Goal: Task Accomplishment & Management: Complete application form

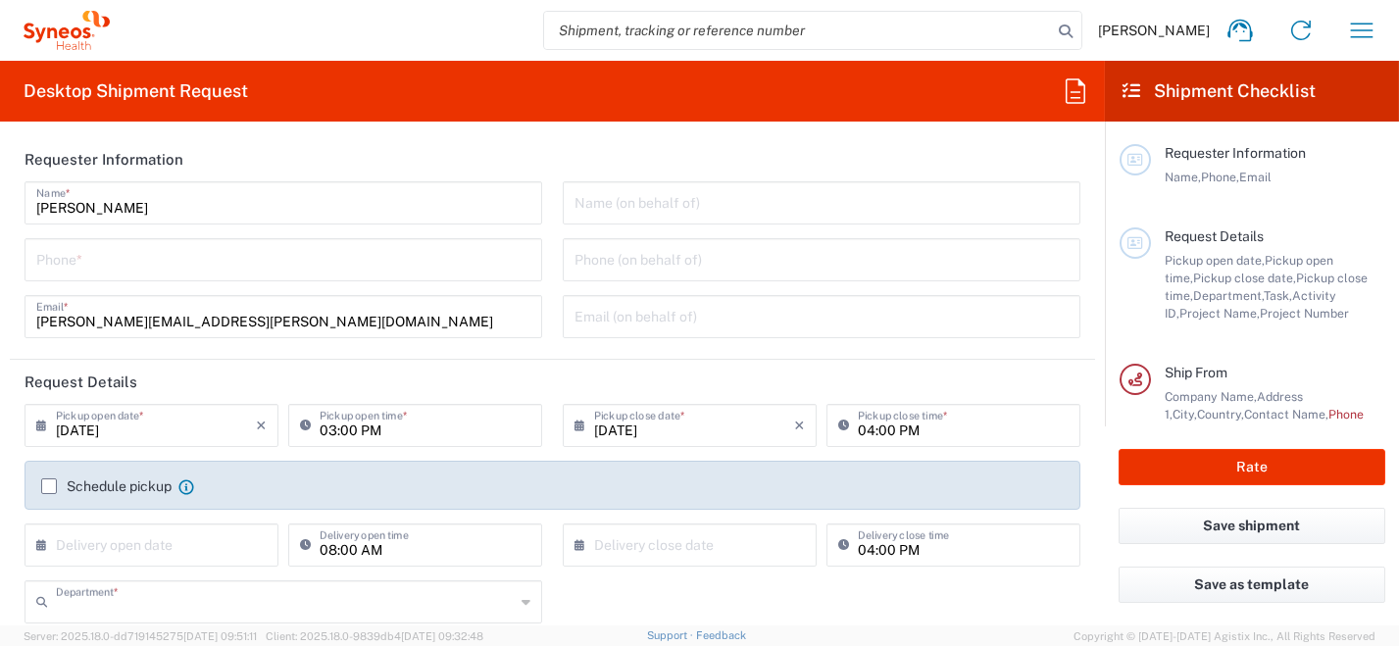
type input "8350"
type input "[GEOGRAPHIC_DATA]"
type input "Syneos Health [GEOGRAPHIC_DATA] SRL"
click at [180, 263] on input "tel" at bounding box center [283, 258] width 494 height 34
type input "0296199257"
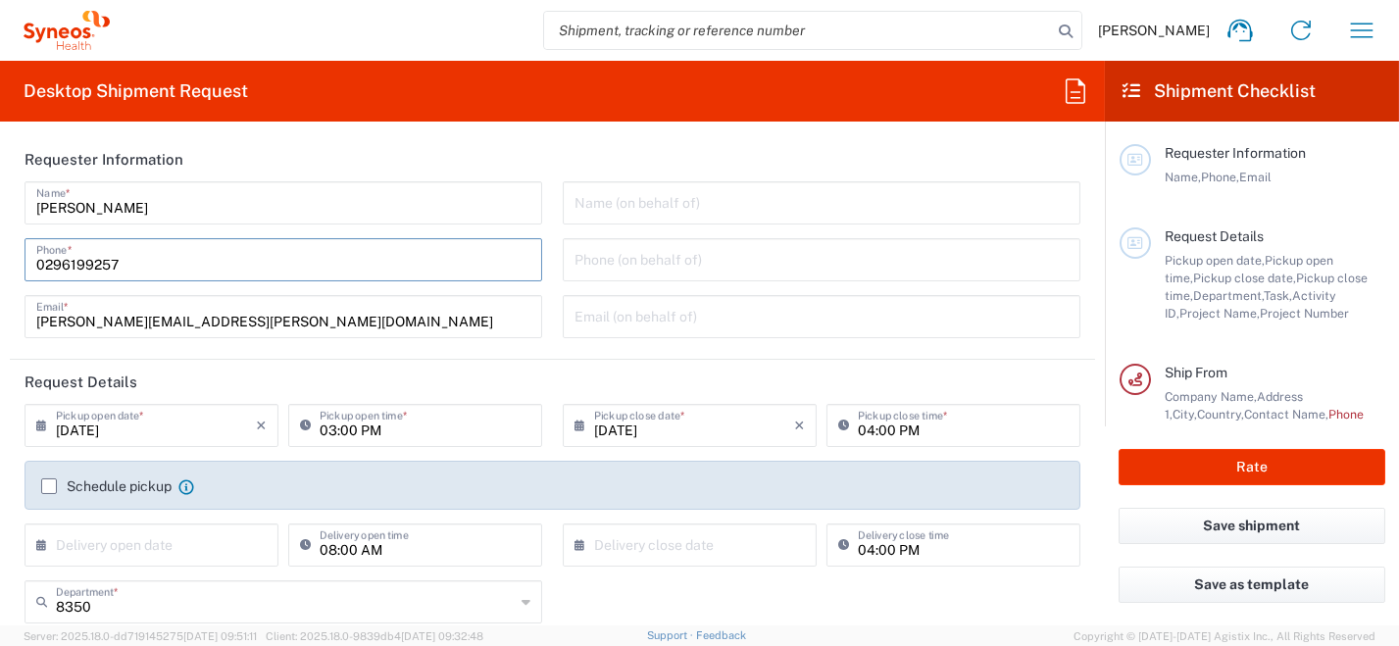
type input "[PERSON_NAME][EMAIL_ADDRESS][PERSON_NAME][DOMAIN_NAME]"
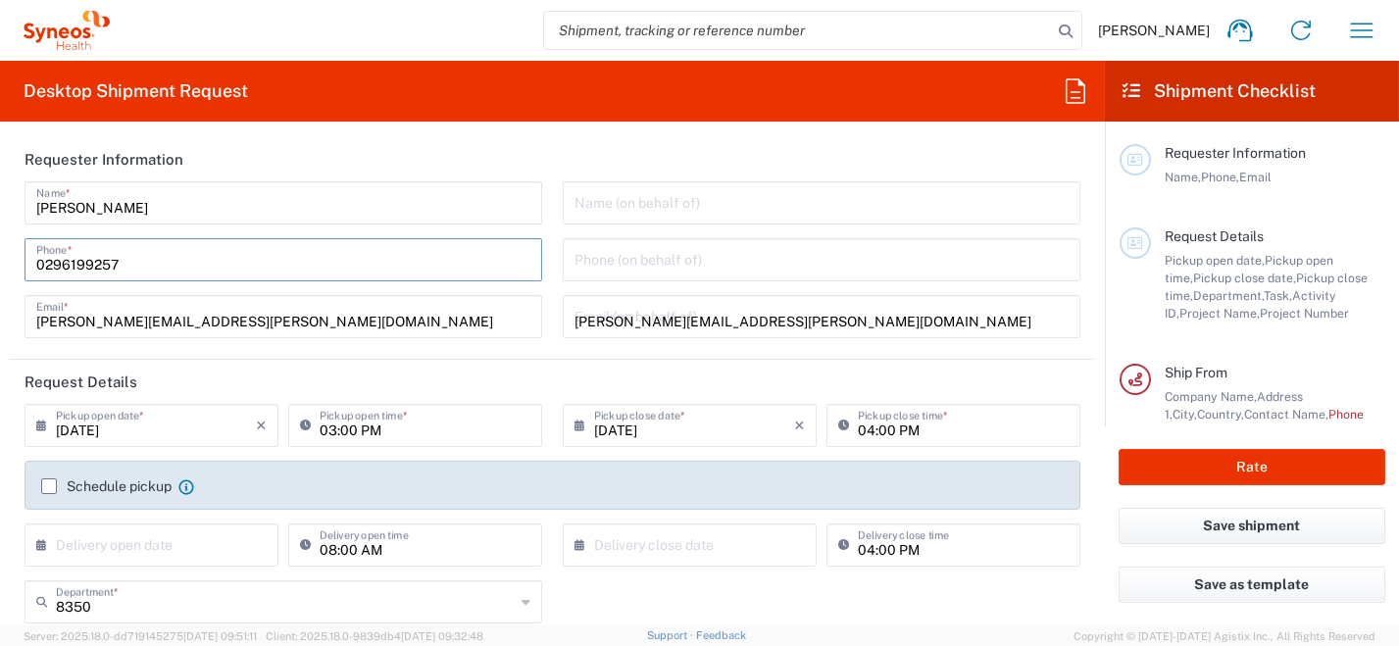
type input "[PERSON_NAME]"
type input "0296199257"
type input "SYNEOS HEALTH [GEOGRAPHIC_DATA] S.R.L."
type input "Syneos Health [GEOGRAPHIC_DATA], [STREET_ADDRESS]"
type input "[GEOGRAPHIC_DATA]"
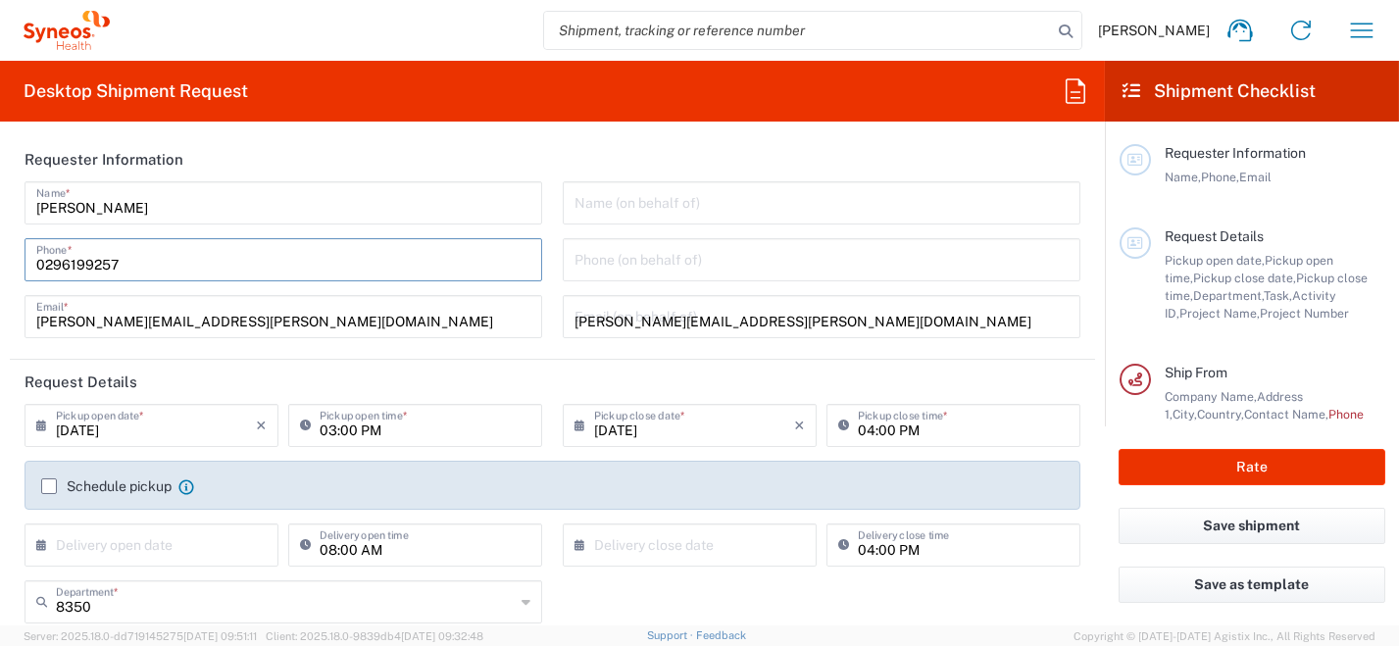
type input "[PERSON_NAME]"
type input "[GEOGRAPHIC_DATA]"
type input "20123"
type input "0296199257"
type input "[PERSON_NAME][EMAIL_ADDRESS][PERSON_NAME][DOMAIN_NAME]"
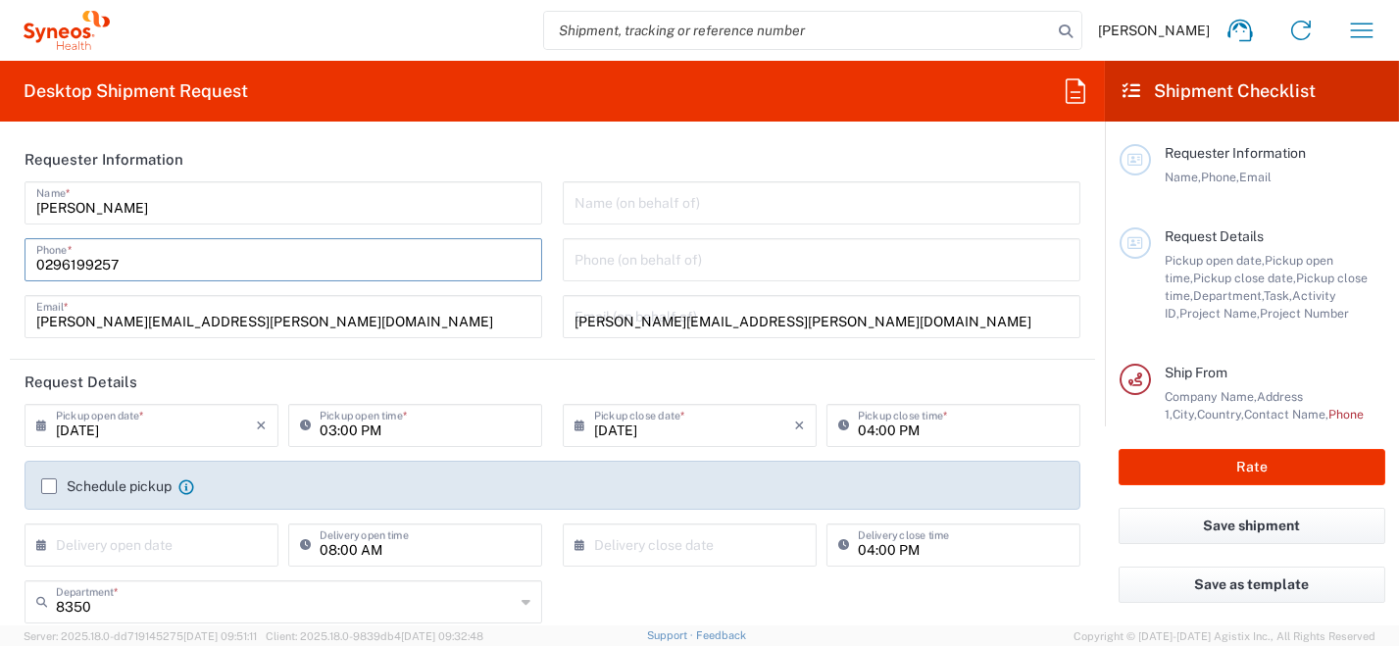
type input "[PERSON_NAME]"
click at [56, 417] on input "[DATE]" at bounding box center [156, 424] width 200 height 34
click at [124, 428] on input "[DATE]" at bounding box center [156, 424] width 200 height 34
click at [42, 425] on icon at bounding box center [46, 425] width 20 height 31
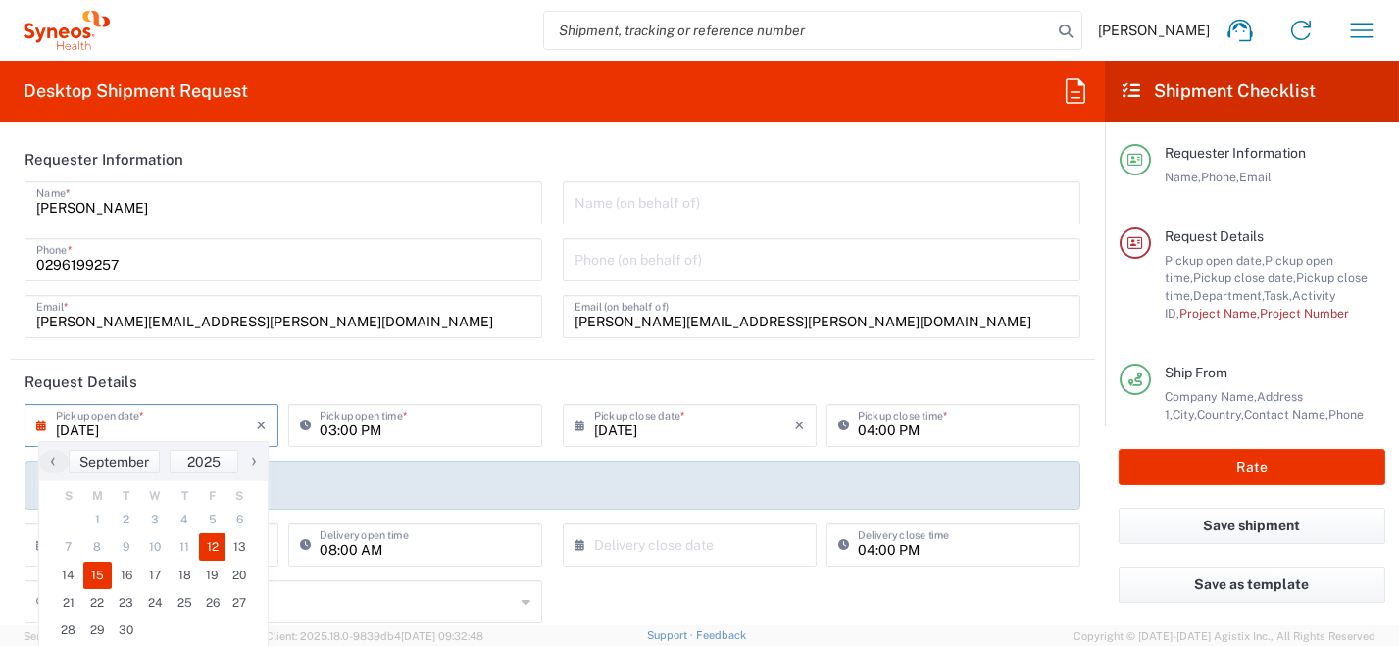
click at [97, 573] on span "15" at bounding box center [97, 575] width 29 height 27
type input "[DATE]"
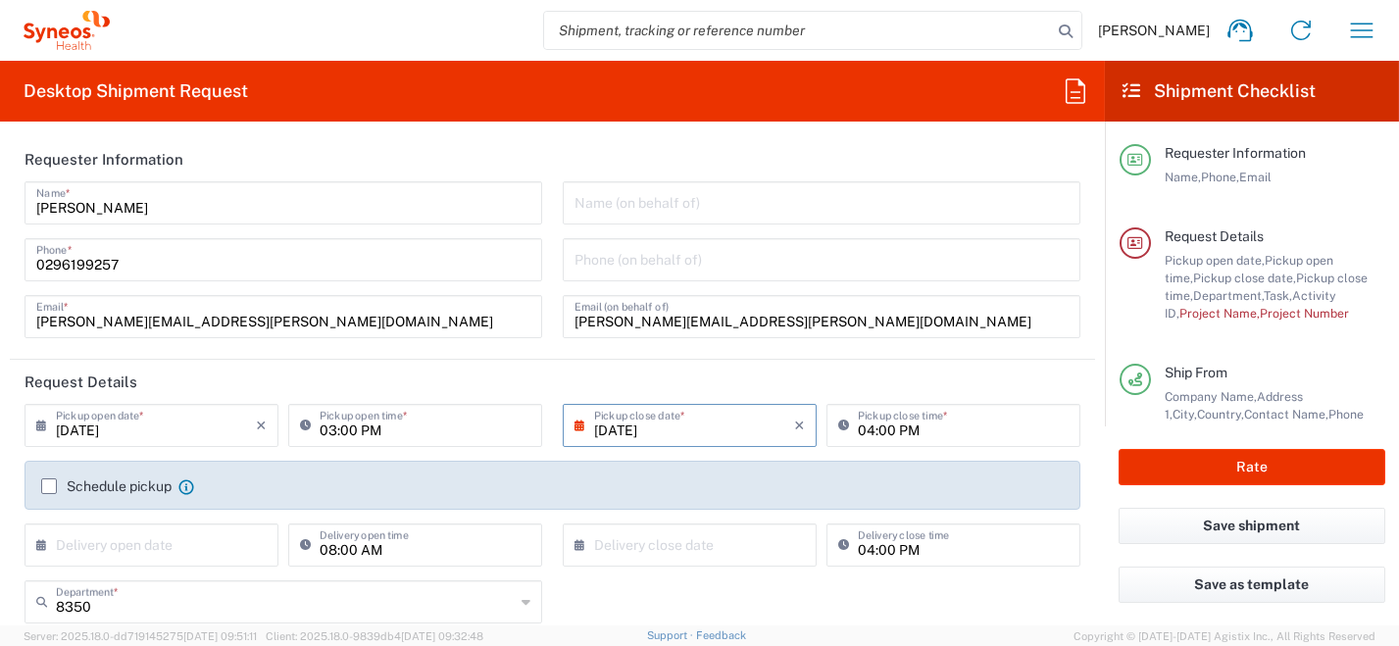
click at [395, 427] on input "03:00 PM" at bounding box center [425, 424] width 211 height 34
drag, startPoint x: 418, startPoint y: 431, endPoint x: 265, endPoint y: 368, distance: 165.4
click at [255, 424] on div "[DATE] × Pickup open date * Cancel Apply 03:00 PM Pickup open time *" at bounding box center [284, 432] width 528 height 57
type input "09:00 AM"
type input "[GEOGRAPHIC_DATA]"
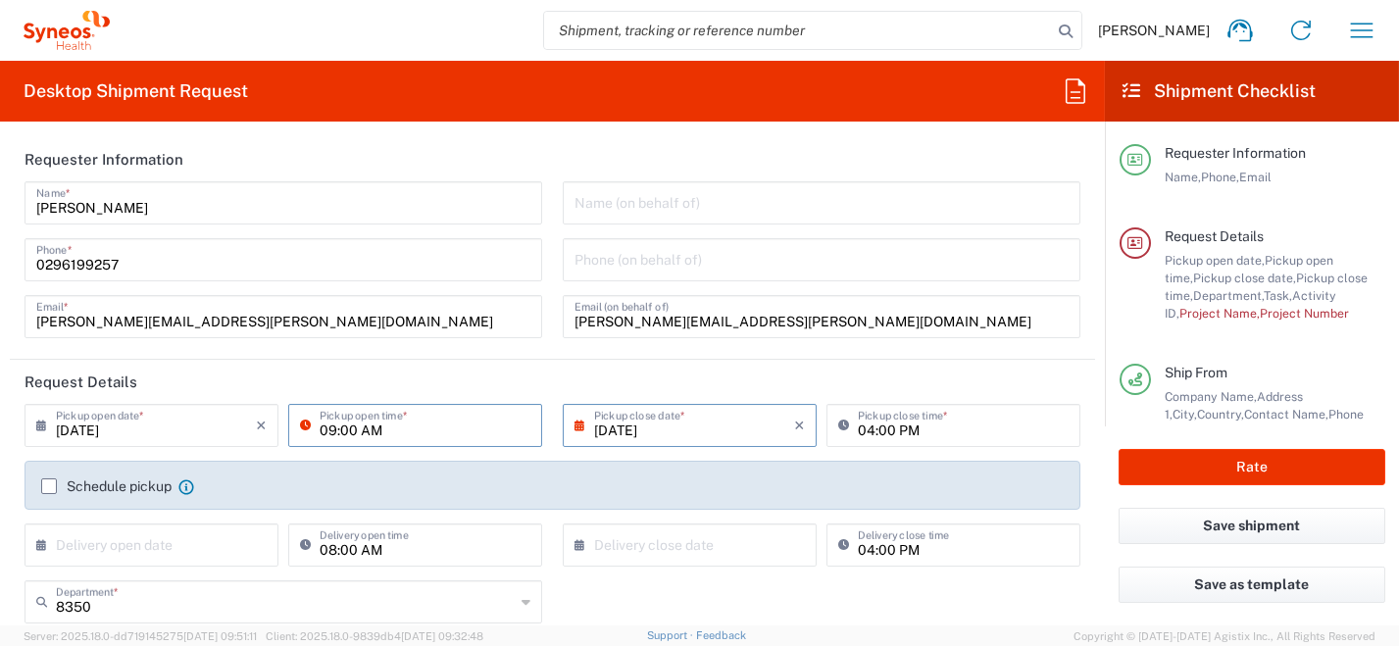
click at [0, 0] on span "01.0002.00109" at bounding box center [0, 0] width 0 height 0
type input "01.0002.00109"
click at [51, 489] on label "Schedule pickup" at bounding box center [106, 487] width 130 height 16
click at [49, 486] on input "Schedule pickup" at bounding box center [49, 486] width 0 height 0
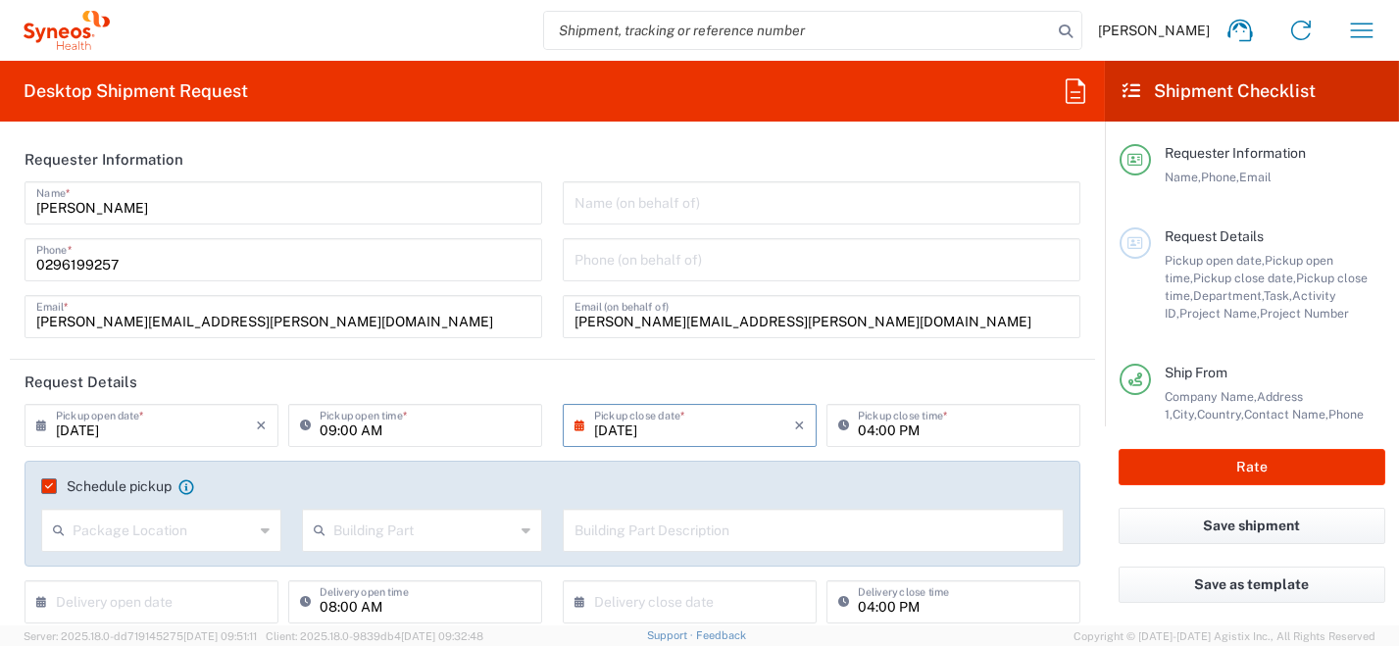
type input "Global Resourcing Only BD Prep"
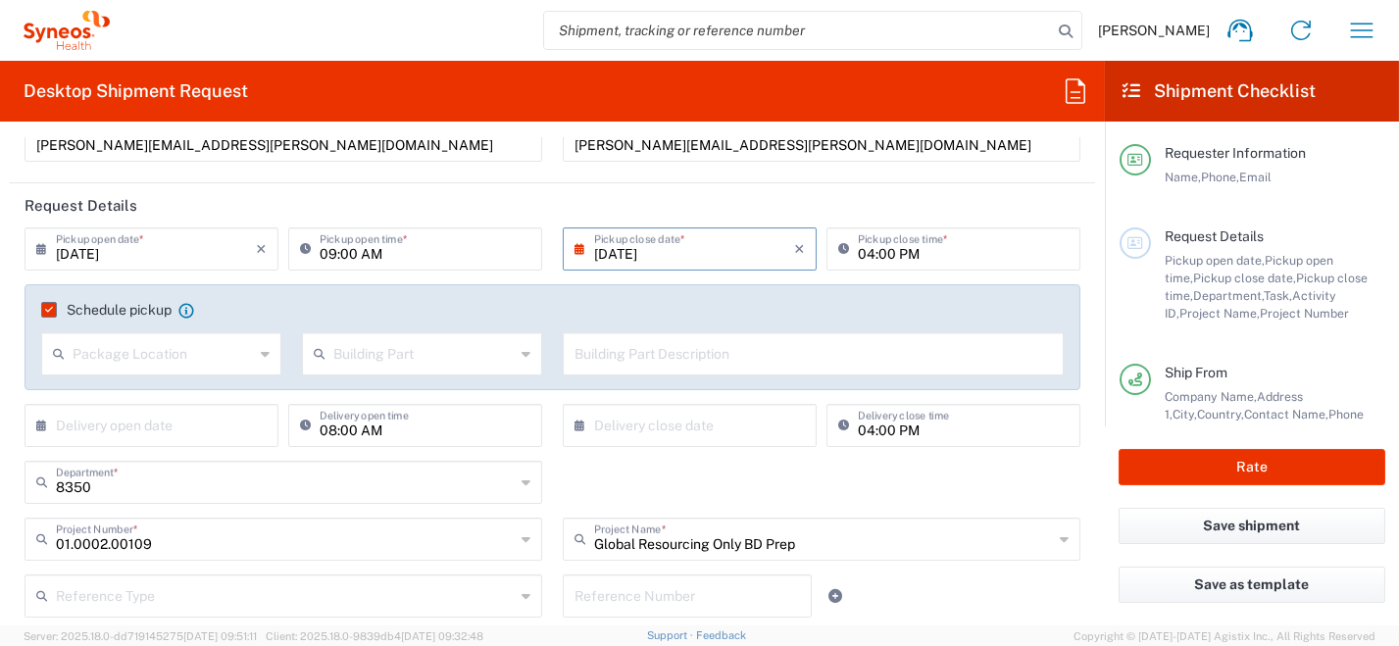
scroll to position [293, 0]
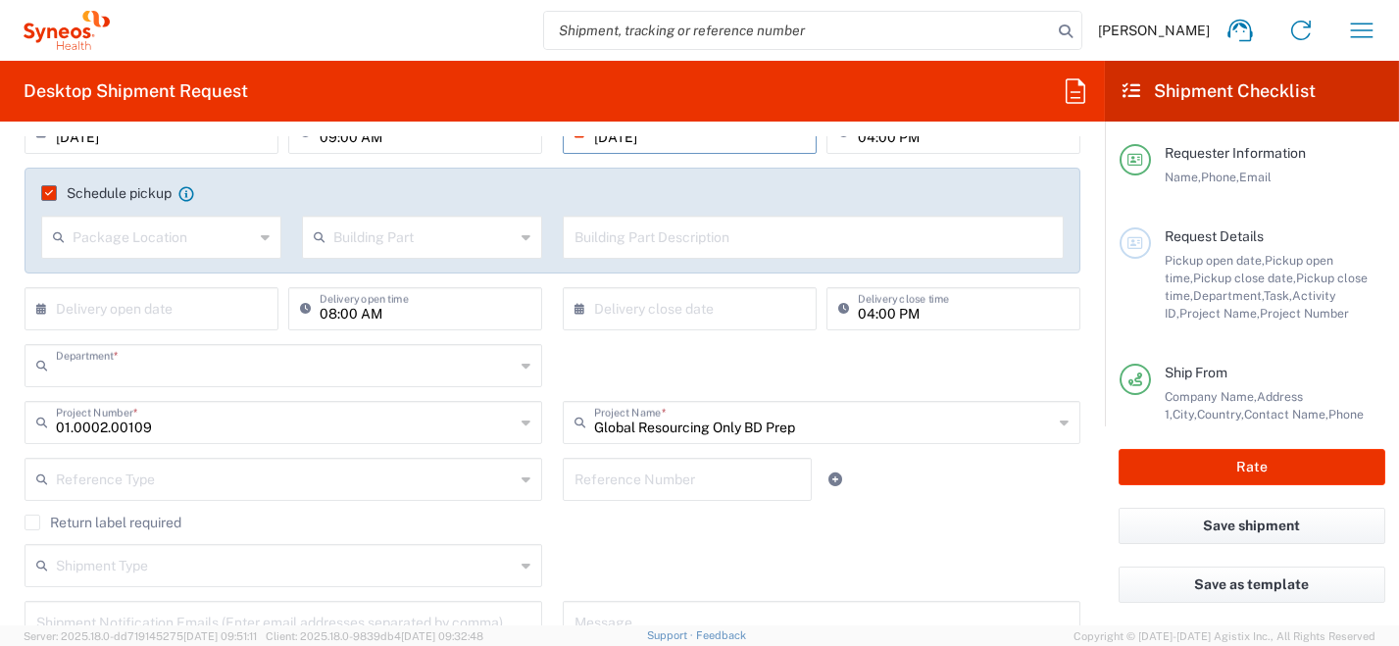
click at [185, 369] on input "text" at bounding box center [285, 364] width 459 height 34
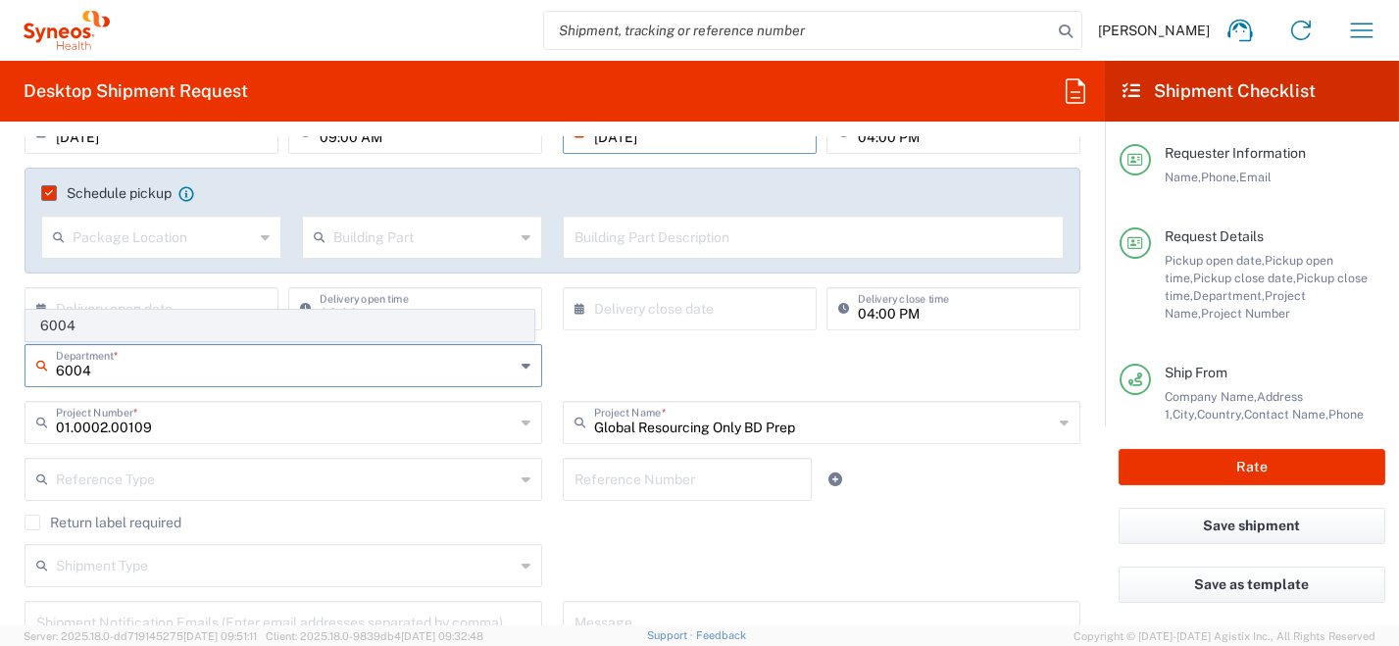
type input "6004"
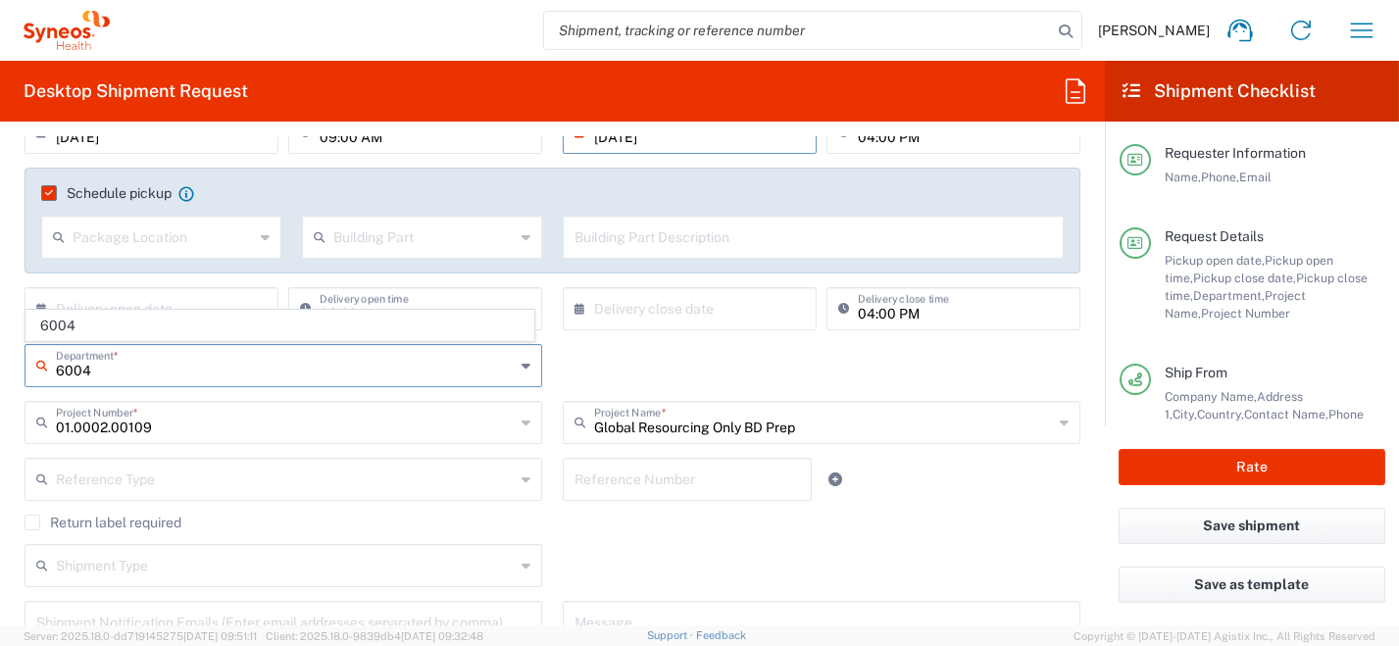
click at [68, 323] on span "6004" at bounding box center [279, 326] width 507 height 30
click at [173, 414] on input "01.0002.00109" at bounding box center [285, 421] width 459 height 34
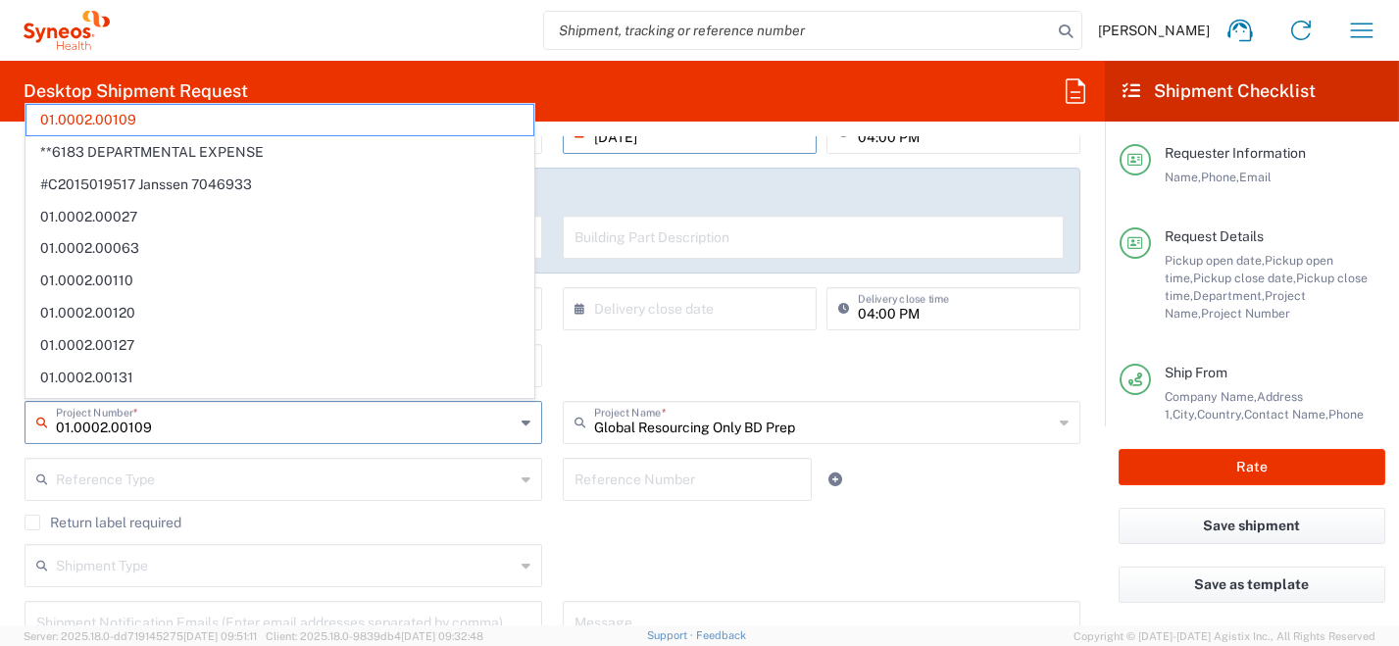
drag, startPoint x: 32, startPoint y: 401, endPoint x: 20, endPoint y: 370, distance: 33.9
click at [0, 401] on html "[PERSON_NAME] Home Shipment estimator Shipment tracking Desktop shipment reques…" at bounding box center [699, 323] width 1399 height 646
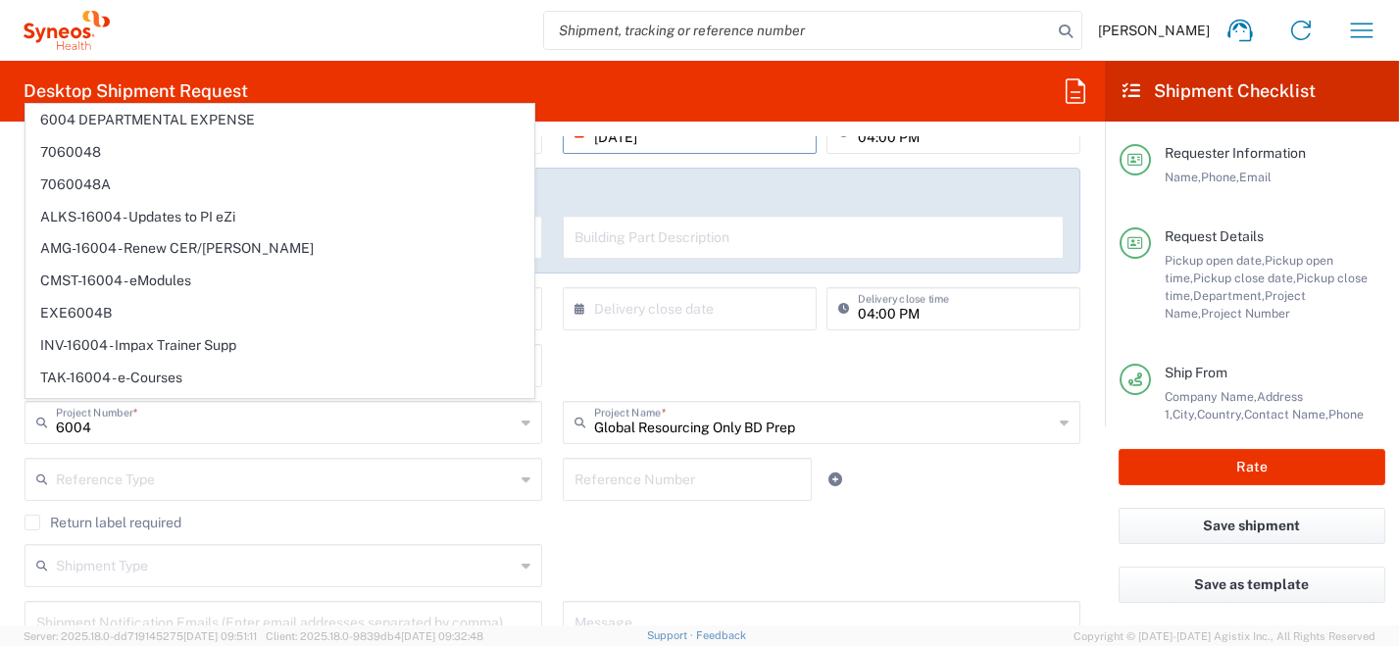
click at [213, 123] on span "6004 DEPARTMENTAL EXPENSE" at bounding box center [279, 120] width 507 height 30
type input "6004 DEPARTMENTAL EXPENSE"
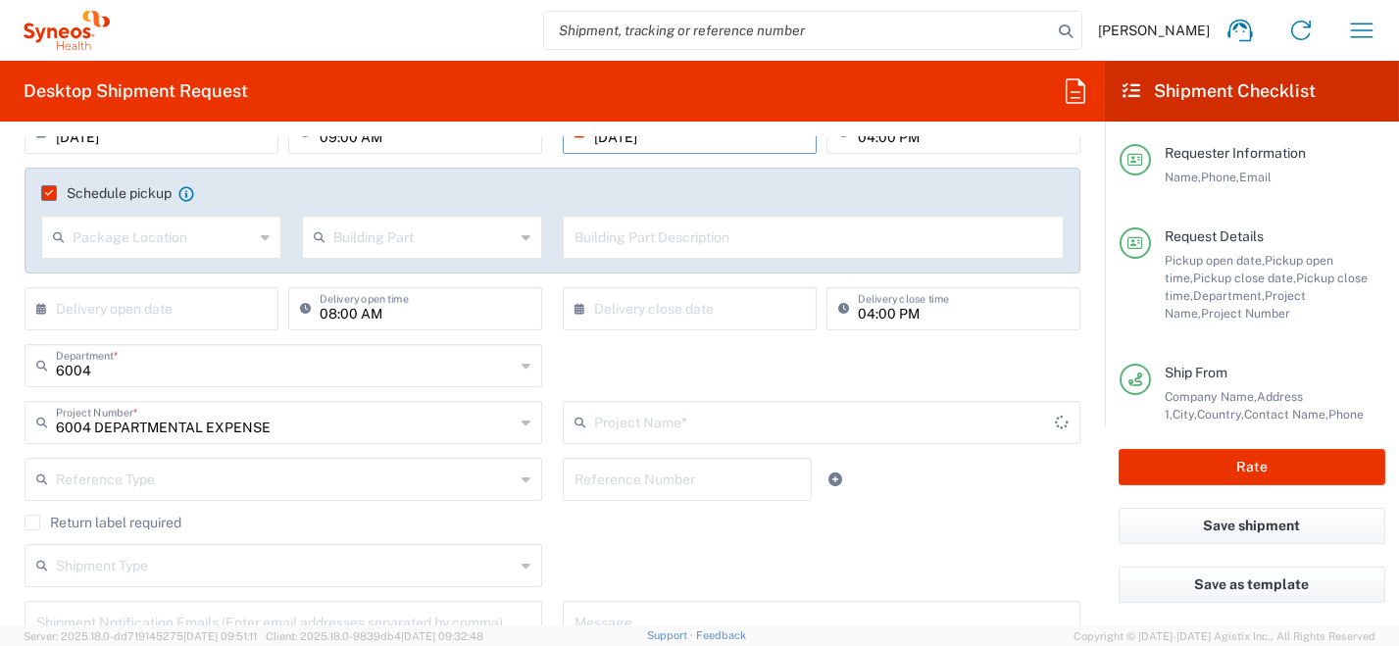
type input "6004 DEPARTMENTAL EXPENSE"
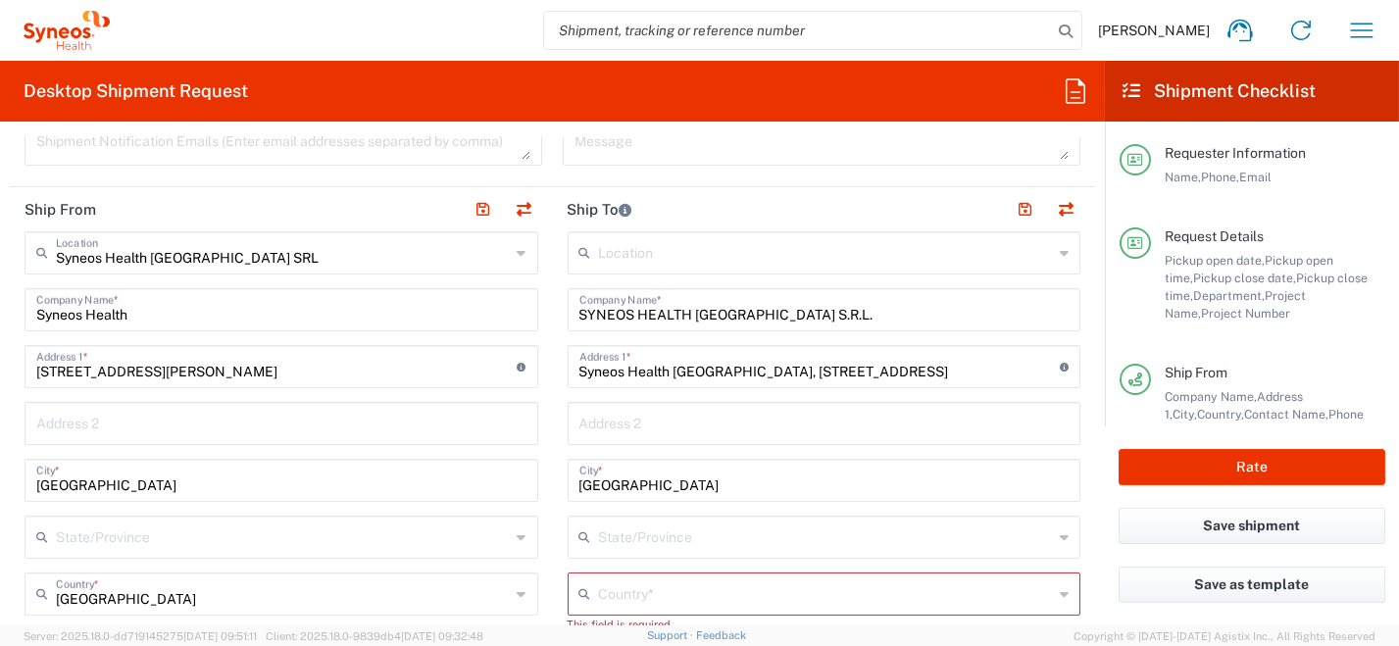
scroll to position [784, 0]
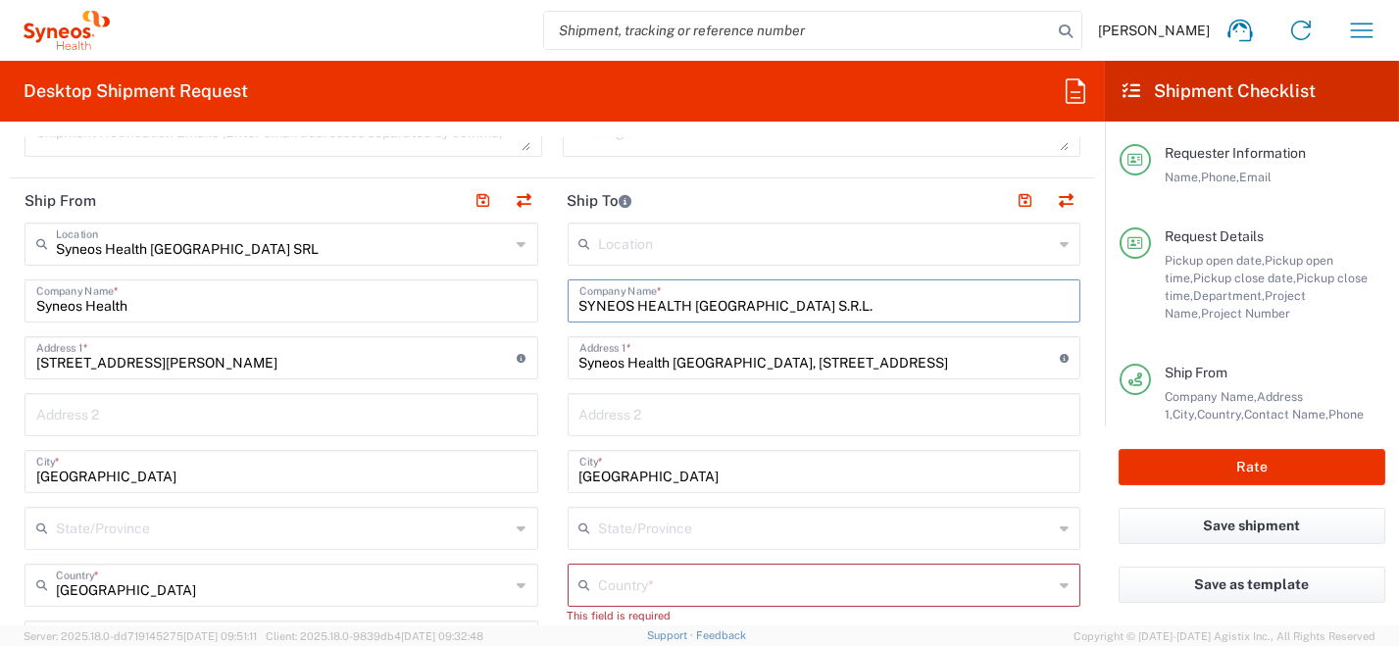
drag, startPoint x: 779, startPoint y: 299, endPoint x: 437, endPoint y: 307, distance: 341.4
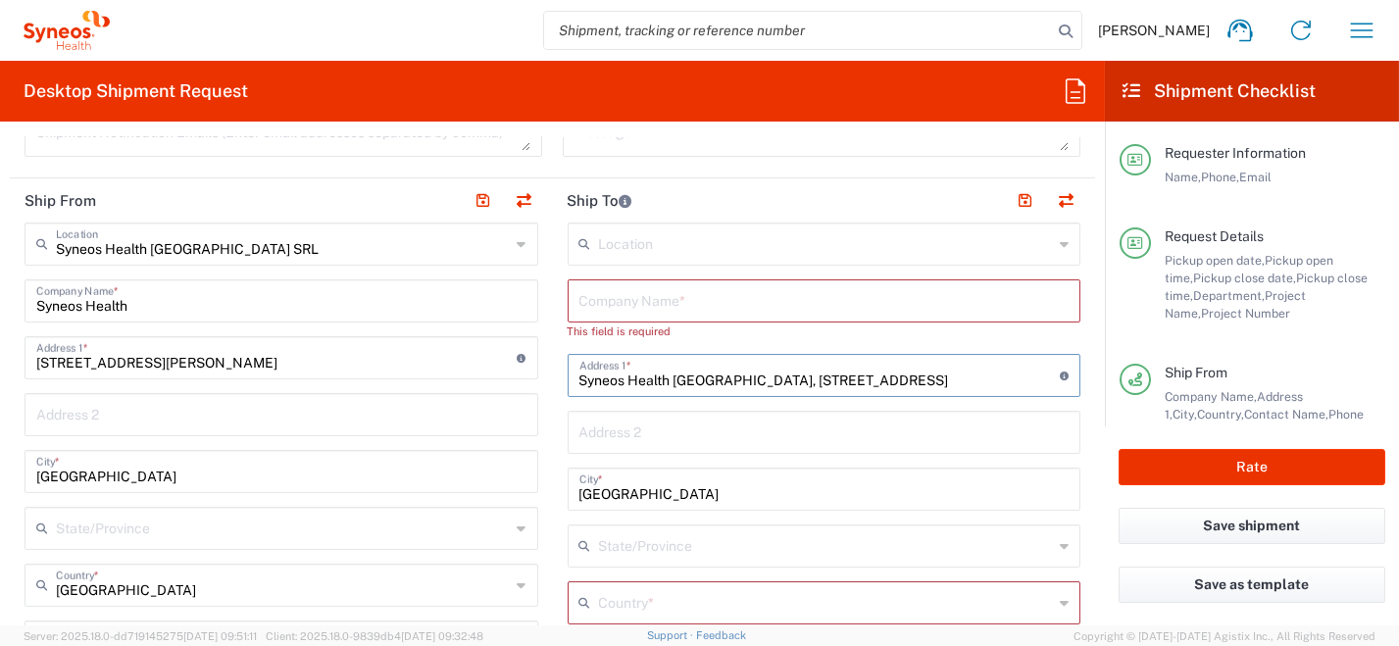
drag, startPoint x: 857, startPoint y: 378, endPoint x: 468, endPoint y: 403, distance: 390.1
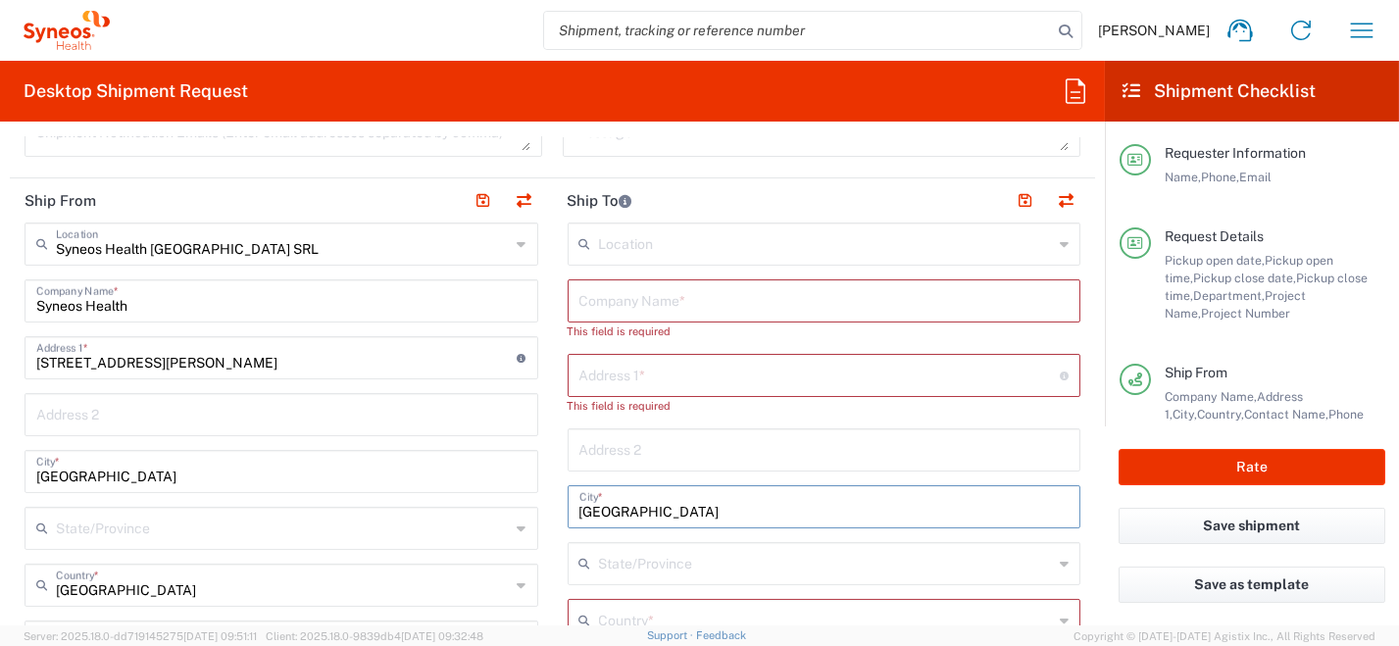
drag, startPoint x: 654, startPoint y: 507, endPoint x: 562, endPoint y: 511, distance: 92.3
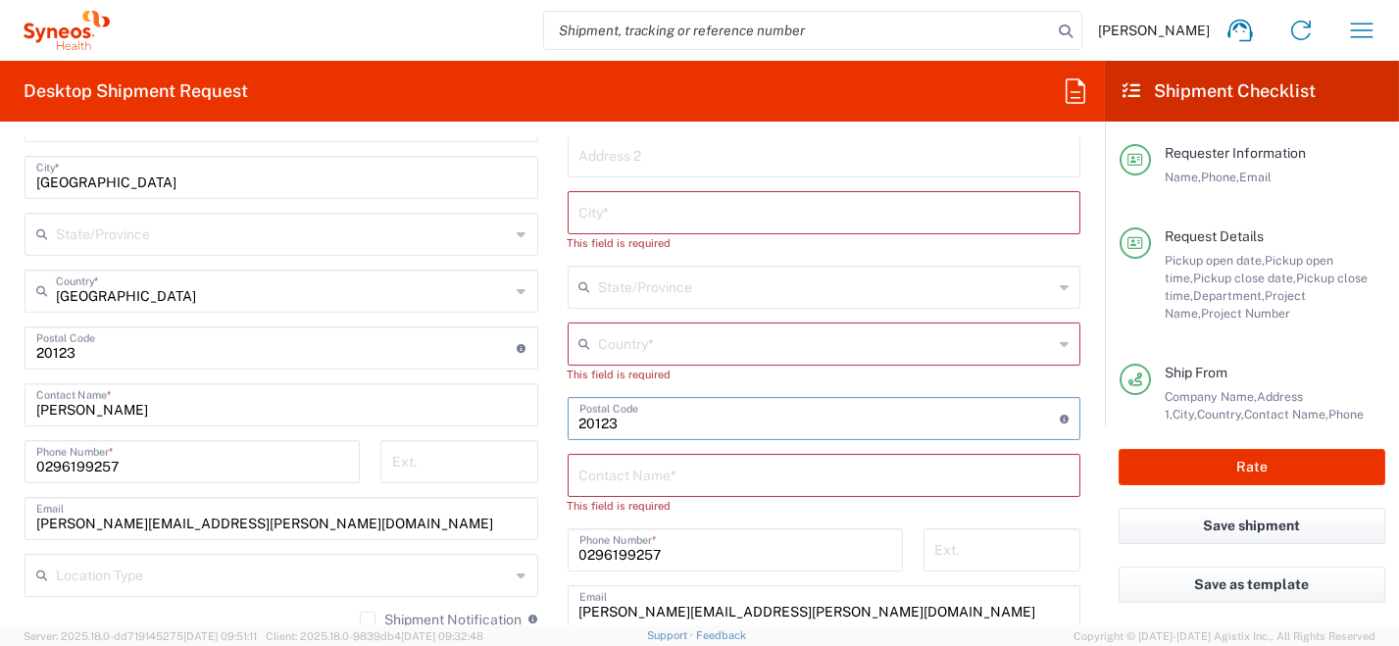
drag, startPoint x: 647, startPoint y: 419, endPoint x: 609, endPoint y: 443, distance: 45.4
click at [463, 408] on div "Ship From Syneos Health [GEOGRAPHIC_DATA] SRL Location Syneos Health [GEOGRAPHI…" at bounding box center [553, 378] width 1086 height 989
drag, startPoint x: 547, startPoint y: 544, endPoint x: 509, endPoint y: 542, distance: 38.3
click at [444, 531] on div "Ship From Syneos Health [GEOGRAPHIC_DATA] SRL Location Syneos Health [GEOGRAPHI…" at bounding box center [553, 378] width 1086 height 989
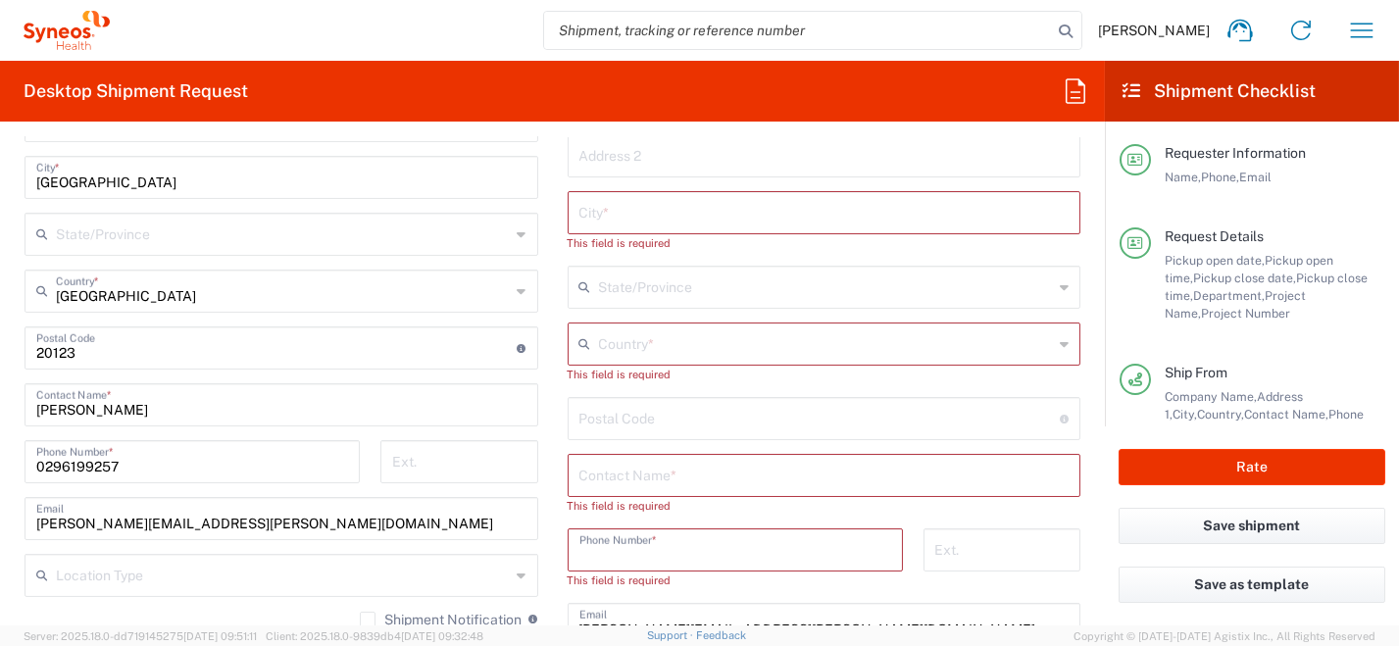
scroll to position [1275, 0]
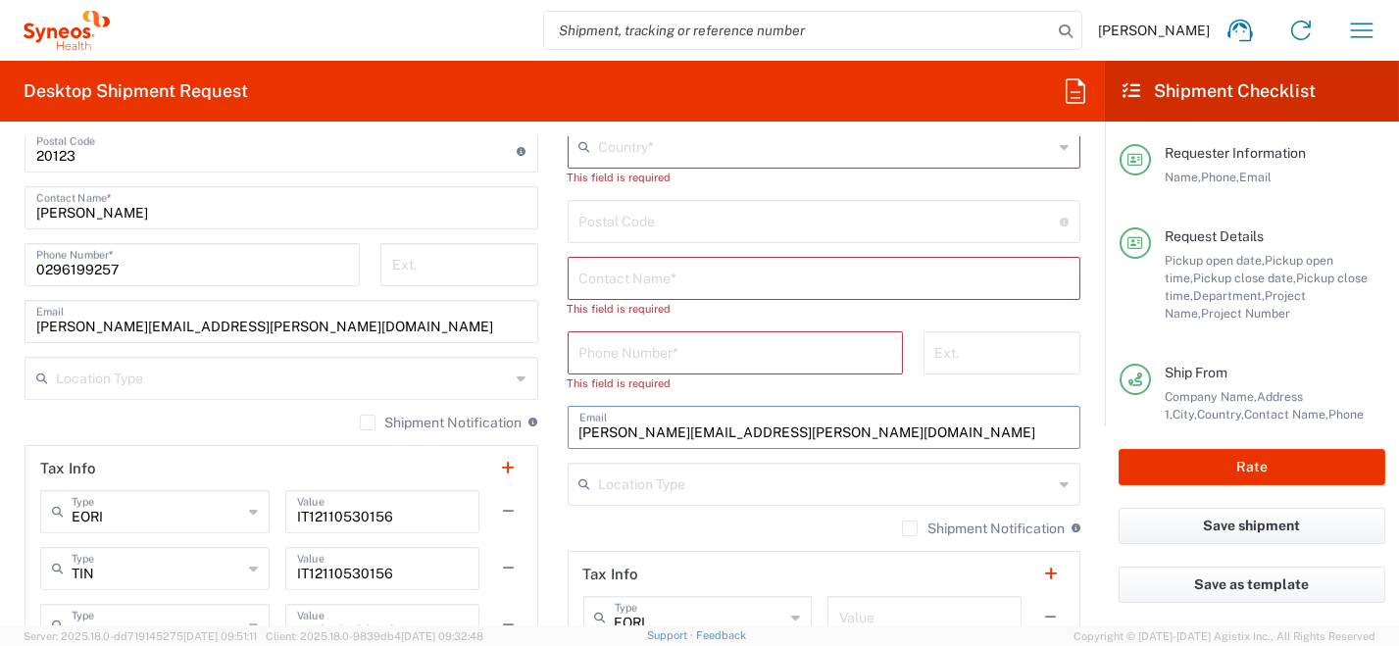
drag, startPoint x: 765, startPoint y: 429, endPoint x: 446, endPoint y: 443, distance: 319.0
click at [411, 441] on div "Ship From Syneos Health [GEOGRAPHIC_DATA] SRL Location Syneos Health [GEOGRAPHI…" at bounding box center [553, 181] width 1086 height 989
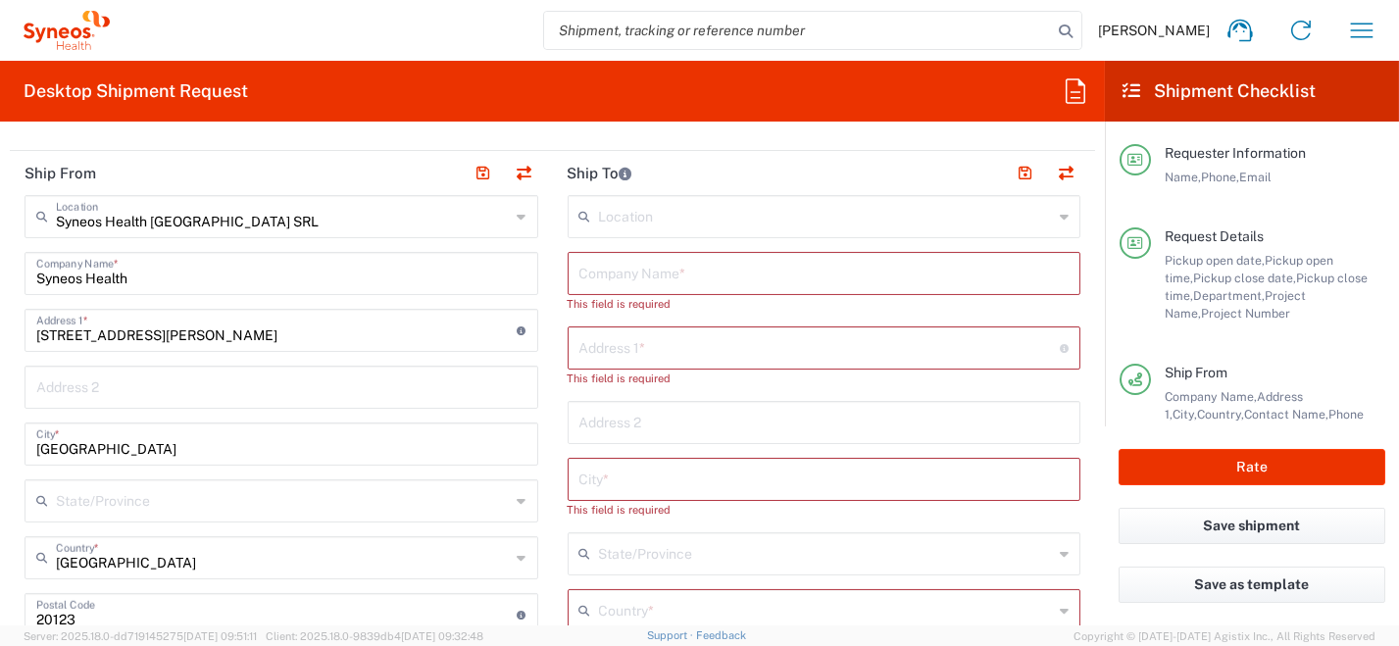
scroll to position [883, 0]
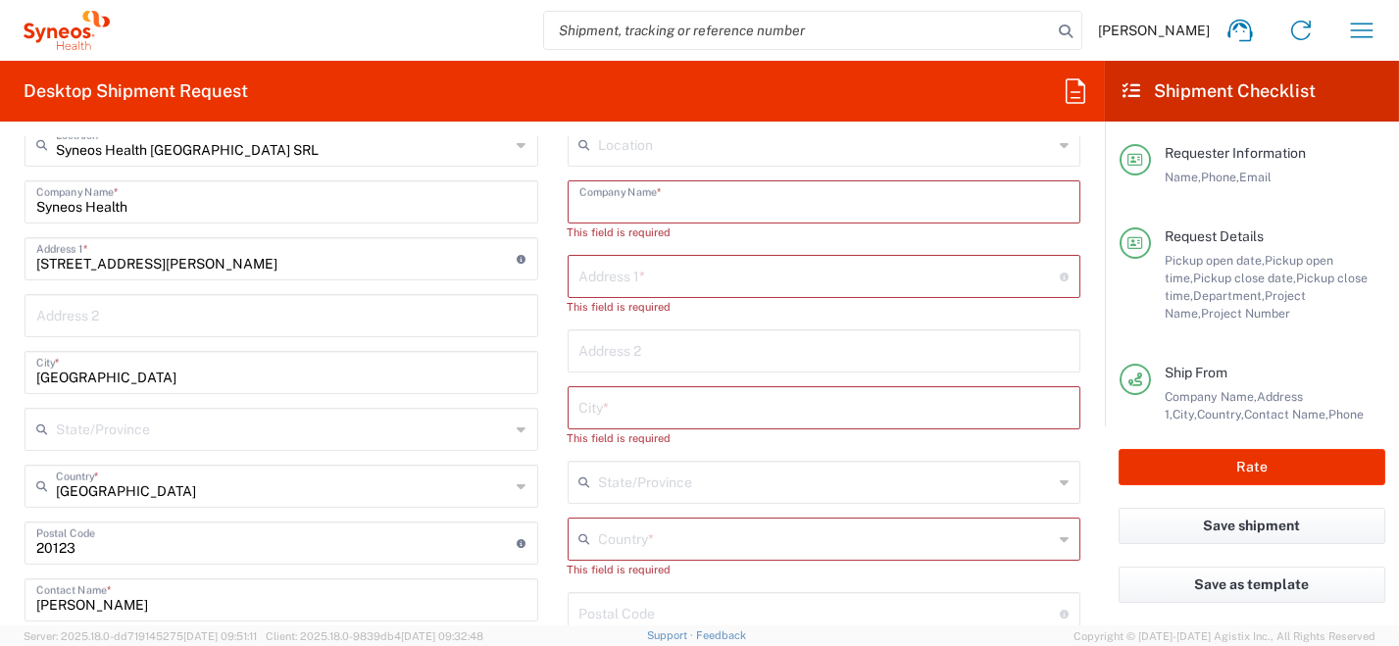
click at [618, 204] on input "text" at bounding box center [825, 200] width 490 height 34
paste input "[PERSON_NAME]"
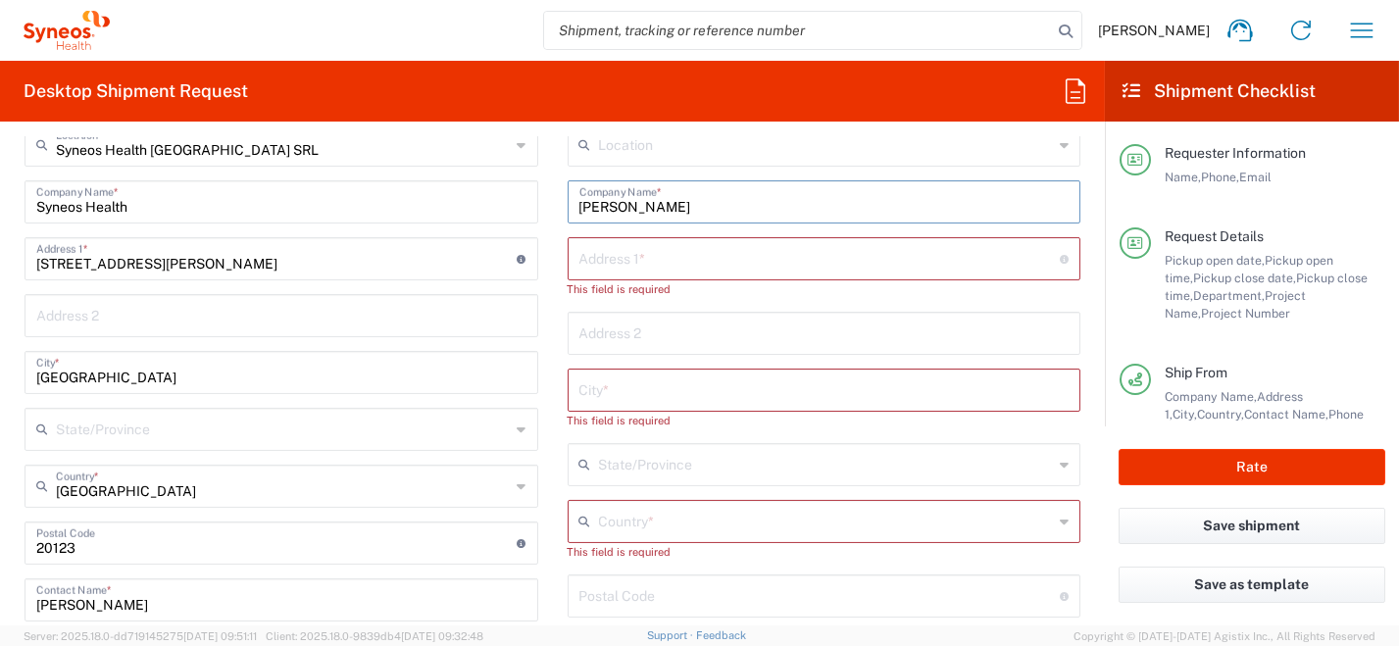
type input "[PERSON_NAME]"
click at [642, 596] on input "undefined" at bounding box center [820, 595] width 481 height 34
paste input "[PERSON_NAME]"
type input "[PERSON_NAME]"
click at [1060, 523] on icon at bounding box center [1064, 521] width 9 height 31
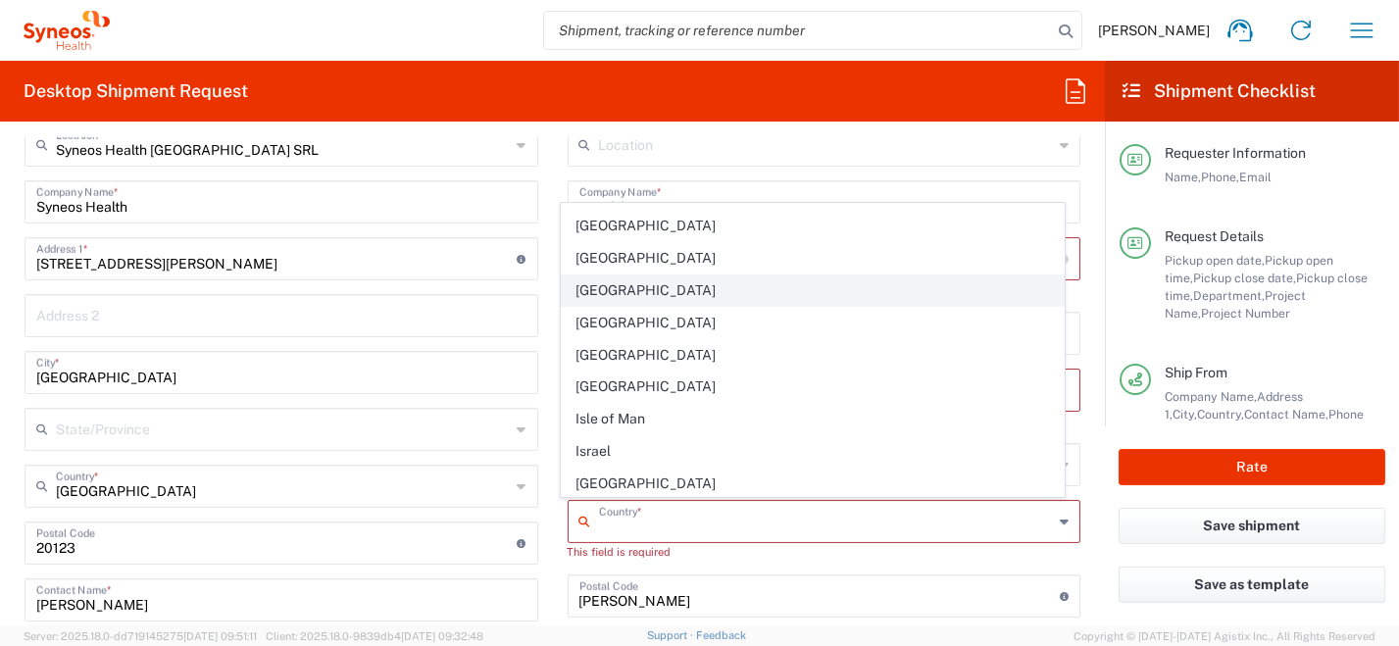
scroll to position [3431, 0]
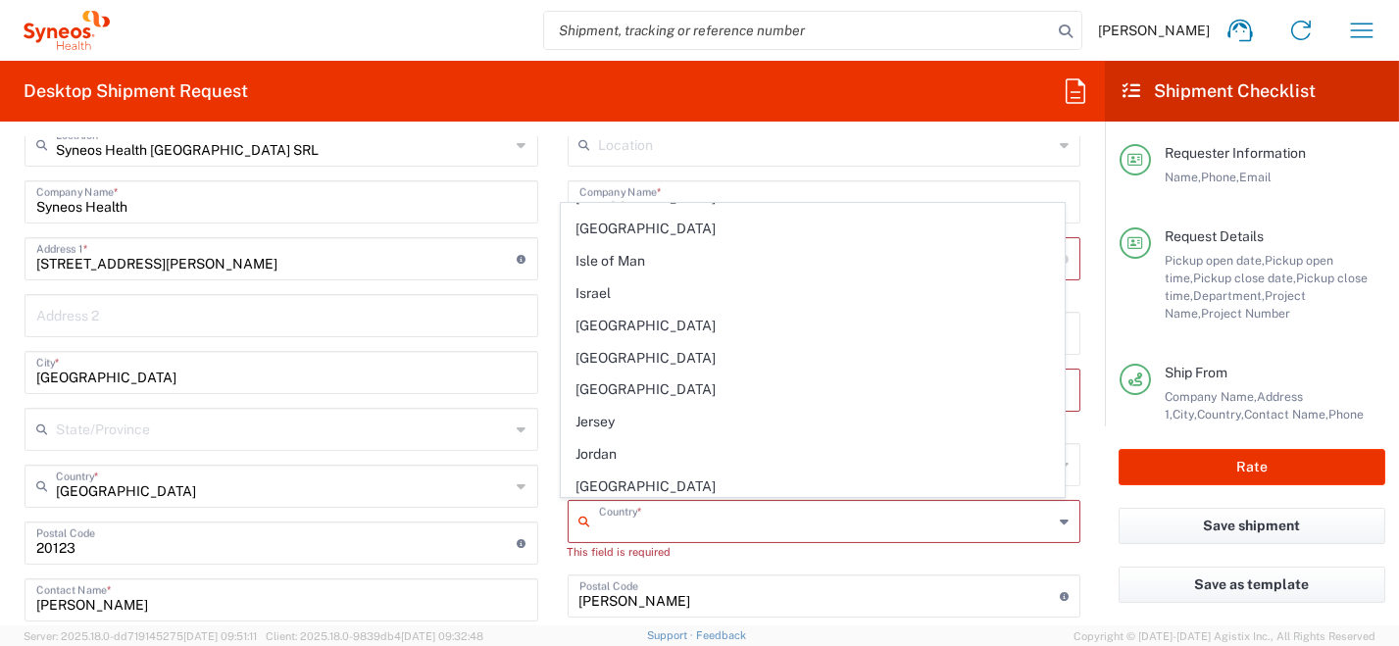
click at [640, 311] on span "[GEOGRAPHIC_DATA]" at bounding box center [813, 326] width 502 height 30
type input "[GEOGRAPHIC_DATA]"
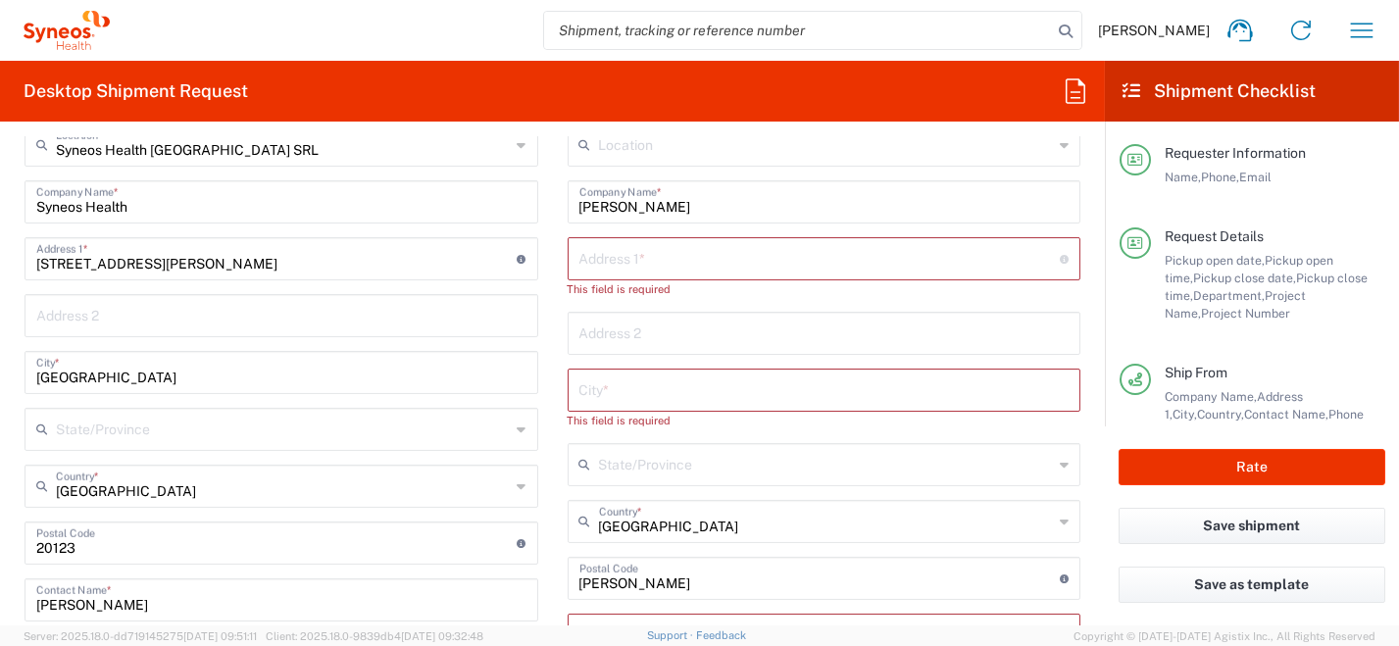
drag, startPoint x: 565, startPoint y: 583, endPoint x: 550, endPoint y: 580, distance: 15.0
click at [535, 583] on div "Ship From Syneos Health [GEOGRAPHIC_DATA] SRL Location Syneos Health [GEOGRAPHI…" at bounding box center [553, 573] width 1086 height 989
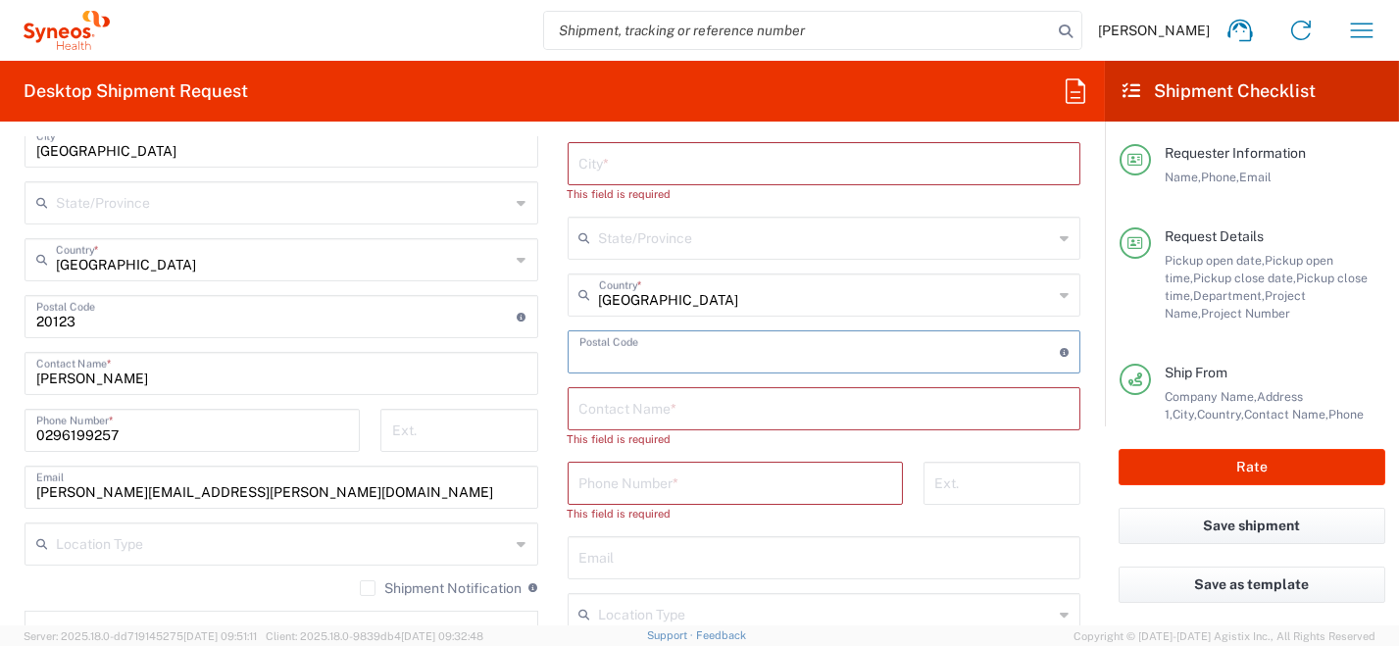
scroll to position [1176, 0]
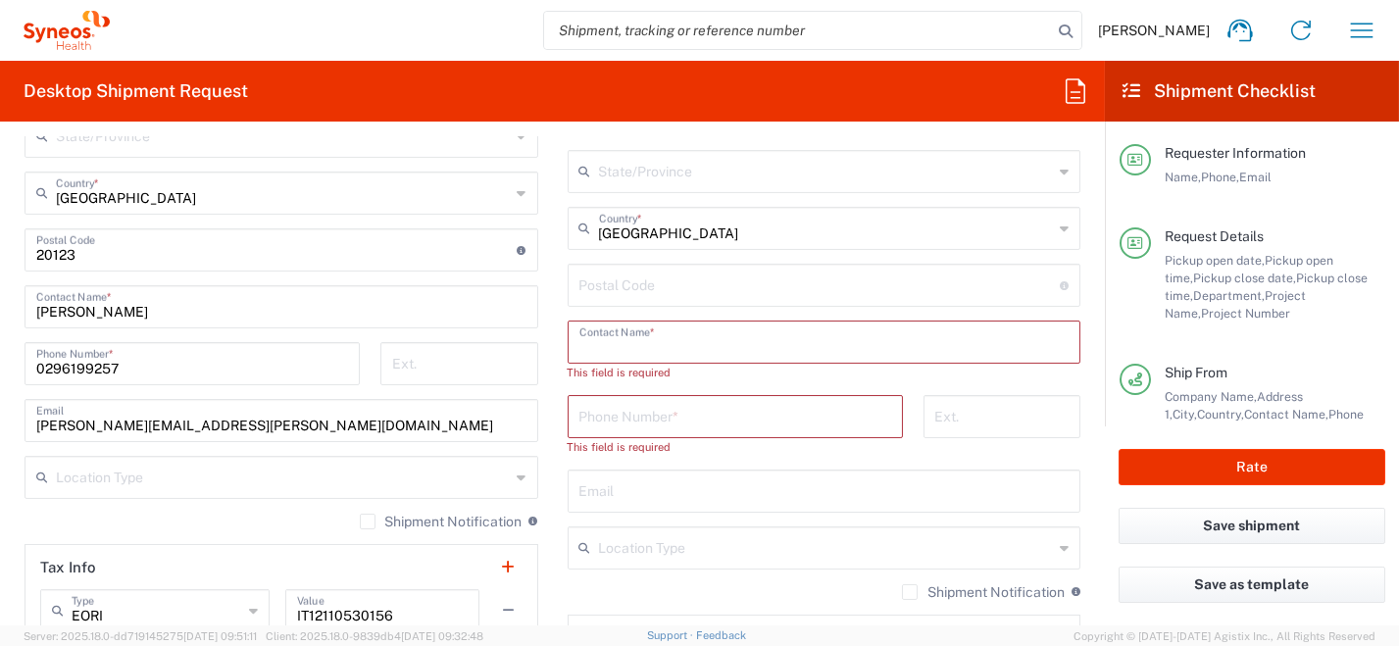
click at [672, 343] on input "text" at bounding box center [825, 341] width 490 height 34
paste input "[PERSON_NAME]"
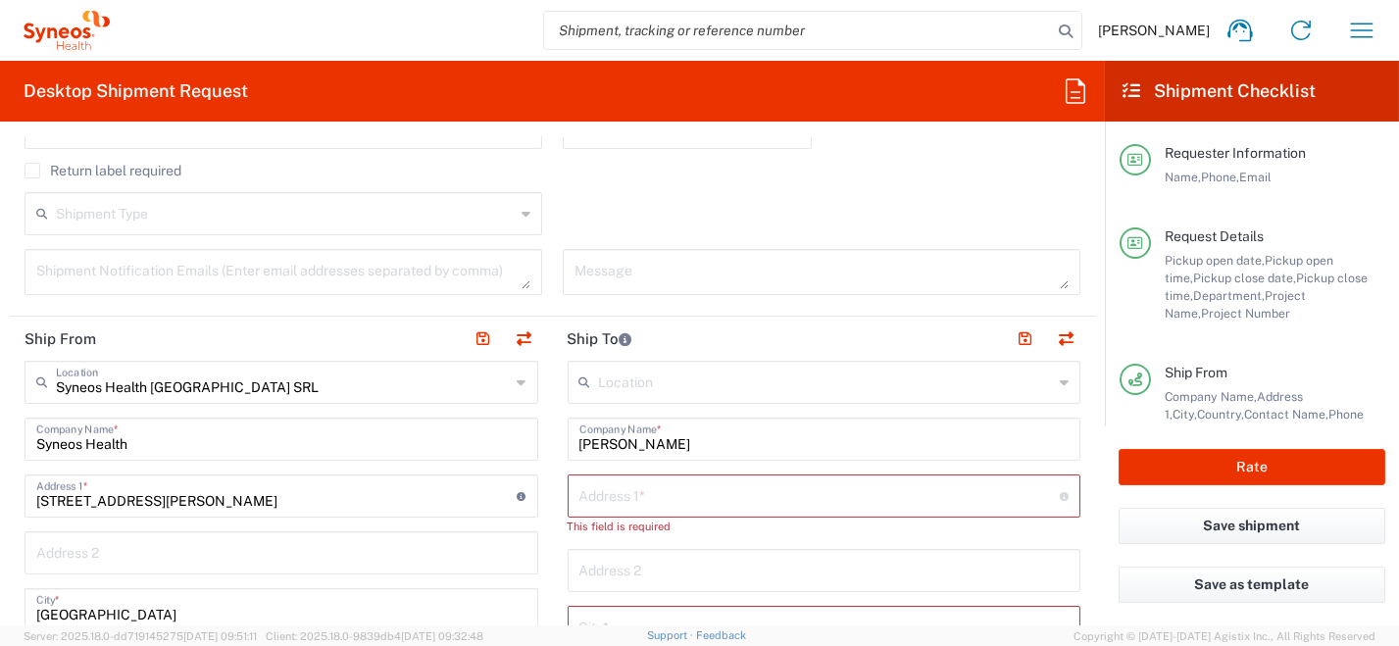
scroll to position [490, 0]
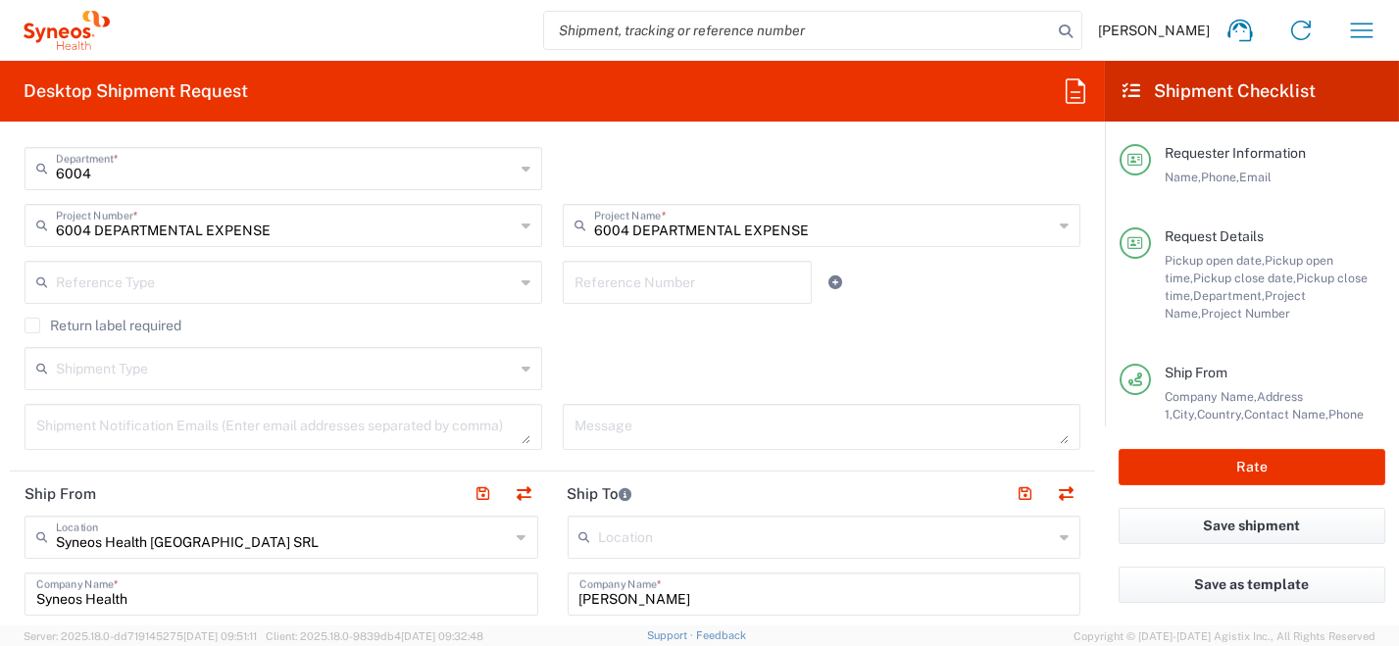
type input "[PERSON_NAME]"
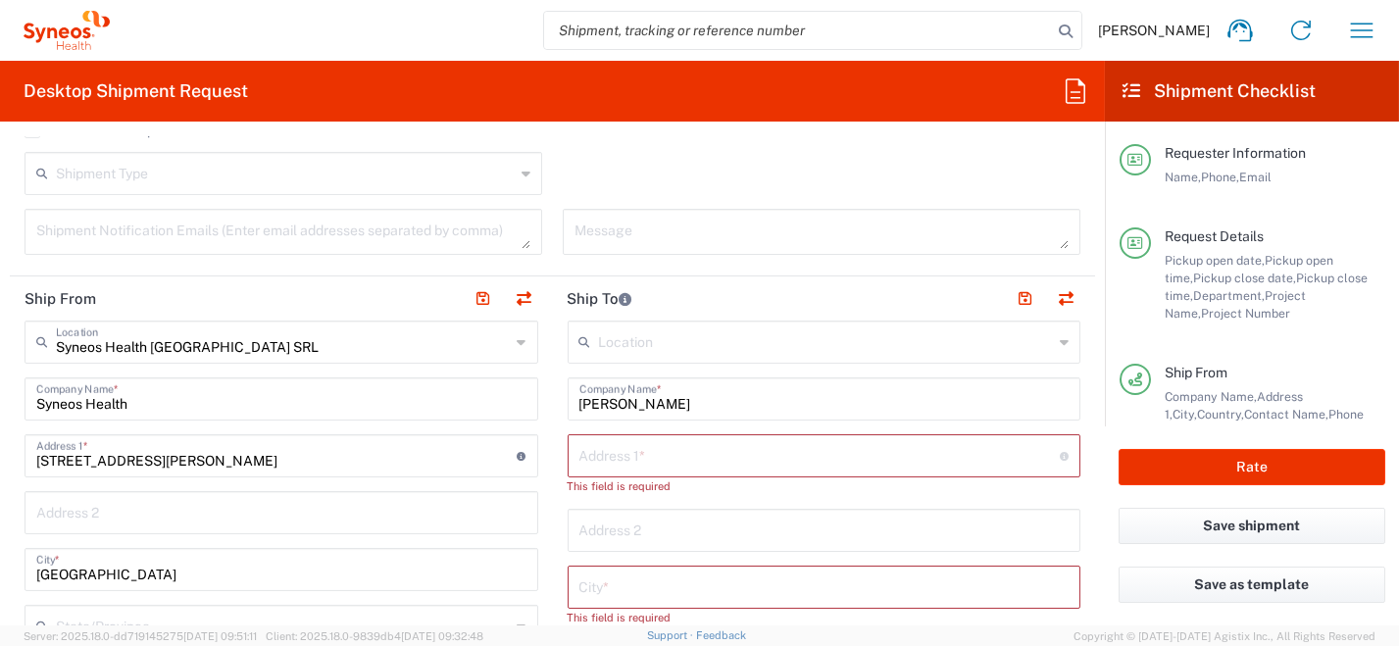
click at [630, 456] on input "text" at bounding box center [820, 454] width 481 height 34
paste input "[STREET_ADDRESS][PERSON_NAME]"
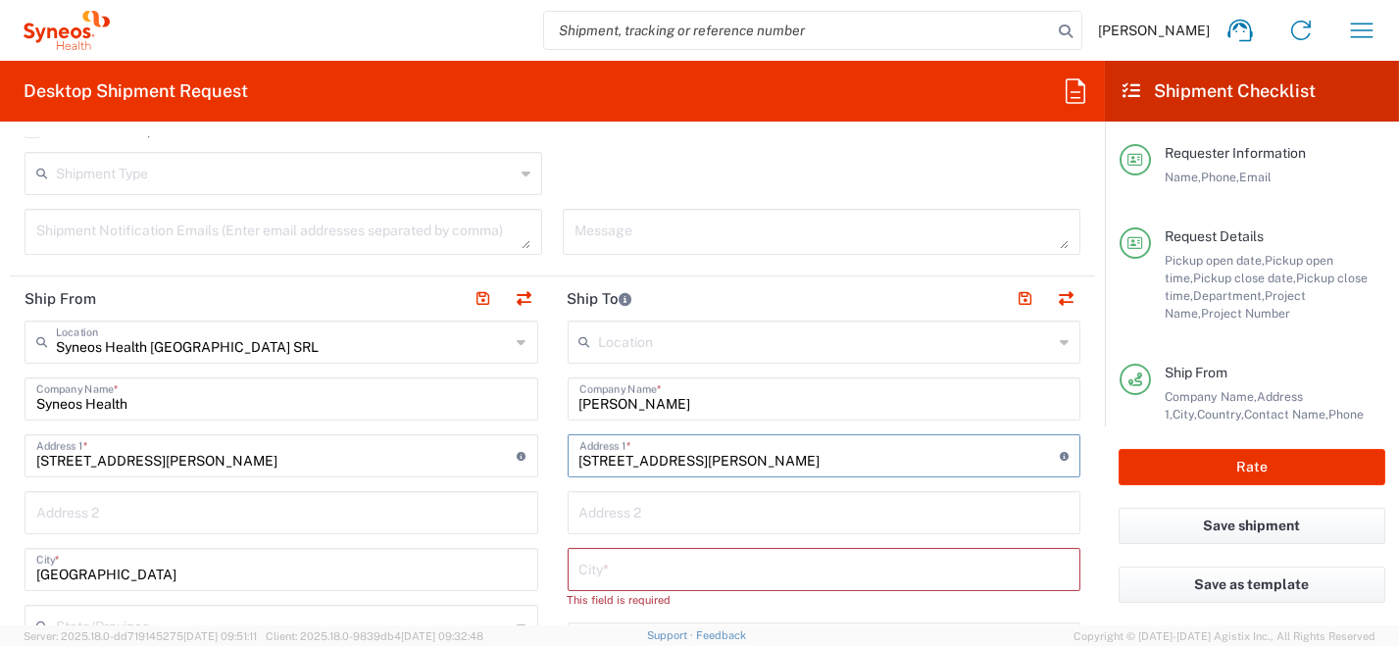
type input "[STREET_ADDRESS][PERSON_NAME]"
click at [626, 511] on input "text" at bounding box center [825, 511] width 490 height 34
paste input "00143 [GEOGRAPHIC_DATA]"
drag, startPoint x: 671, startPoint y: 517, endPoint x: 624, endPoint y: 518, distance: 47.1
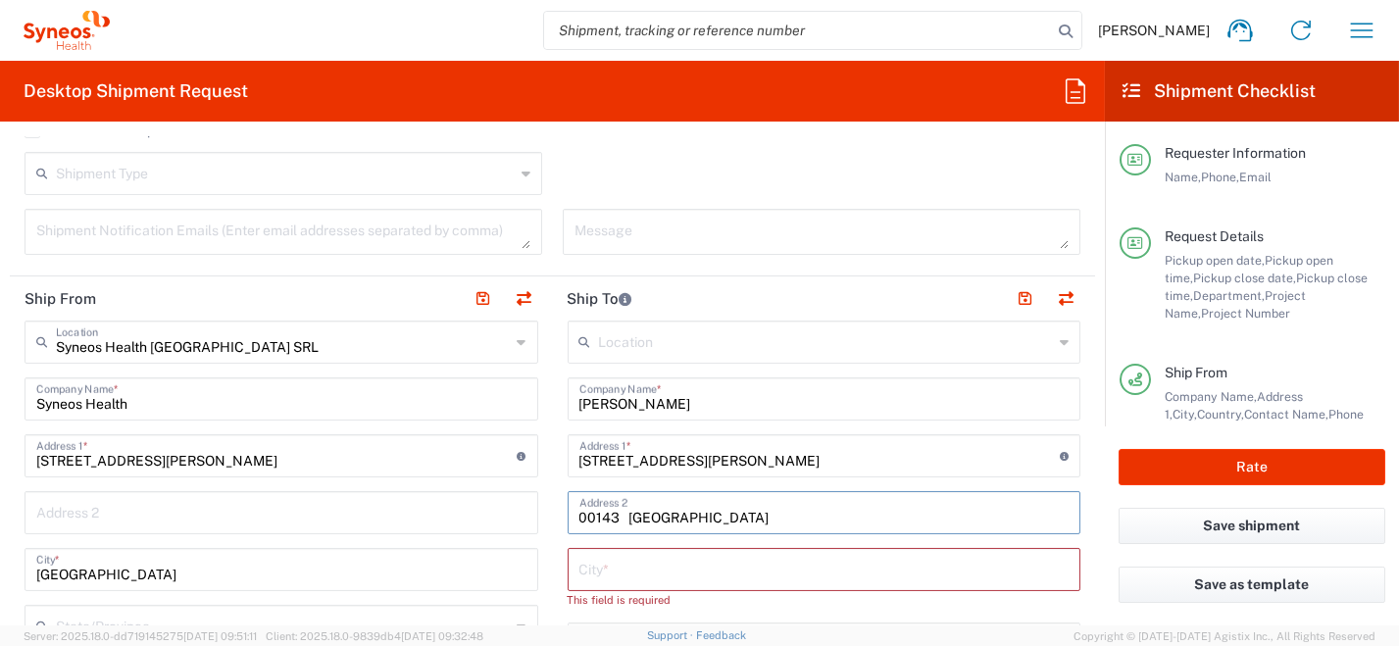
click at [624, 518] on input "00143 [GEOGRAPHIC_DATA]" at bounding box center [825, 511] width 490 height 34
type input "00143"
click at [590, 570] on input "text" at bounding box center [825, 568] width 490 height 34
paste input "[GEOGRAPHIC_DATA]"
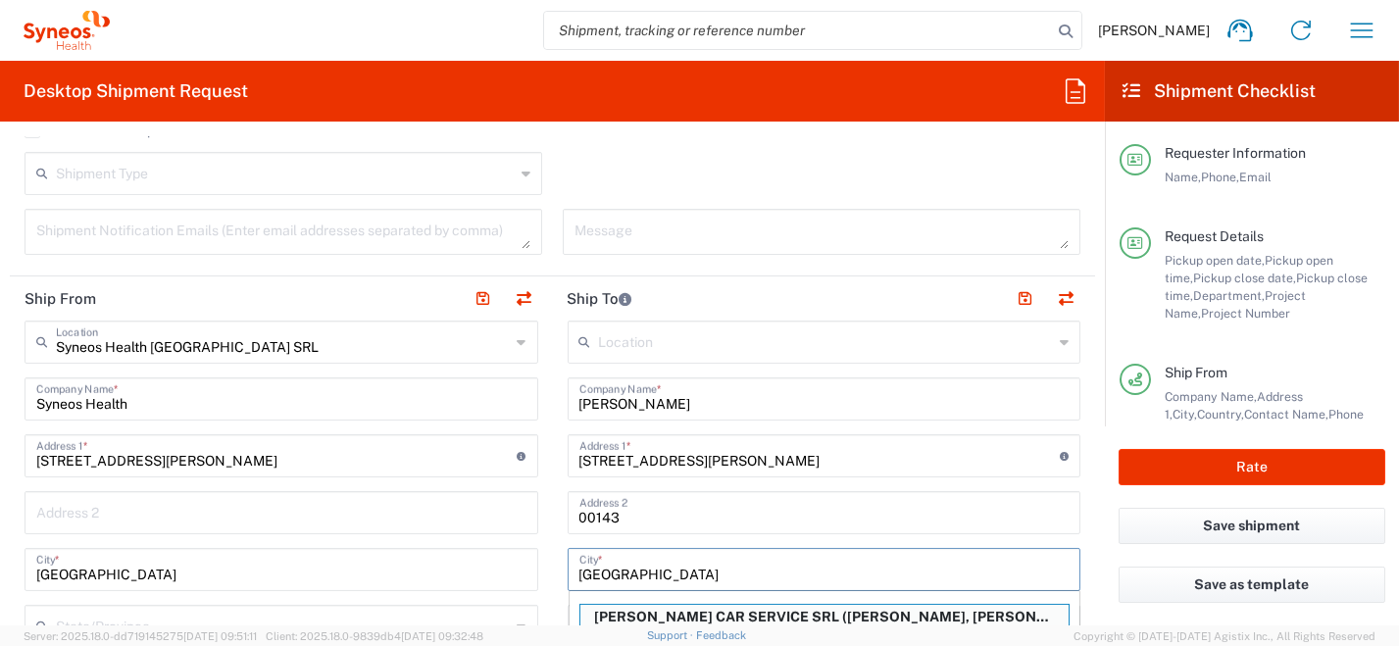
type input "[GEOGRAPHIC_DATA]"
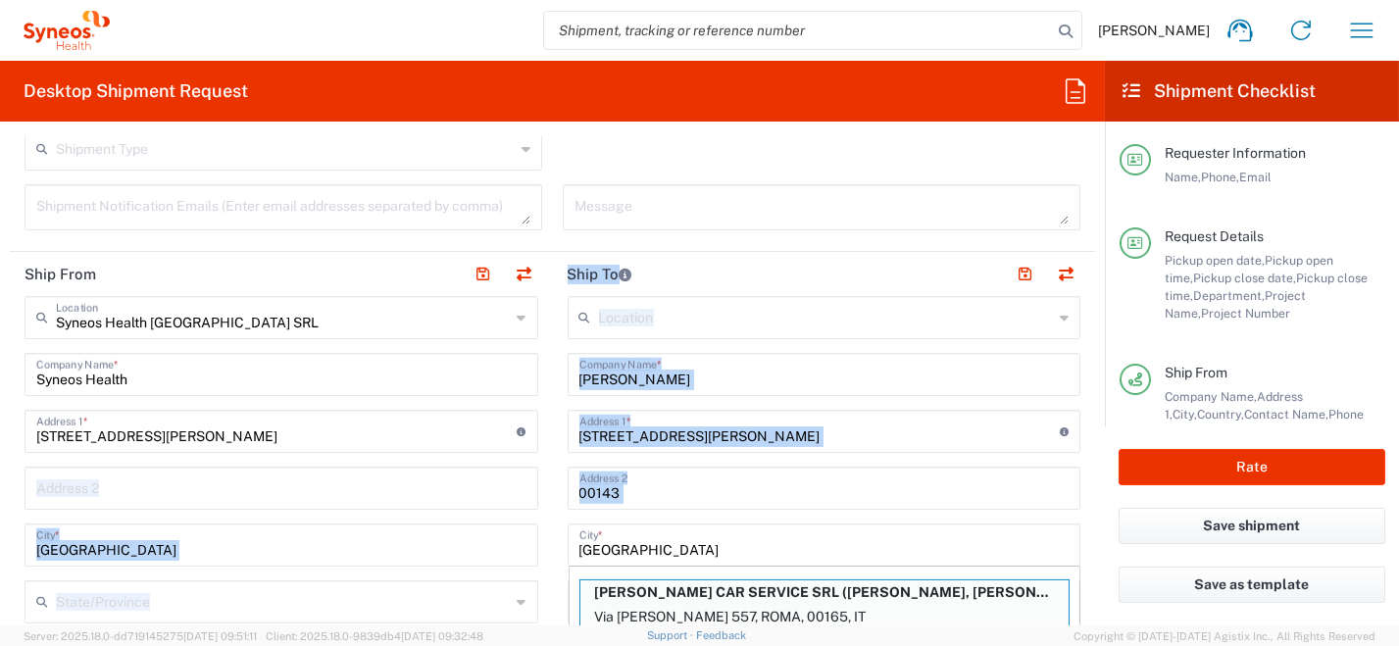
drag, startPoint x: 596, startPoint y: 513, endPoint x: 541, endPoint y: 508, distance: 55.1
click at [818, 360] on input "[PERSON_NAME]" at bounding box center [825, 373] width 490 height 34
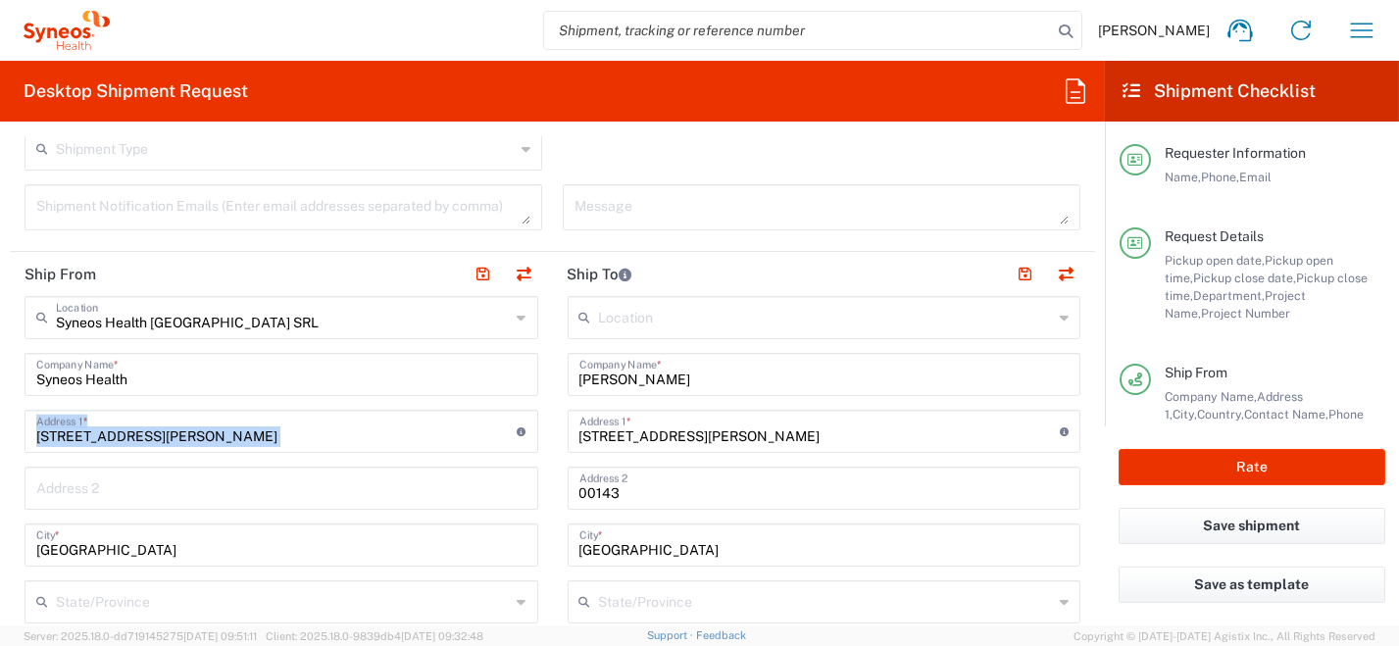
drag, startPoint x: 486, startPoint y: 456, endPoint x: 468, endPoint y: 460, distance: 19.0
drag, startPoint x: 468, startPoint y: 460, endPoint x: 614, endPoint y: 503, distance: 152.4
click at [568, 495] on div "00143 Address 2" at bounding box center [825, 488] width 514 height 43
drag, startPoint x: 616, startPoint y: 501, endPoint x: 579, endPoint y: 492, distance: 38.3
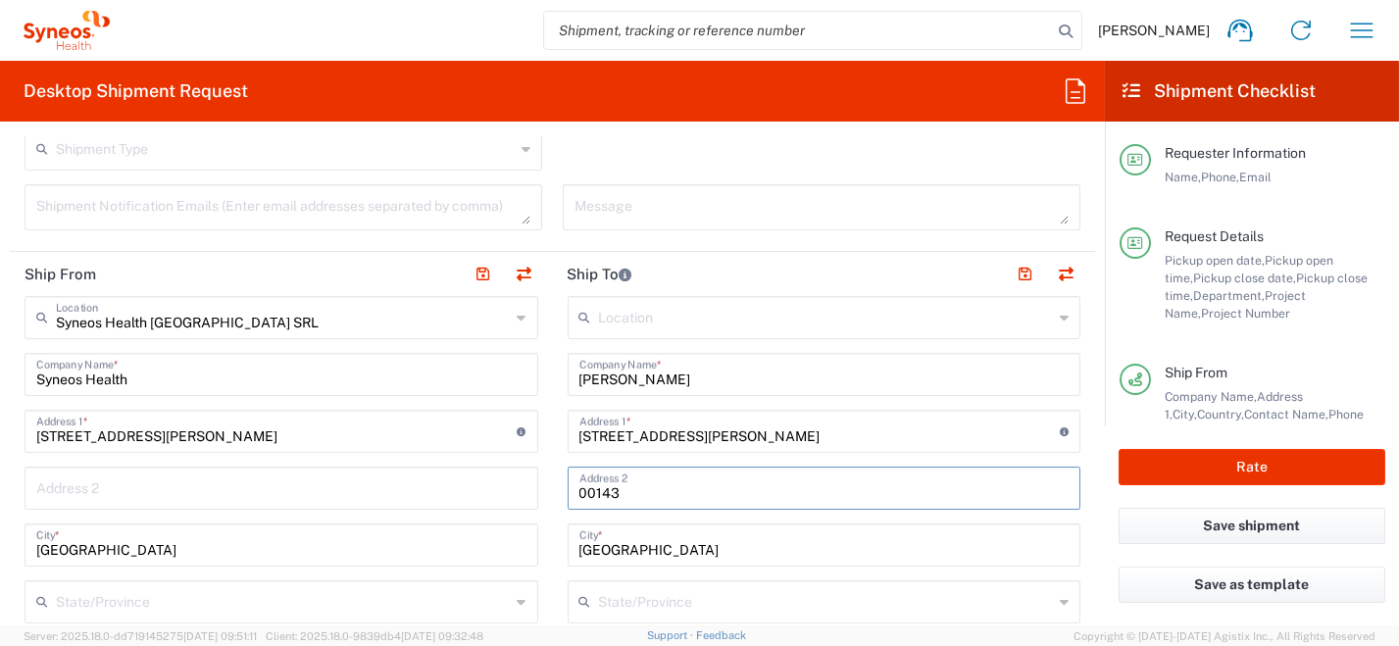
click at [580, 492] on input "00143" at bounding box center [825, 487] width 490 height 34
drag, startPoint x: 623, startPoint y: 482, endPoint x: 562, endPoint y: 485, distance: 60.9
click at [568, 485] on div "00143 Address 2" at bounding box center [825, 488] width 514 height 43
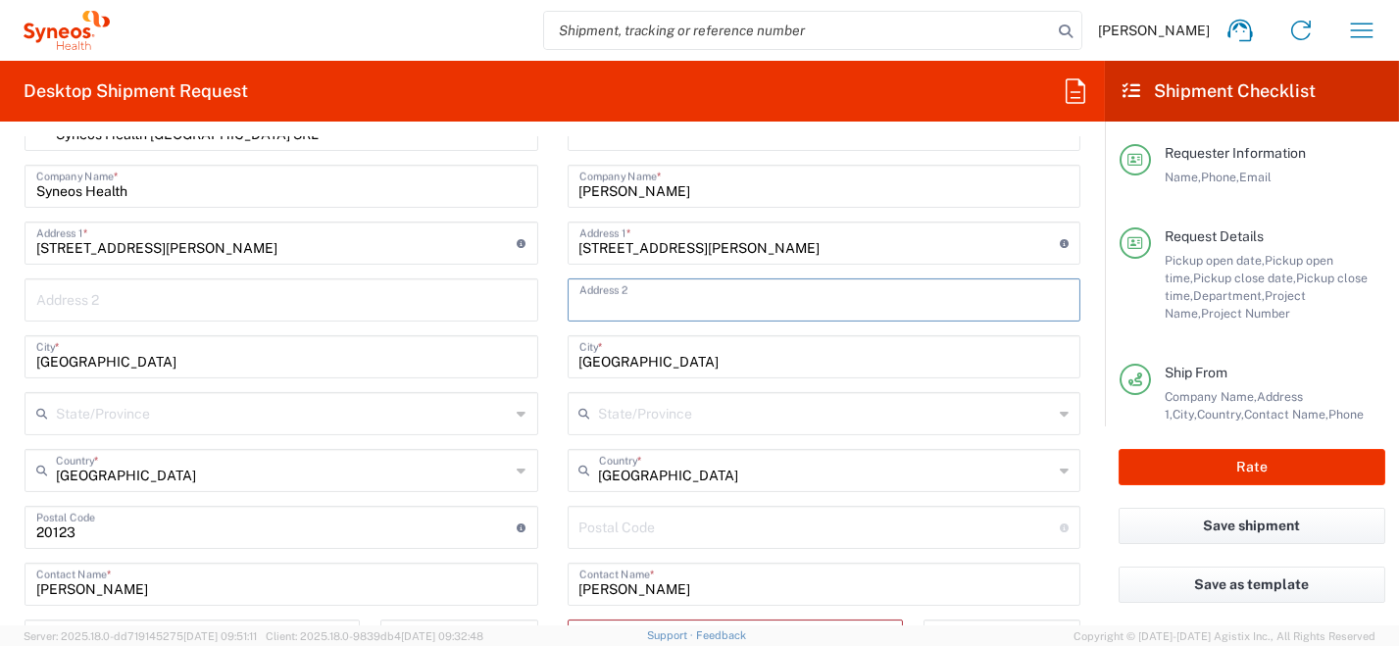
scroll to position [907, 0]
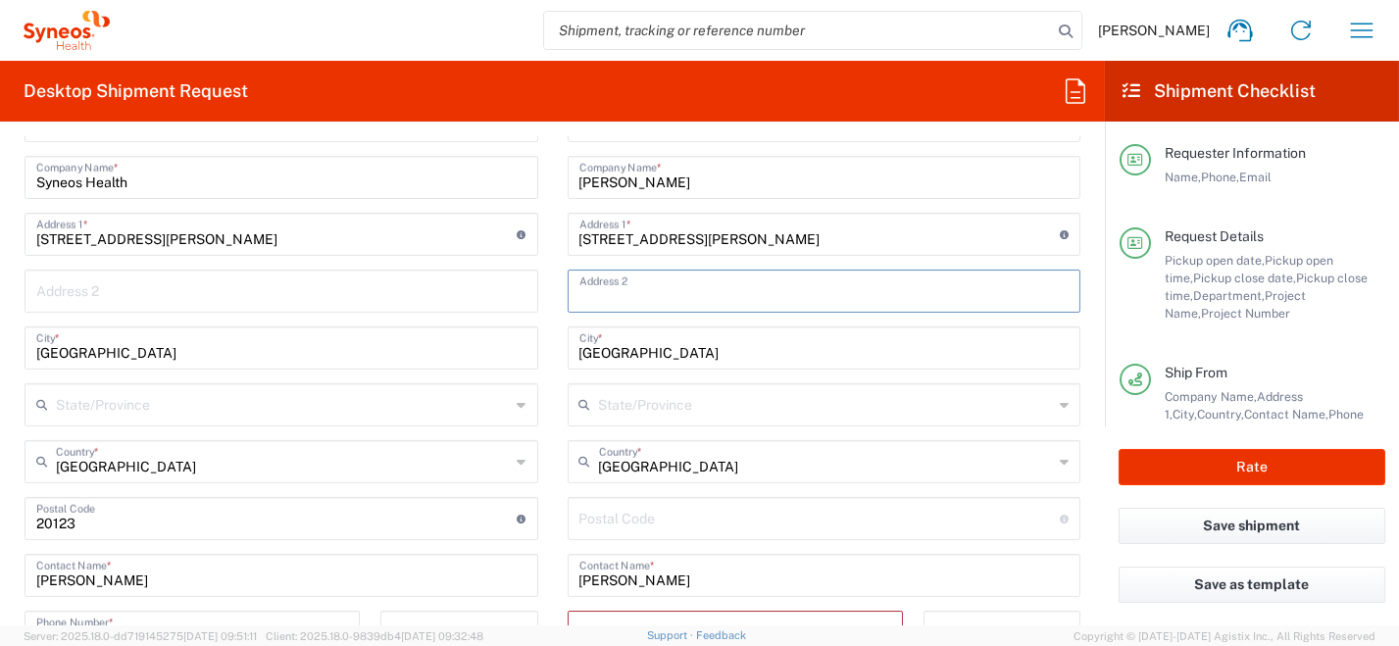
click at [707, 521] on input "undefined" at bounding box center [820, 517] width 481 height 34
paste input "00143"
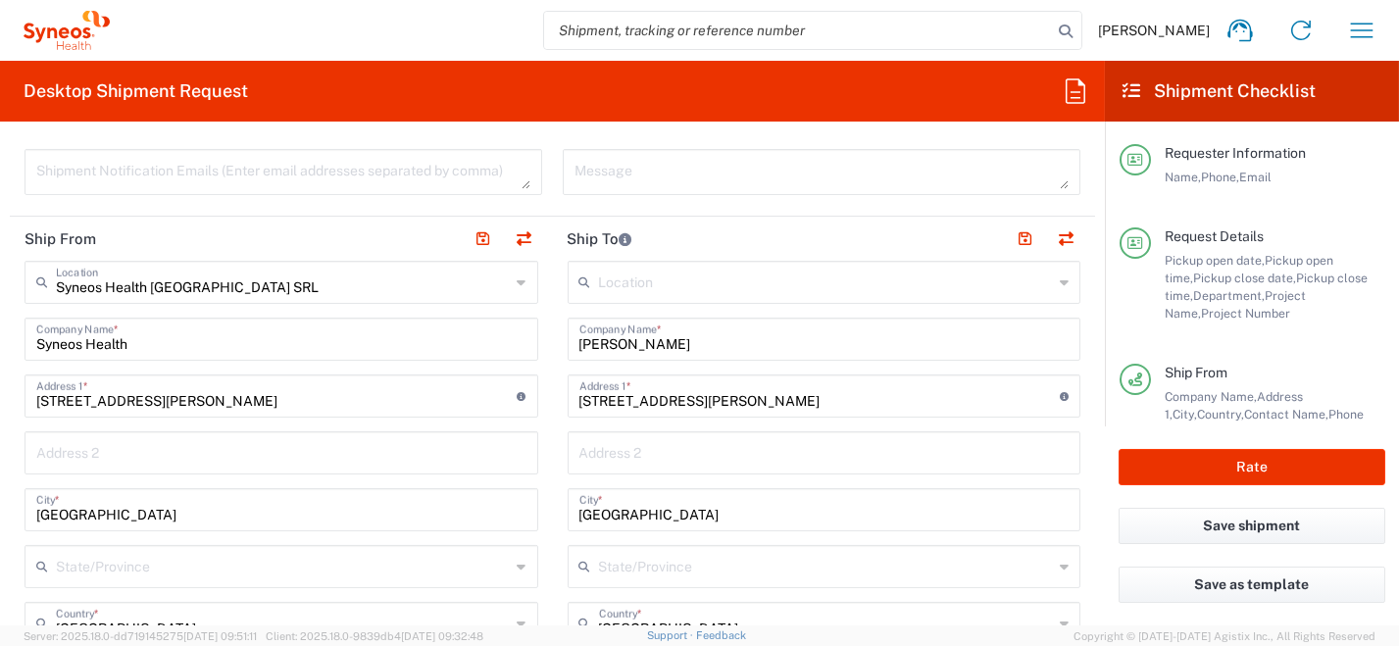
scroll to position [710, 0]
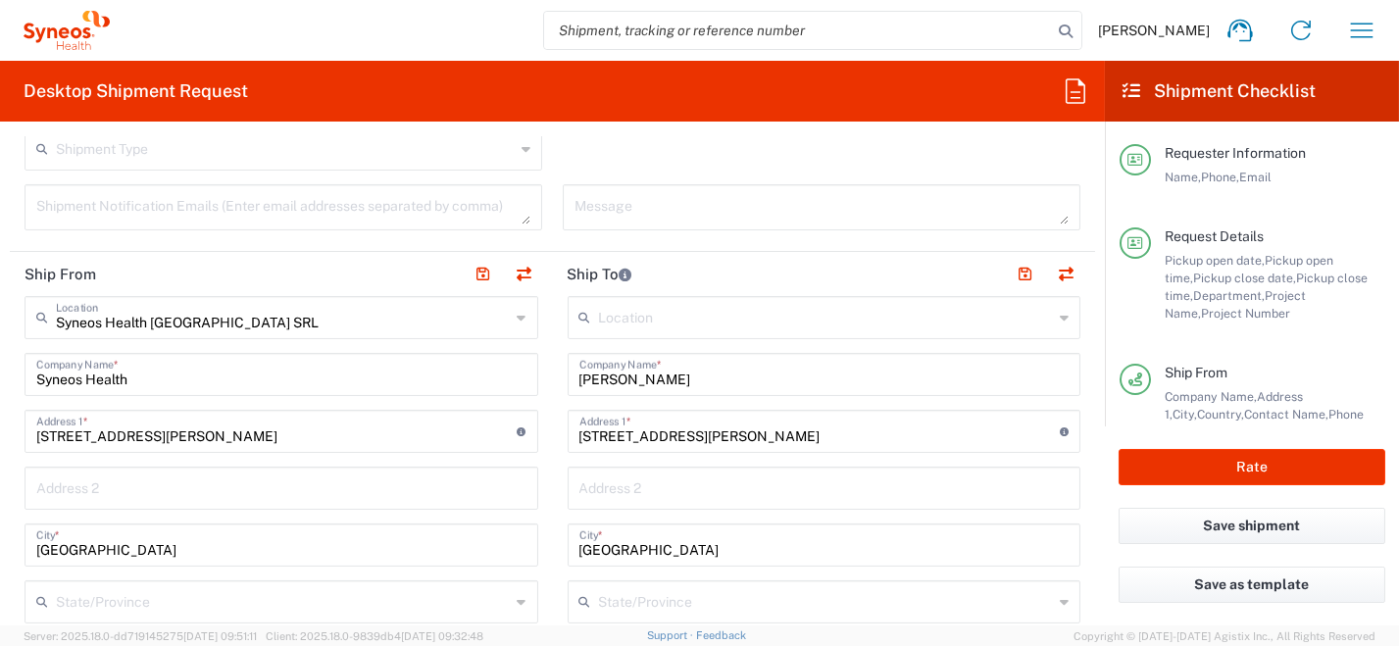
type input "00143"
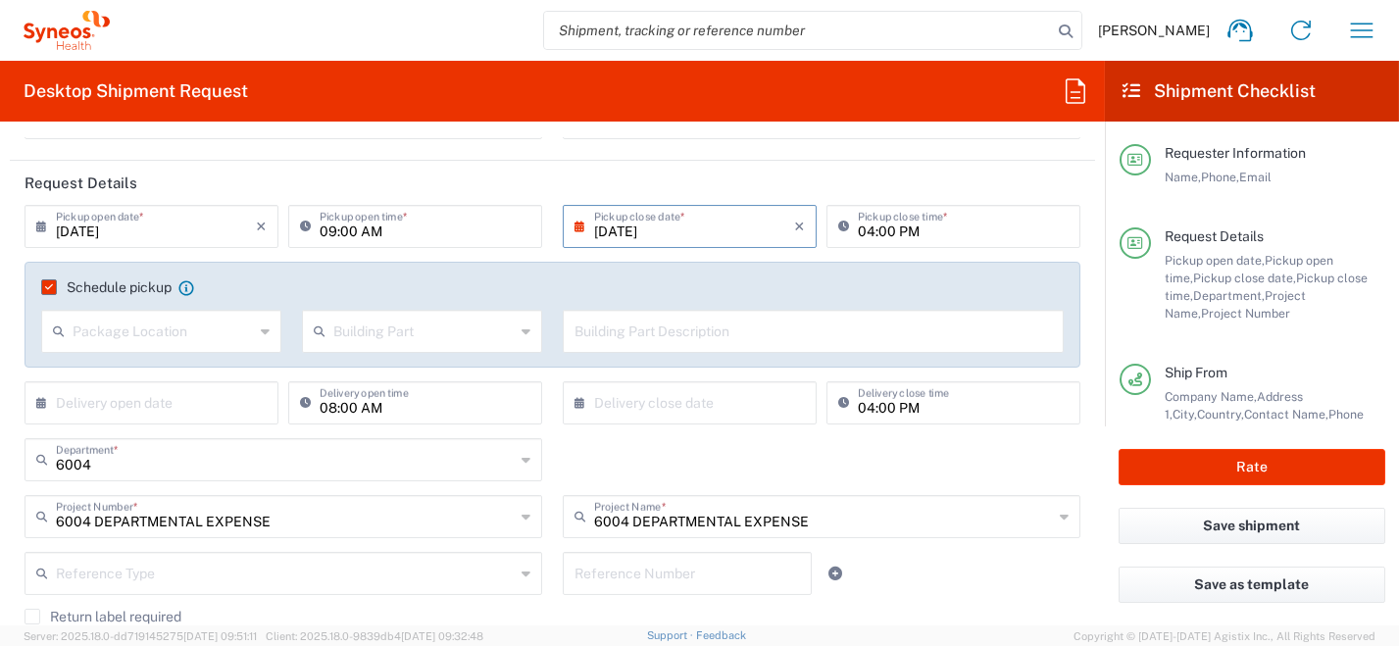
scroll to position [123, 0]
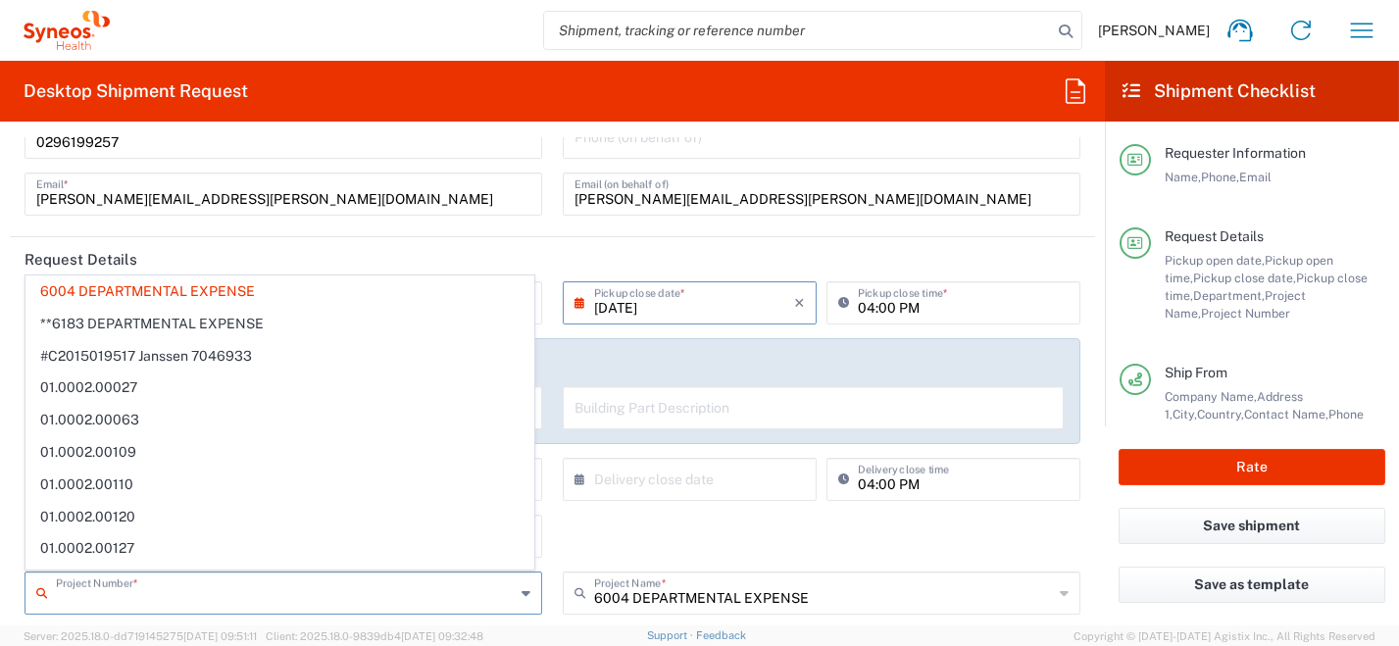
drag, startPoint x: 298, startPoint y: 598, endPoint x: 19, endPoint y: 571, distance: 280.8
click at [4, 571] on form "Requester Information [PERSON_NAME] Name * [PHONE_NUMBER] Phone * [PERSON_NAME]…" at bounding box center [552, 381] width 1105 height 488
type input "6"
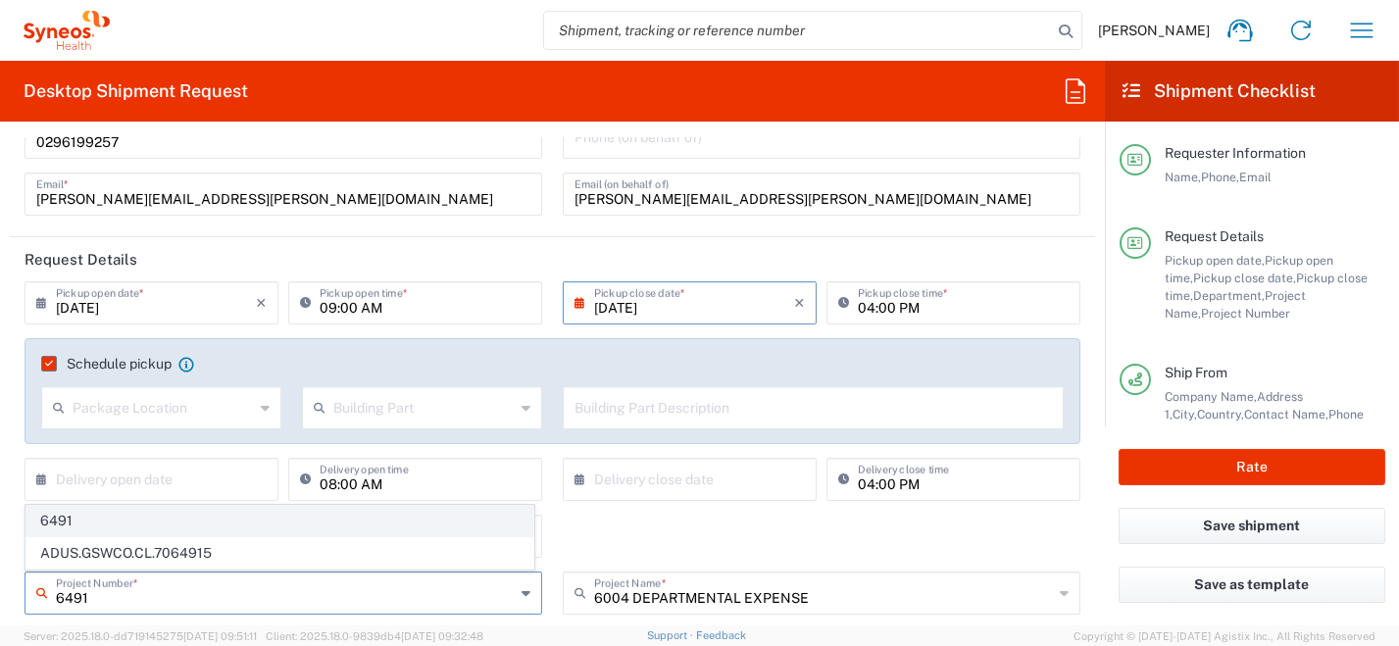
type input "6491"
click at [67, 522] on span "6491" at bounding box center [279, 521] width 507 height 30
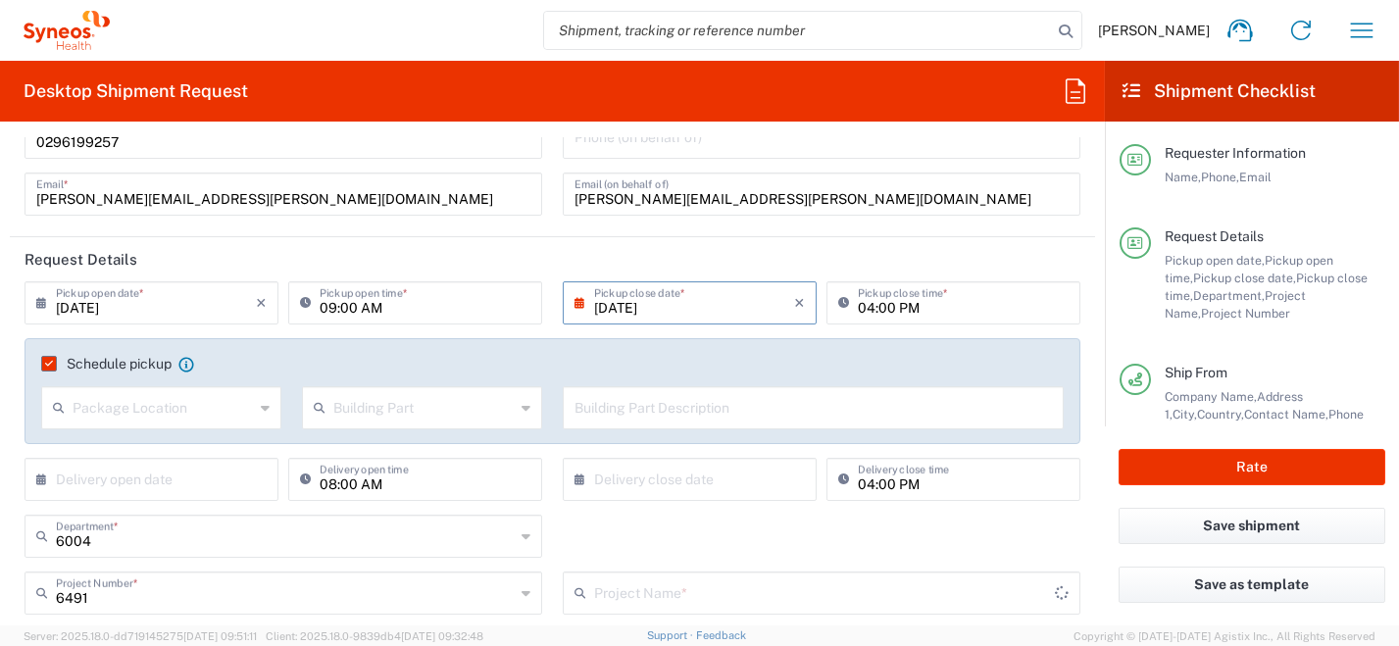
type input "ST-EUR - OSE Immuno"
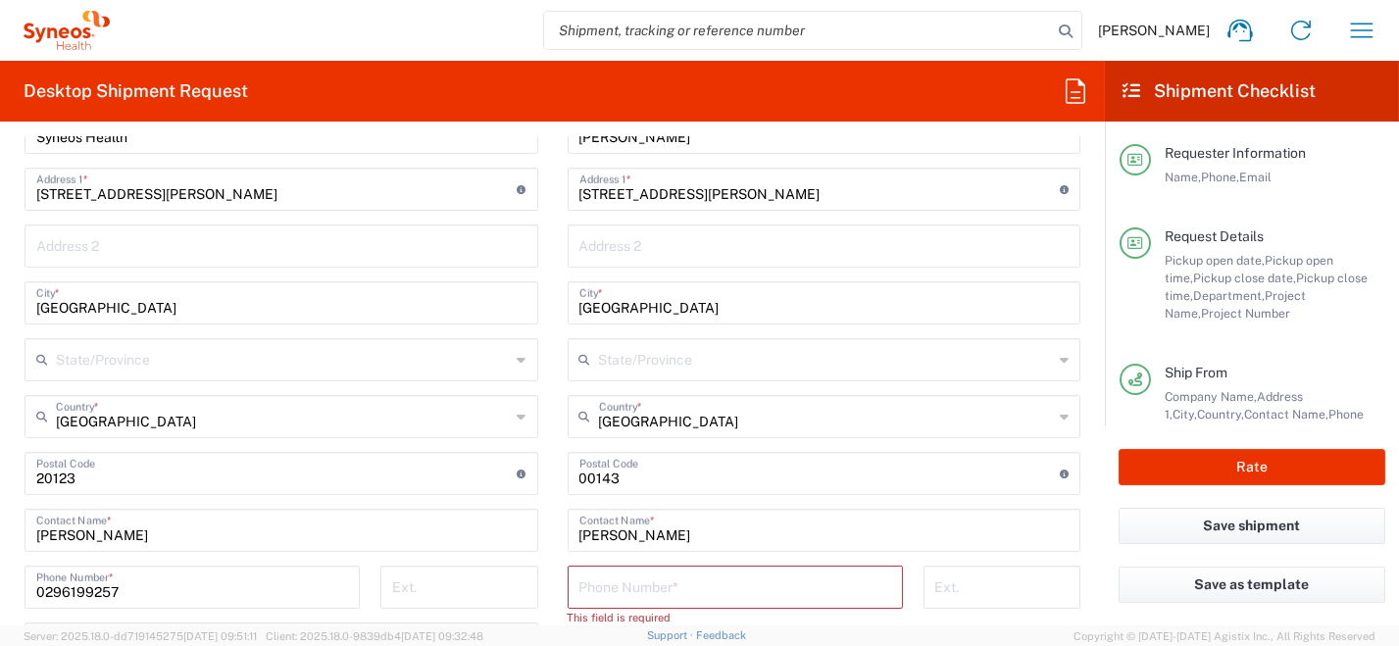
scroll to position [1005, 0]
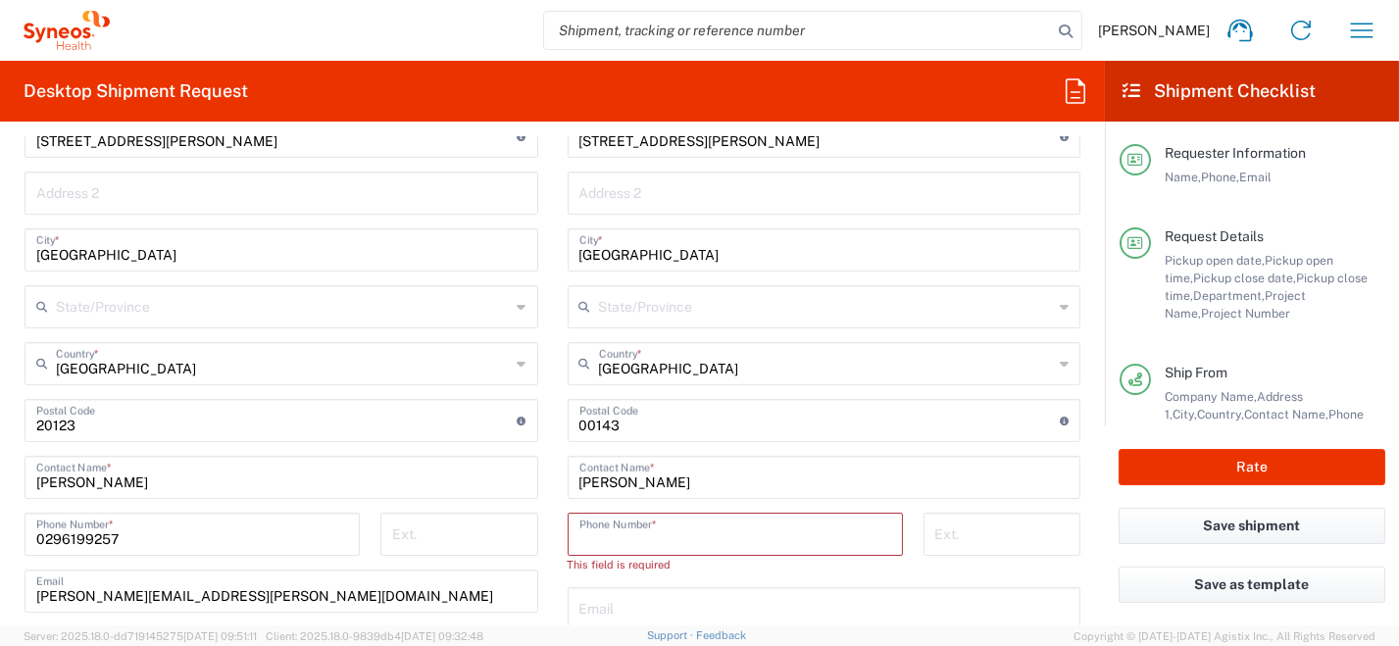
click at [648, 535] on input "tel" at bounding box center [736, 533] width 312 height 34
paste input "[PHONE_NUMBER]"
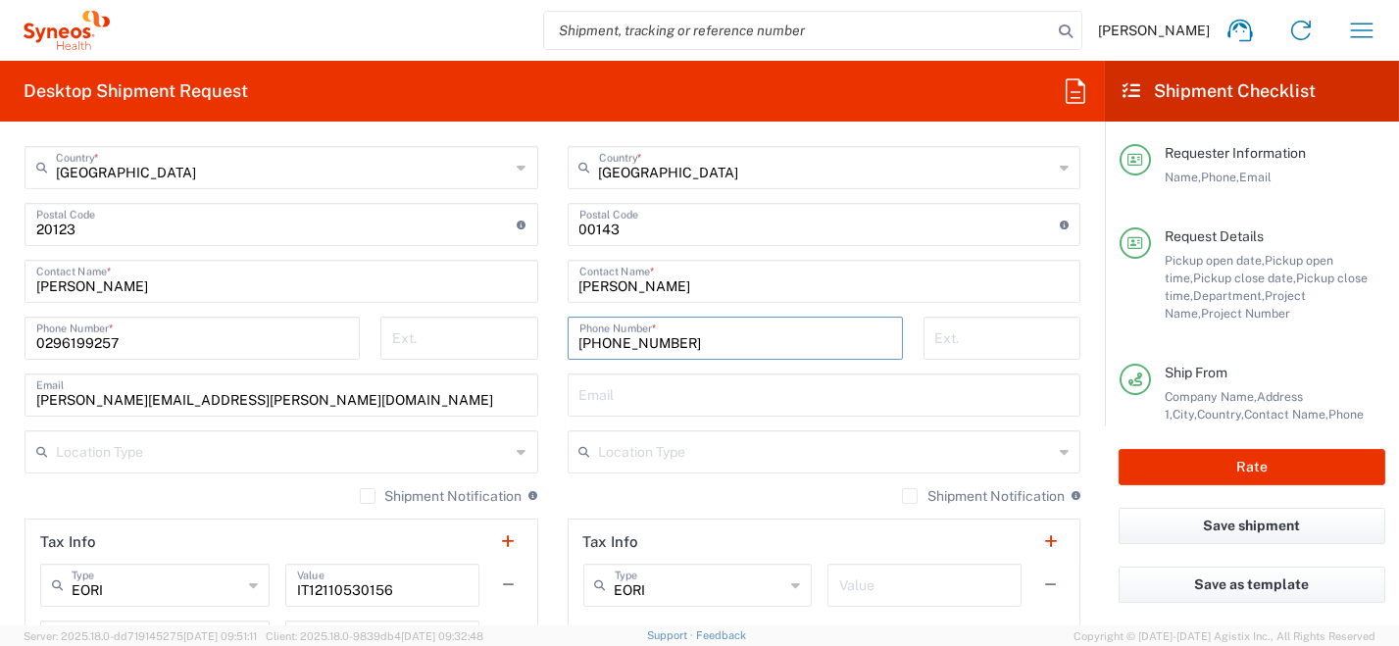
scroll to position [809, 0]
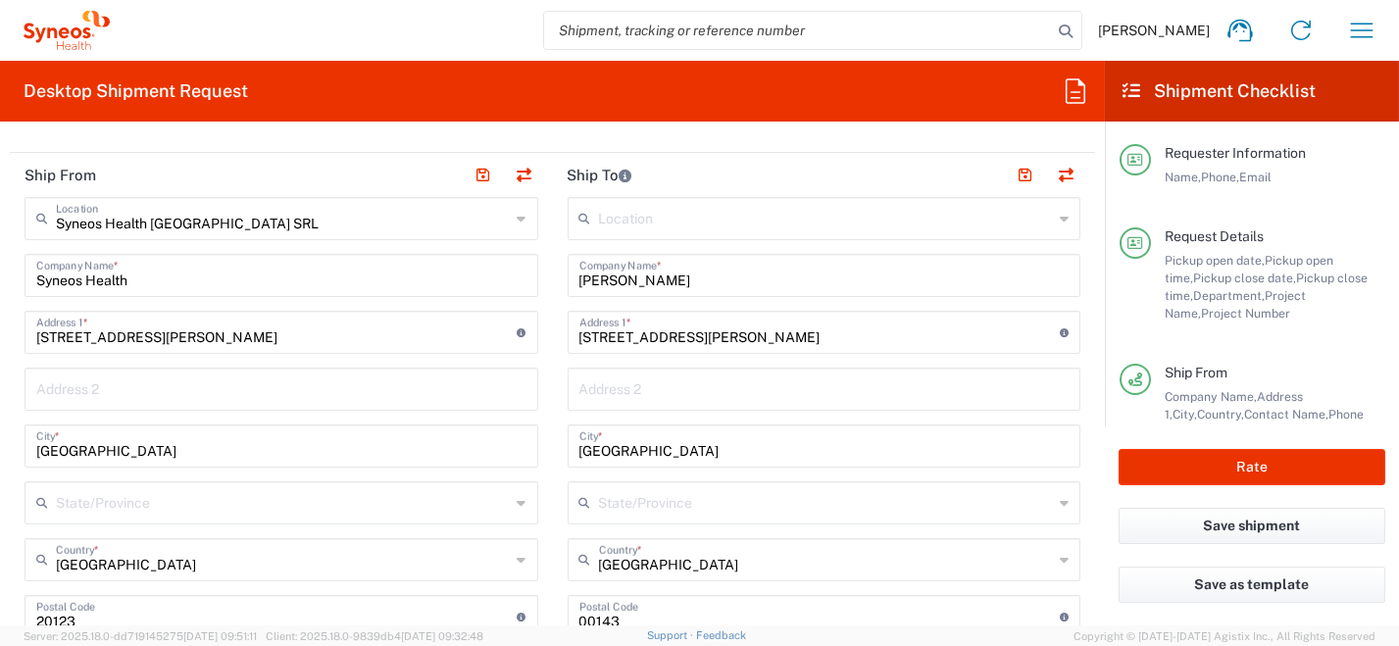
type input "[PHONE_NUMBER]"
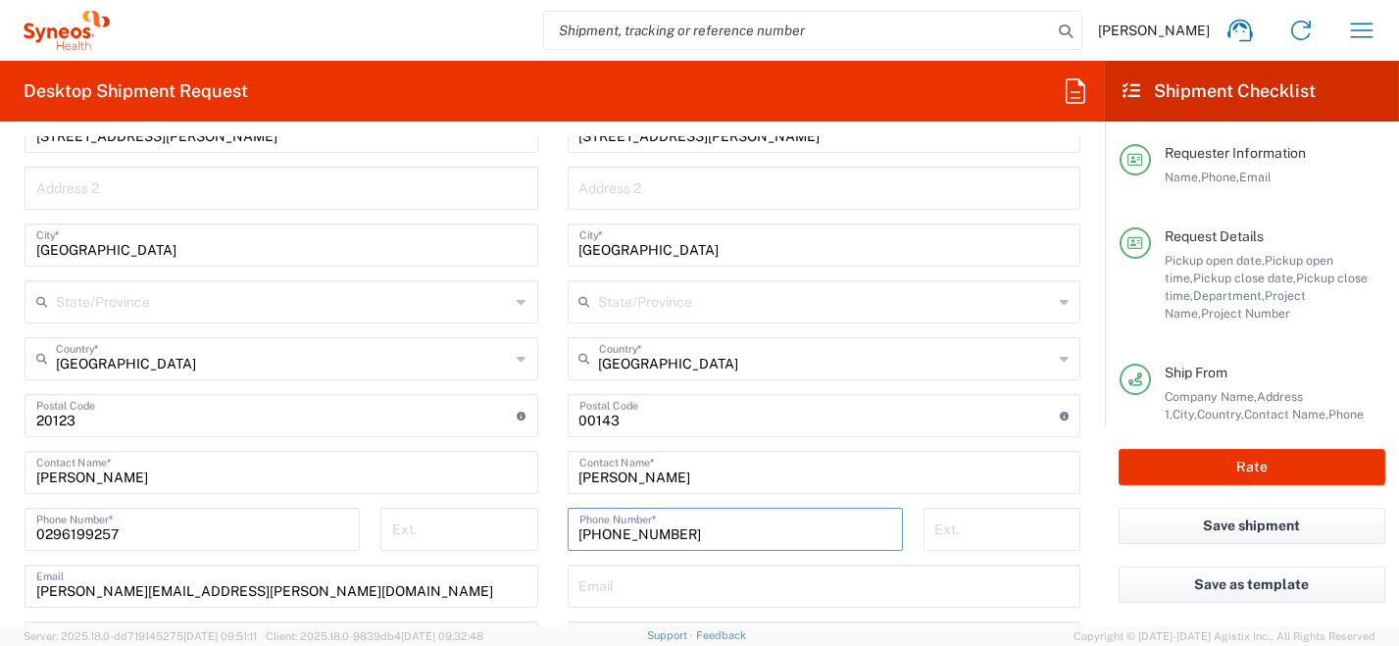
scroll to position [1201, 0]
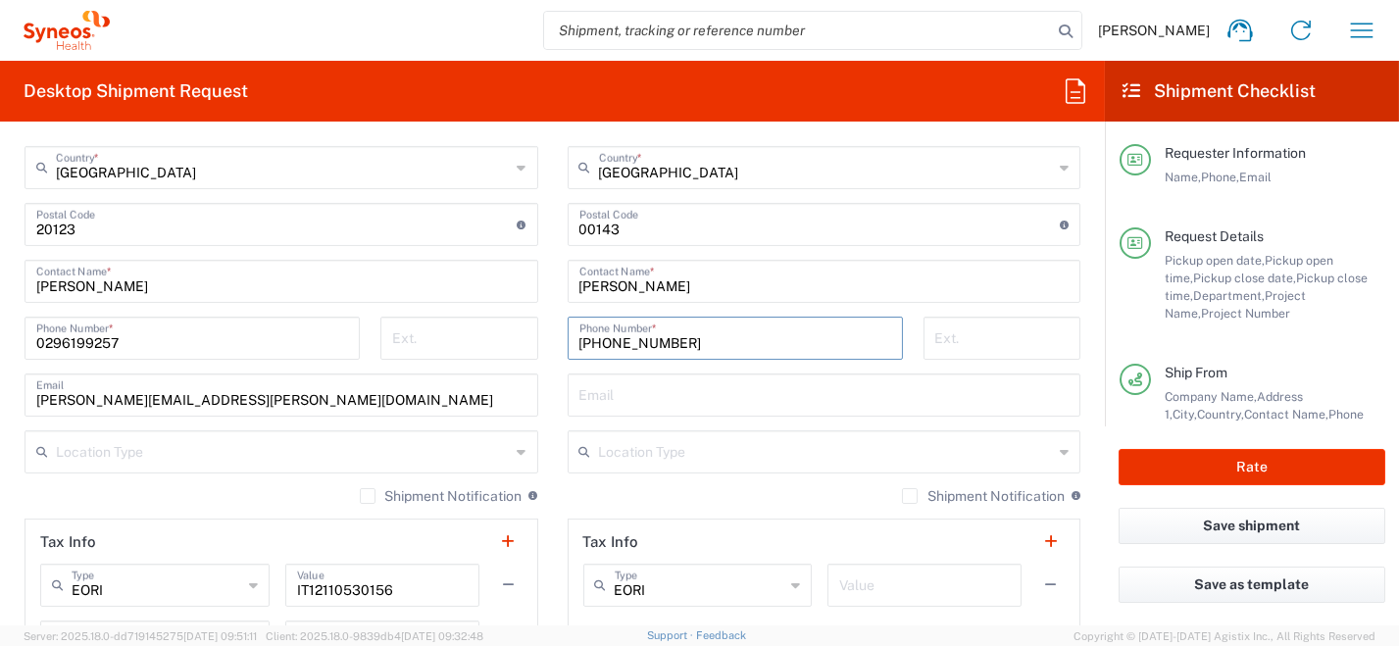
click at [623, 399] on input "text" at bounding box center [825, 394] width 490 height 34
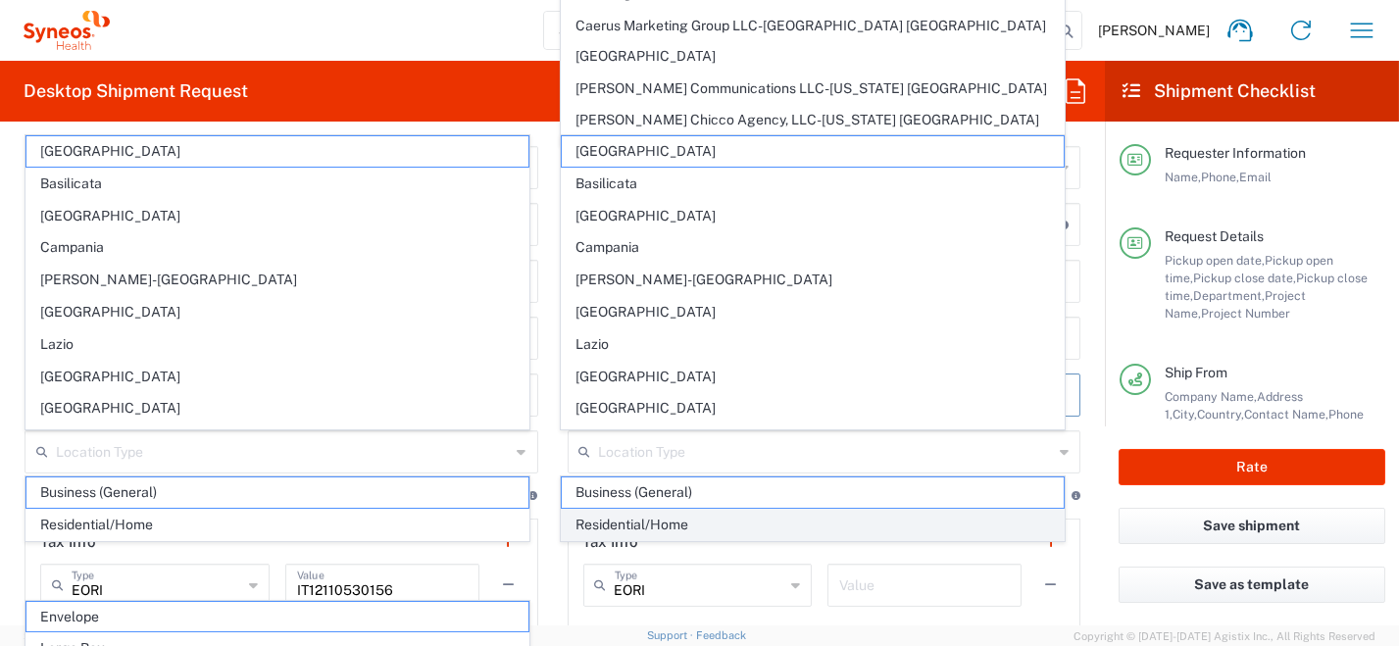
scroll to position [1396, 0]
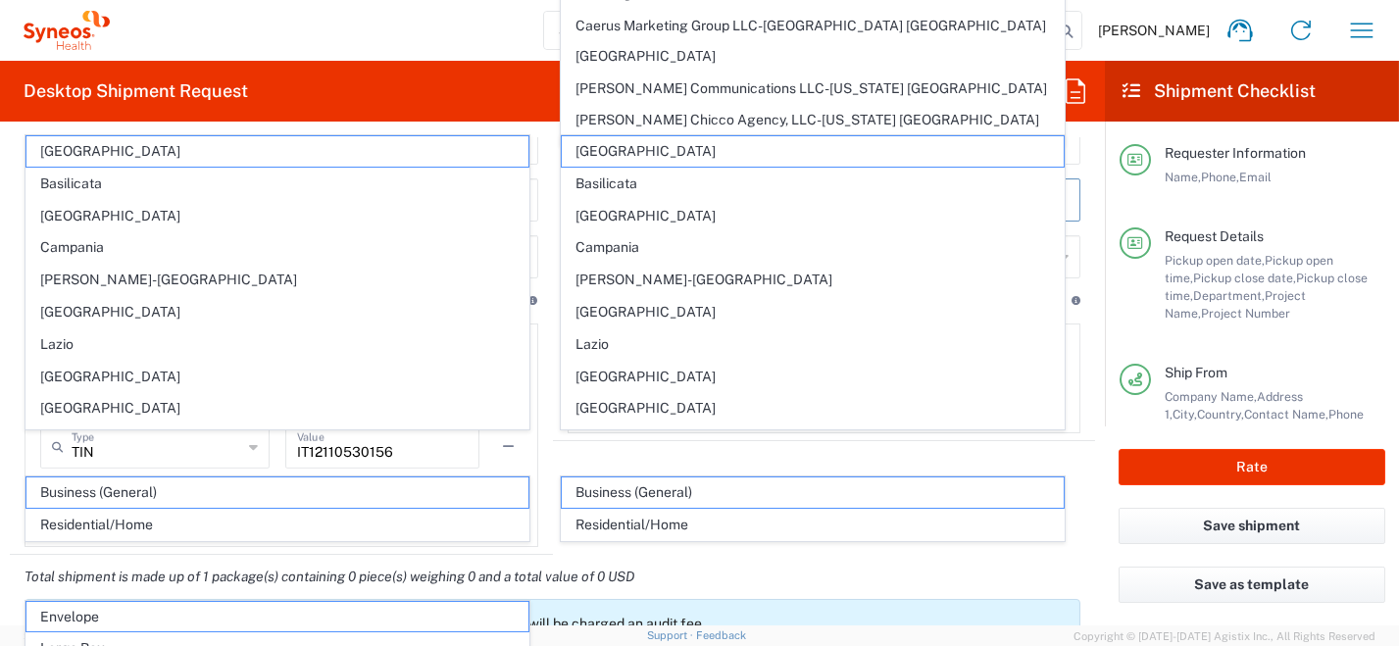
type input "[PERSON_NAME][EMAIL_ADDRESS][DOMAIN_NAME]"
click at [821, 557] on div "Total shipment is made up of 1 package(s) containing 0 piece(s) weighing 0 and …" at bounding box center [553, 607] width 1106 height 105
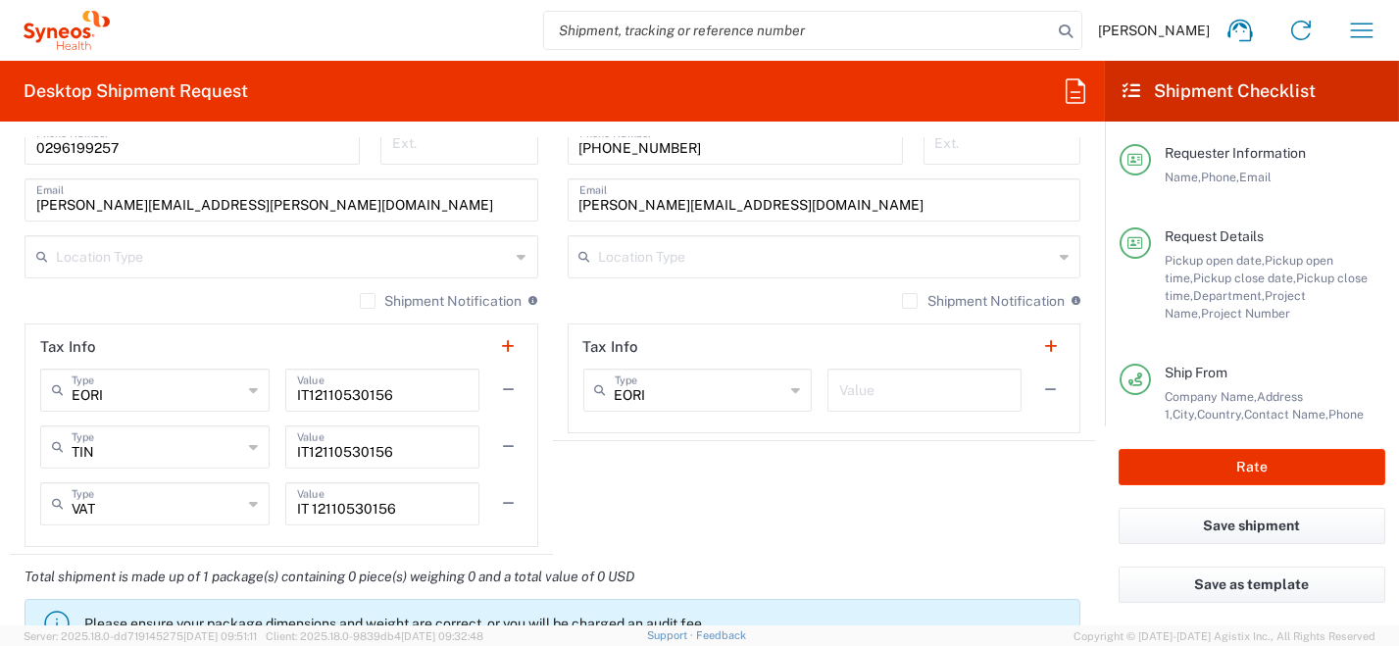
scroll to position [1789, 0]
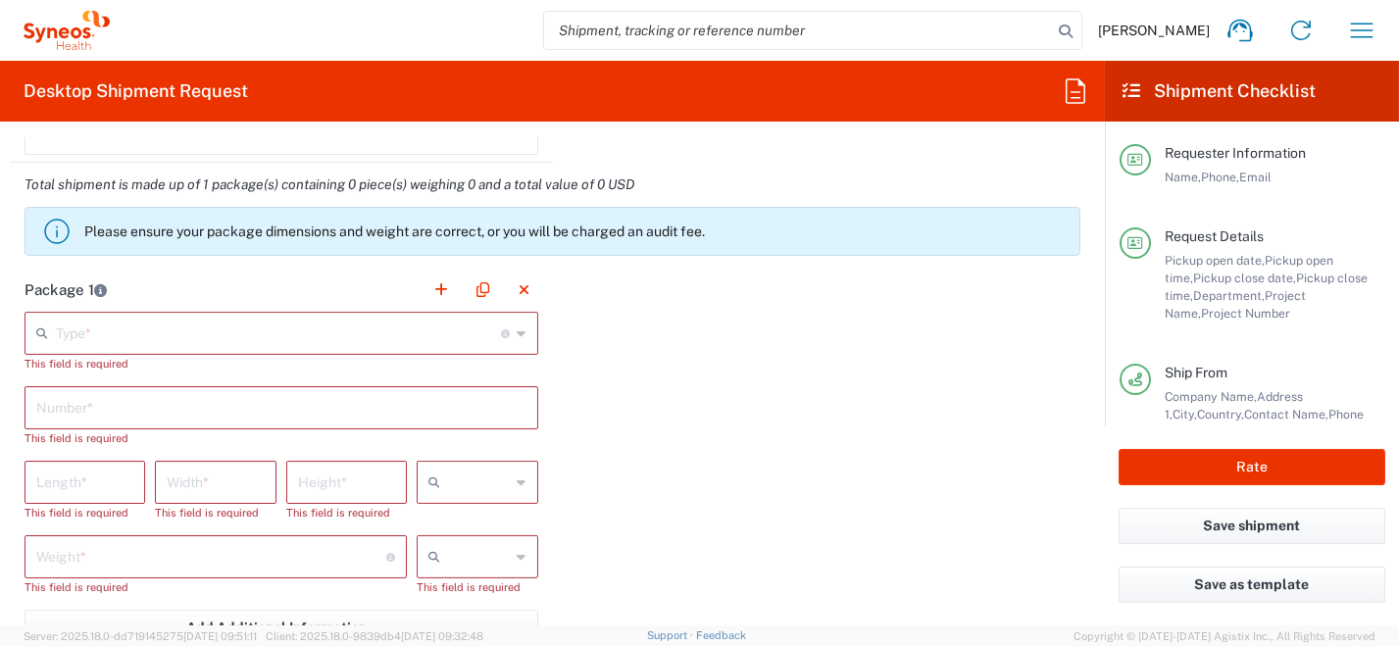
click at [518, 331] on icon at bounding box center [522, 333] width 9 height 31
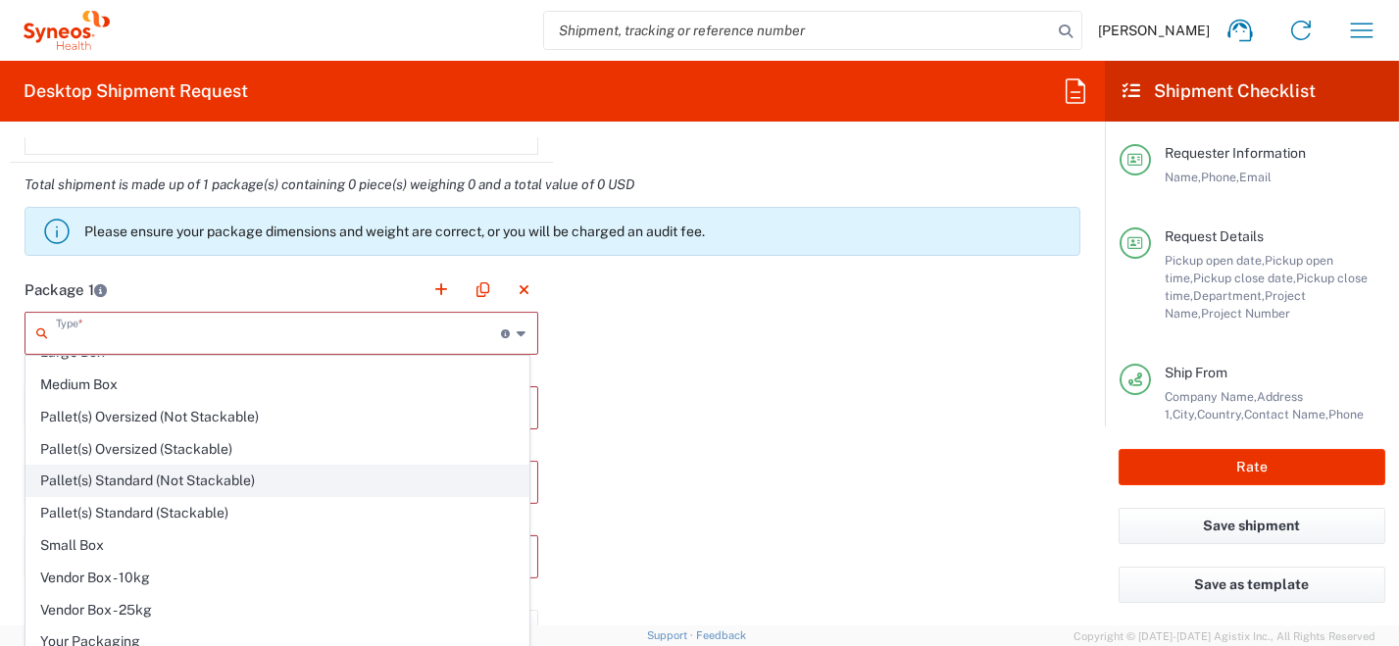
scroll to position [53, 0]
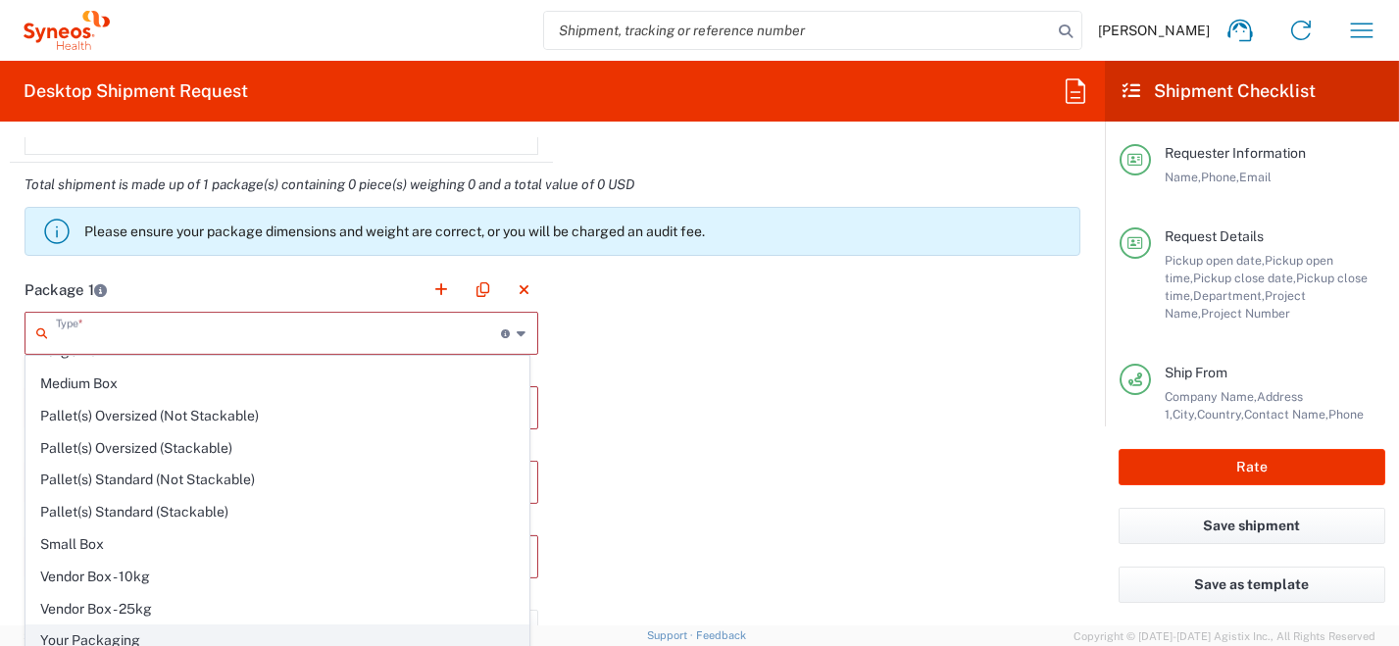
click at [258, 636] on span "Your Packaging" at bounding box center [277, 641] width 502 height 30
type input "Your Packaging"
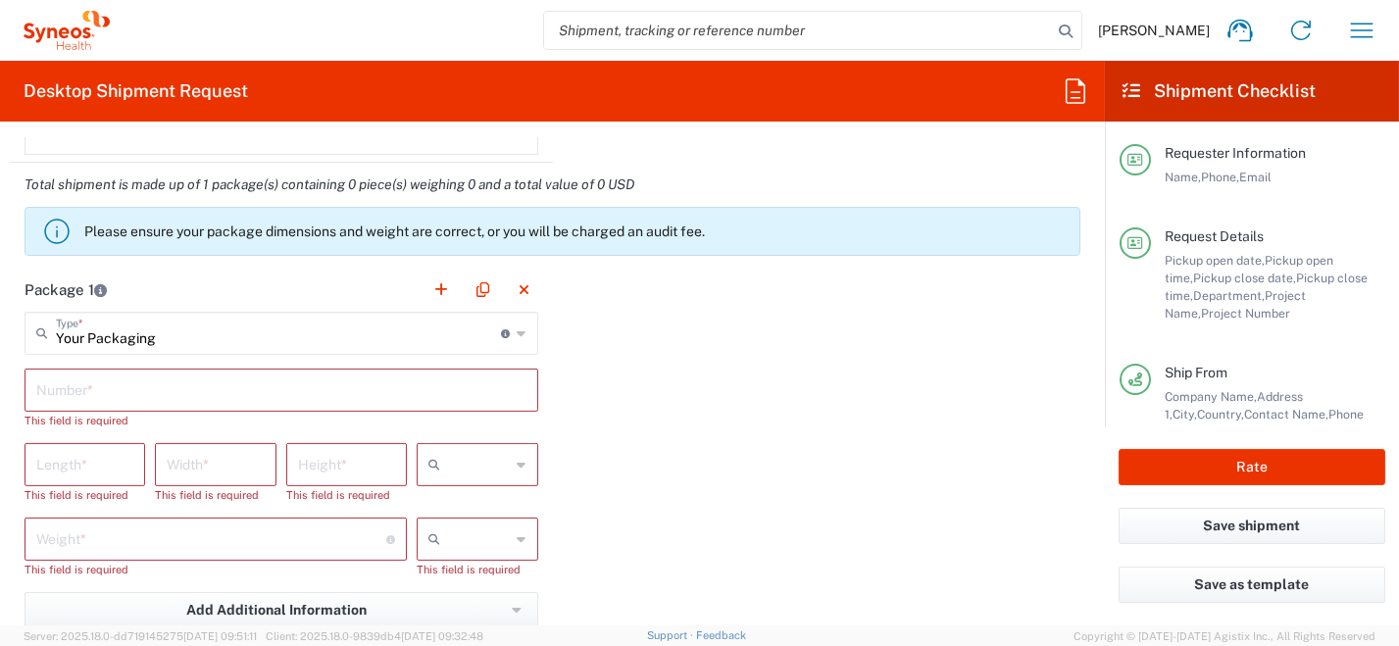
click at [118, 395] on input "text" at bounding box center [281, 389] width 490 height 34
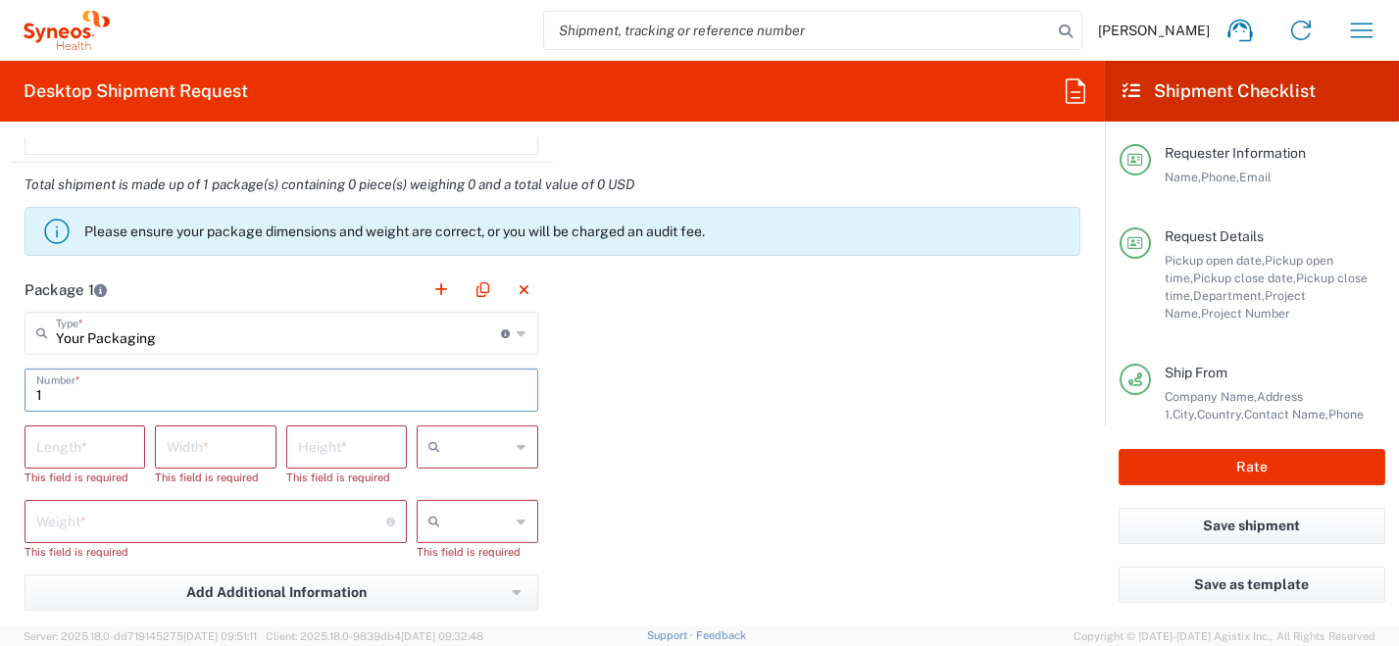
type input "1"
click at [518, 445] on icon at bounding box center [522, 446] width 9 height 31
click at [498, 486] on span "cm" at bounding box center [472, 486] width 116 height 30
type input "cm"
drag, startPoint x: 520, startPoint y: 525, endPoint x: 515, endPoint y: 536, distance: 12.7
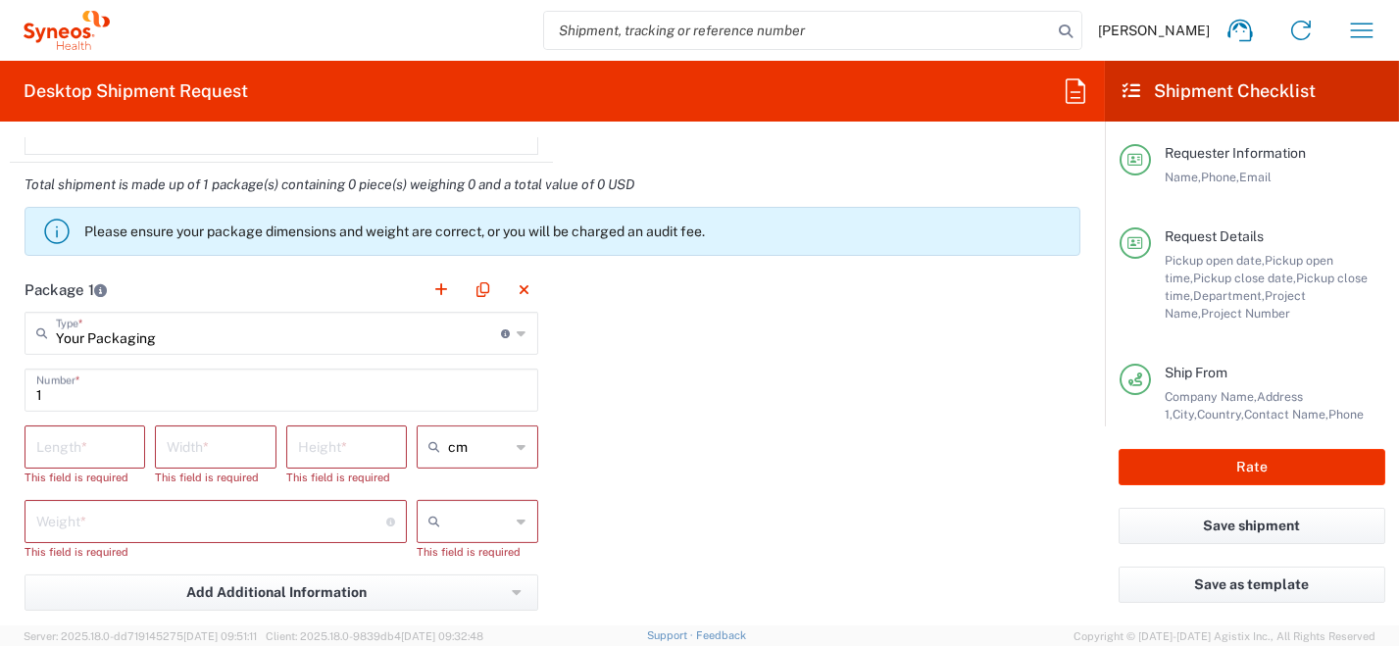
click at [518, 527] on div at bounding box center [477, 521] width 121 height 43
click at [482, 563] on span "kgs" at bounding box center [472, 560] width 116 height 30
type input "kgs"
click at [64, 453] on input "number" at bounding box center [84, 446] width 97 height 34
type input "2"
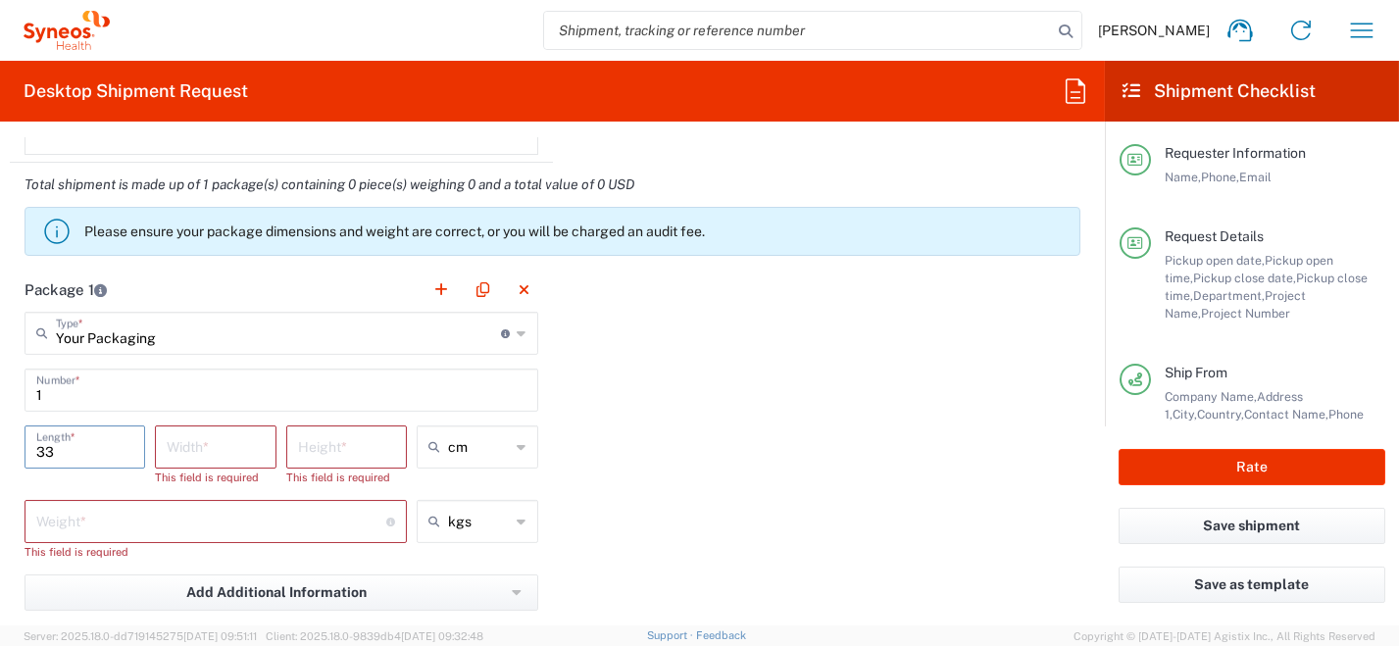
type input "33"
click at [212, 452] on input "number" at bounding box center [215, 446] width 97 height 34
type input "23"
click at [345, 451] on input "number" at bounding box center [346, 446] width 97 height 34
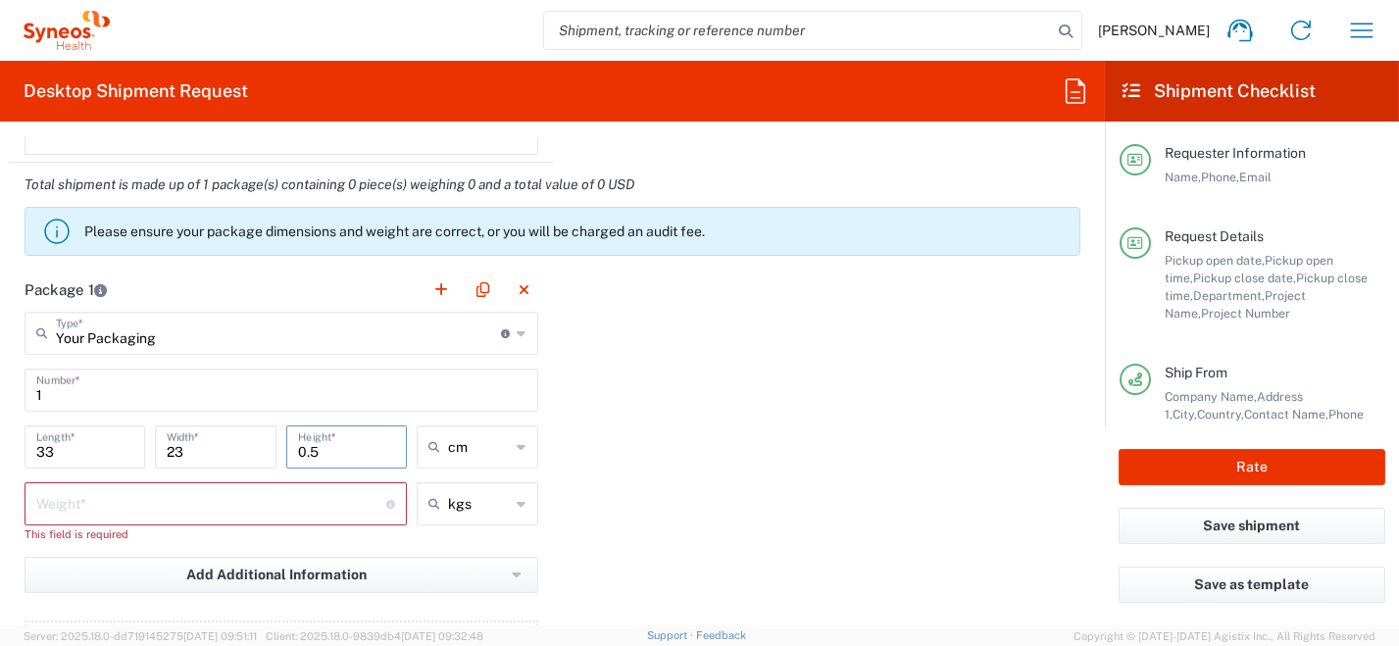
type input "0.5"
drag, startPoint x: 108, startPoint y: 516, endPoint x: 84, endPoint y: 509, distance: 24.5
click at [104, 519] on div "Weight * Total weight of package(s) in pounds or kilograms" at bounding box center [216, 503] width 382 height 43
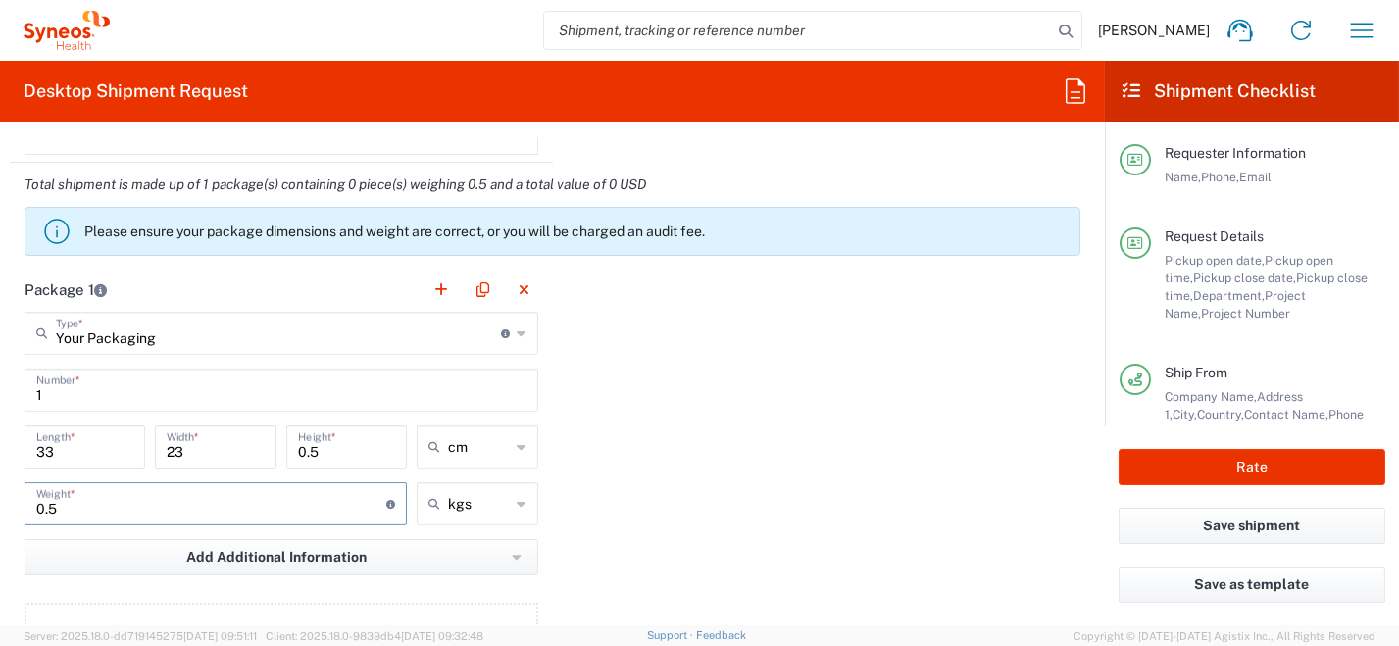
scroll to position [2083, 0]
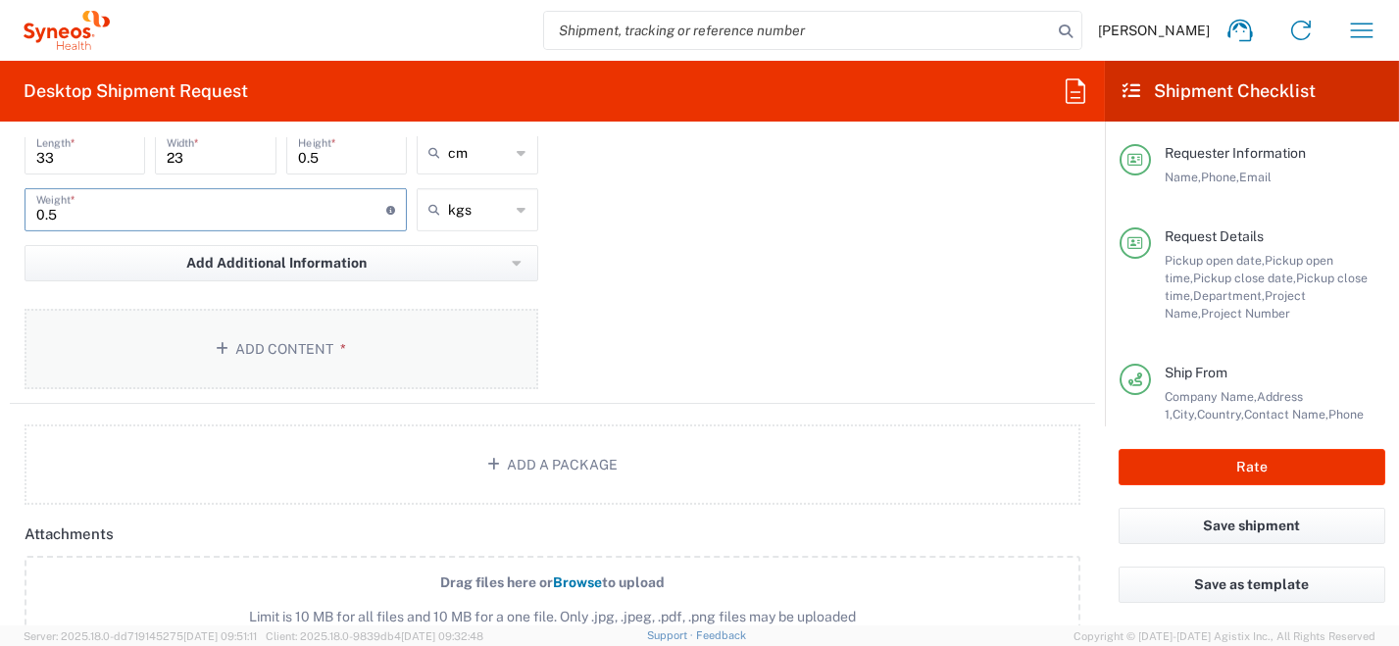
type input "0.5"
click at [389, 356] on button "Add Content *" at bounding box center [282, 349] width 514 height 80
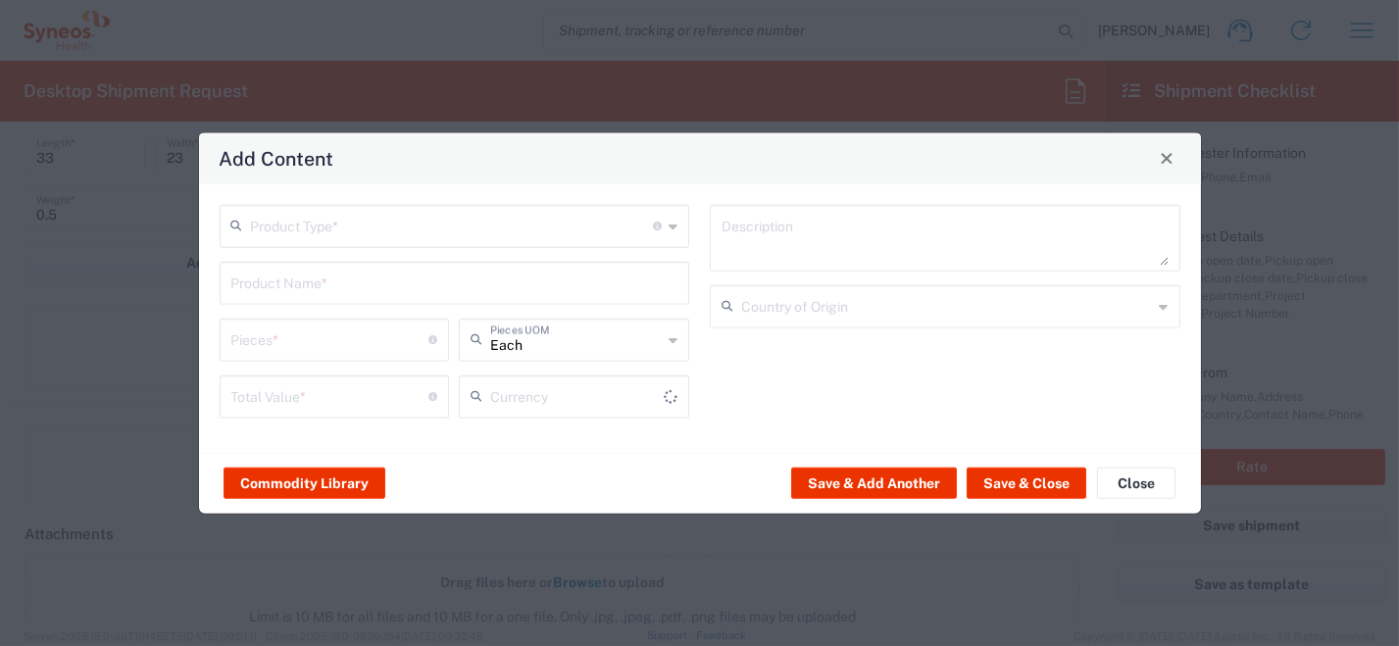
type input "US Dollar"
click at [680, 232] on div "Product Type * Document: Paper document generated internally by Syneos, a clien…" at bounding box center [455, 225] width 471 height 43
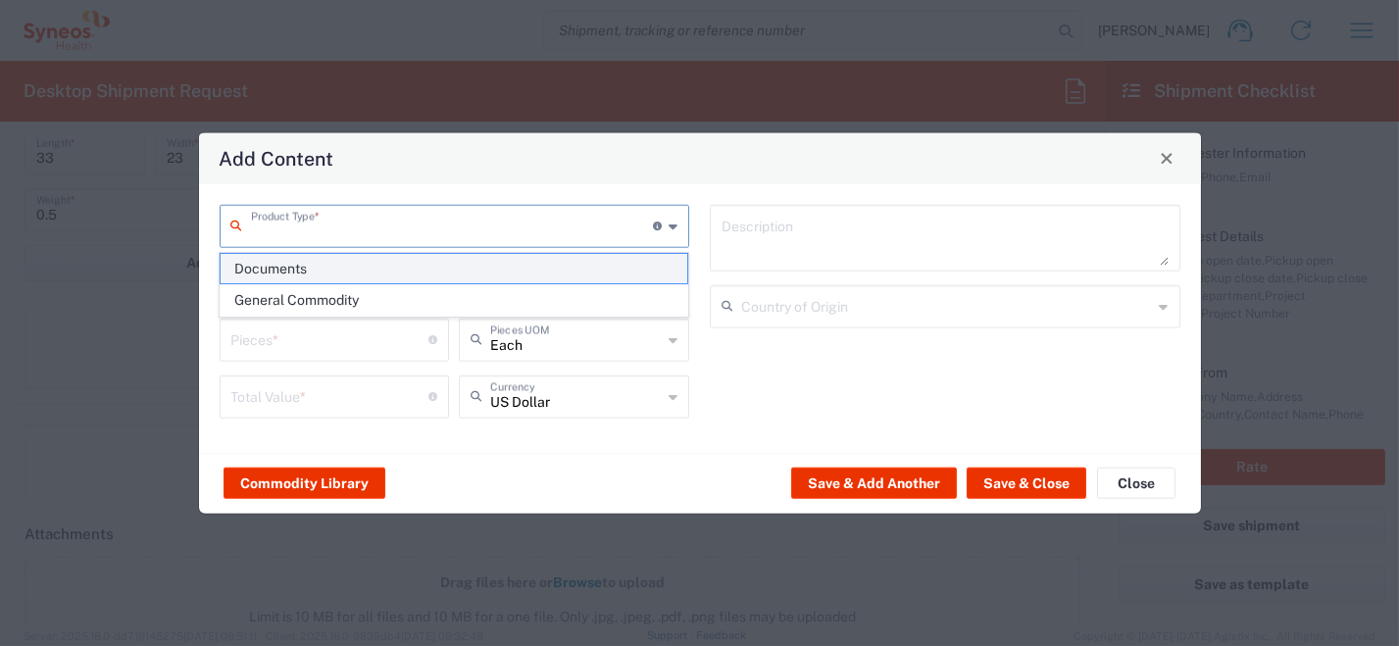
click at [608, 263] on span "Documents" at bounding box center [454, 269] width 467 height 30
type input "Documents"
type input "1"
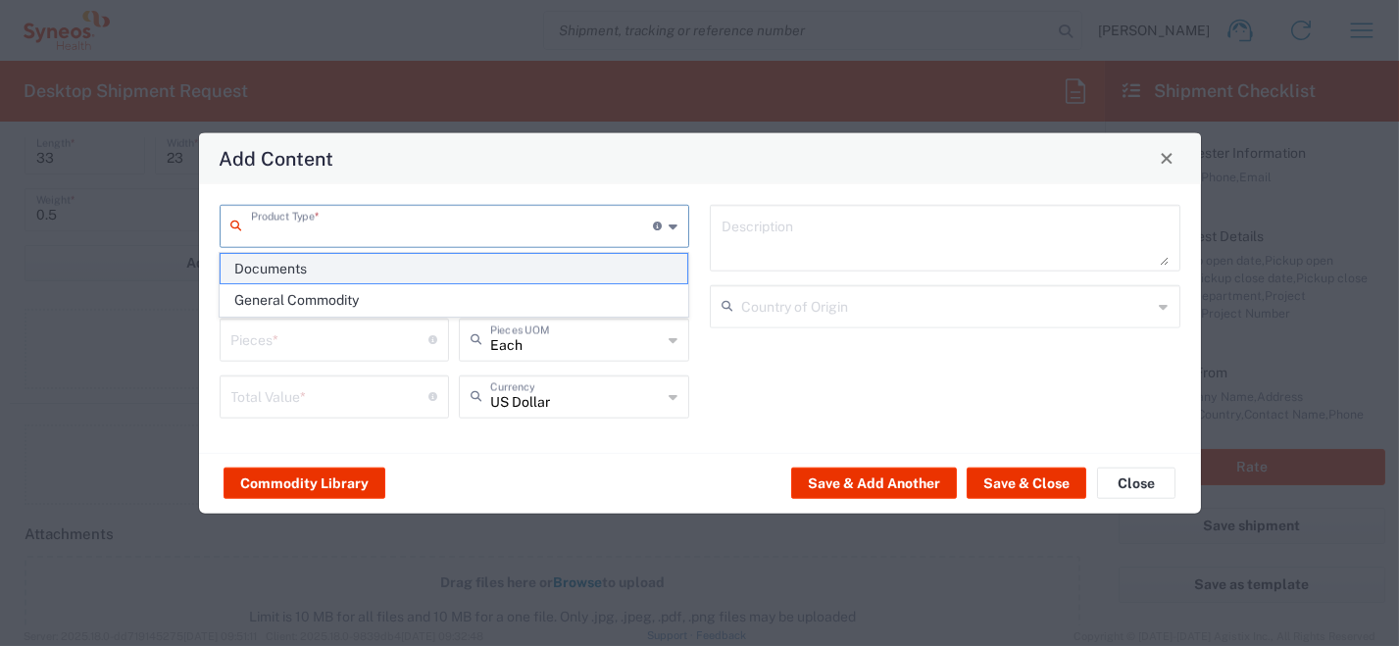
type textarea "Documents"
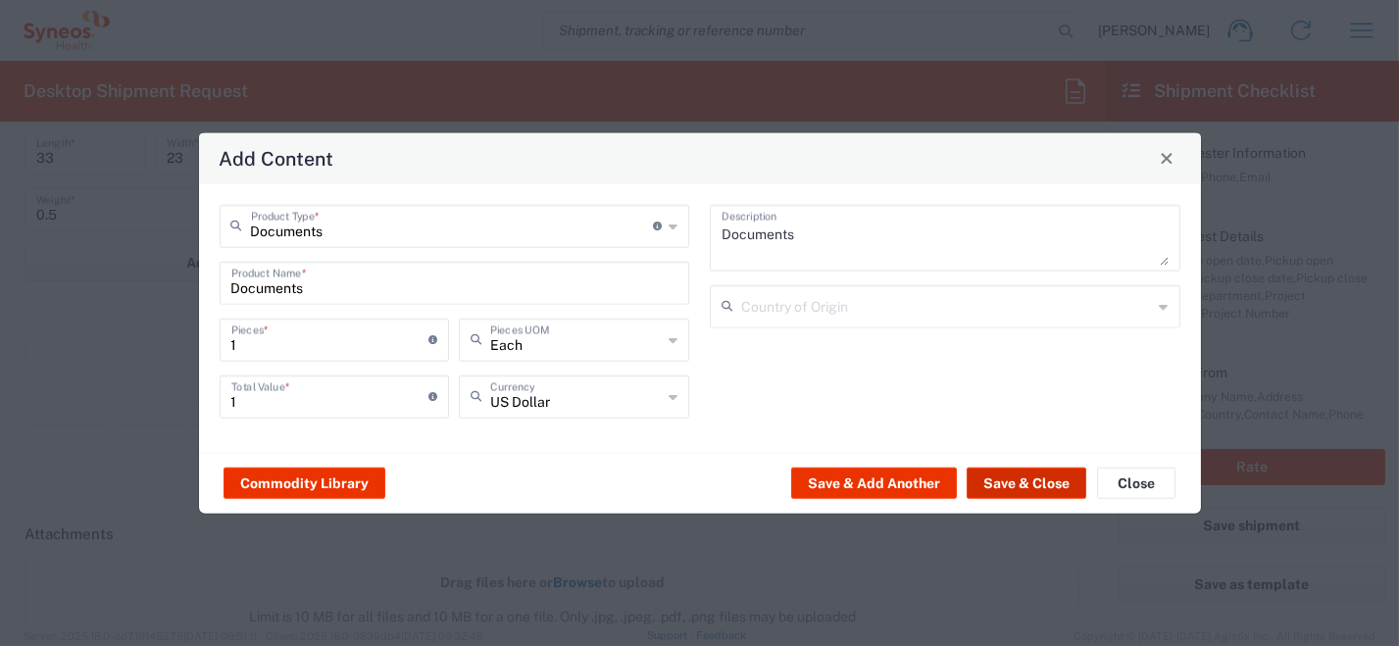
click at [1015, 486] on button "Save & Close" at bounding box center [1027, 483] width 120 height 31
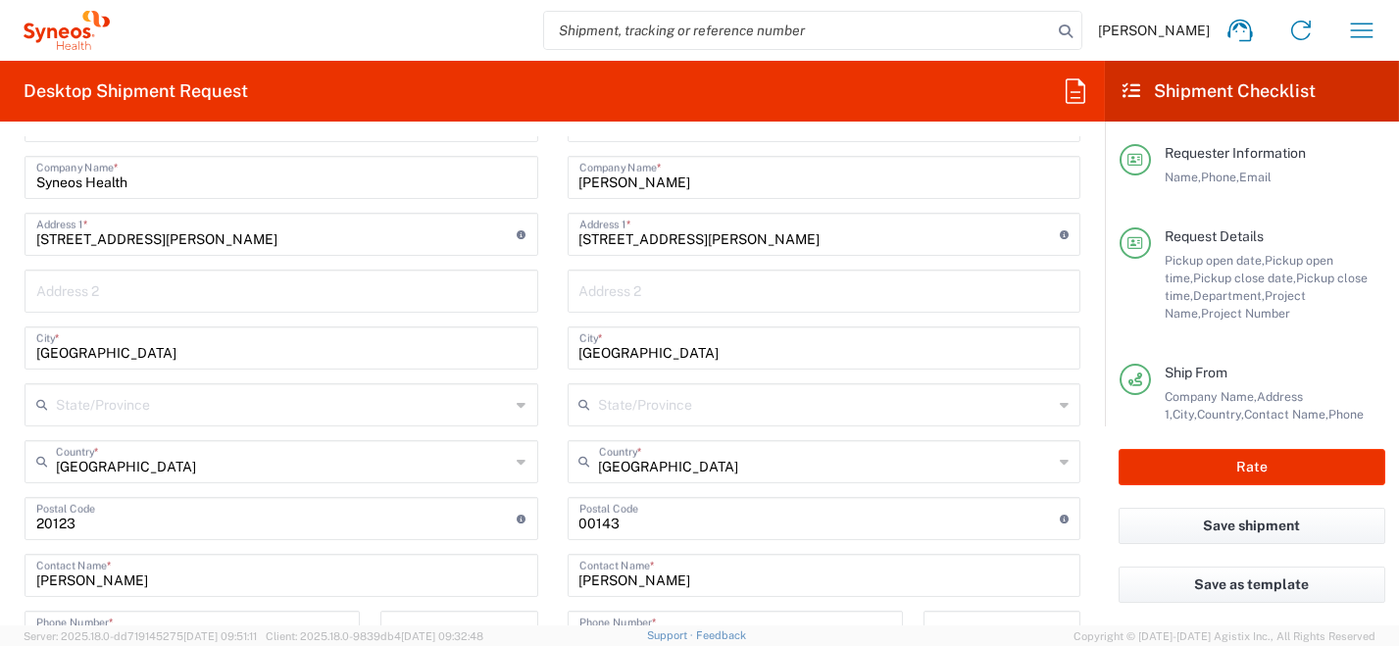
scroll to position [981, 0]
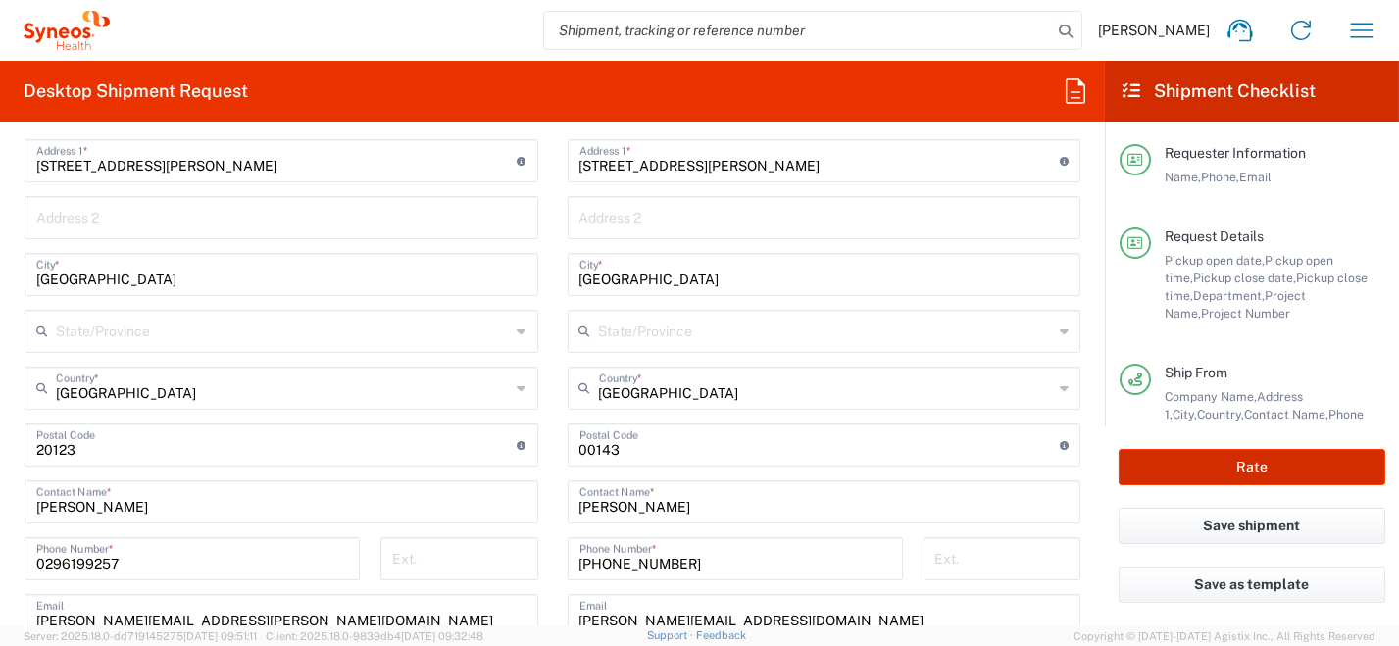
click at [1176, 470] on button "Rate" at bounding box center [1252, 467] width 267 height 36
type input "6491"
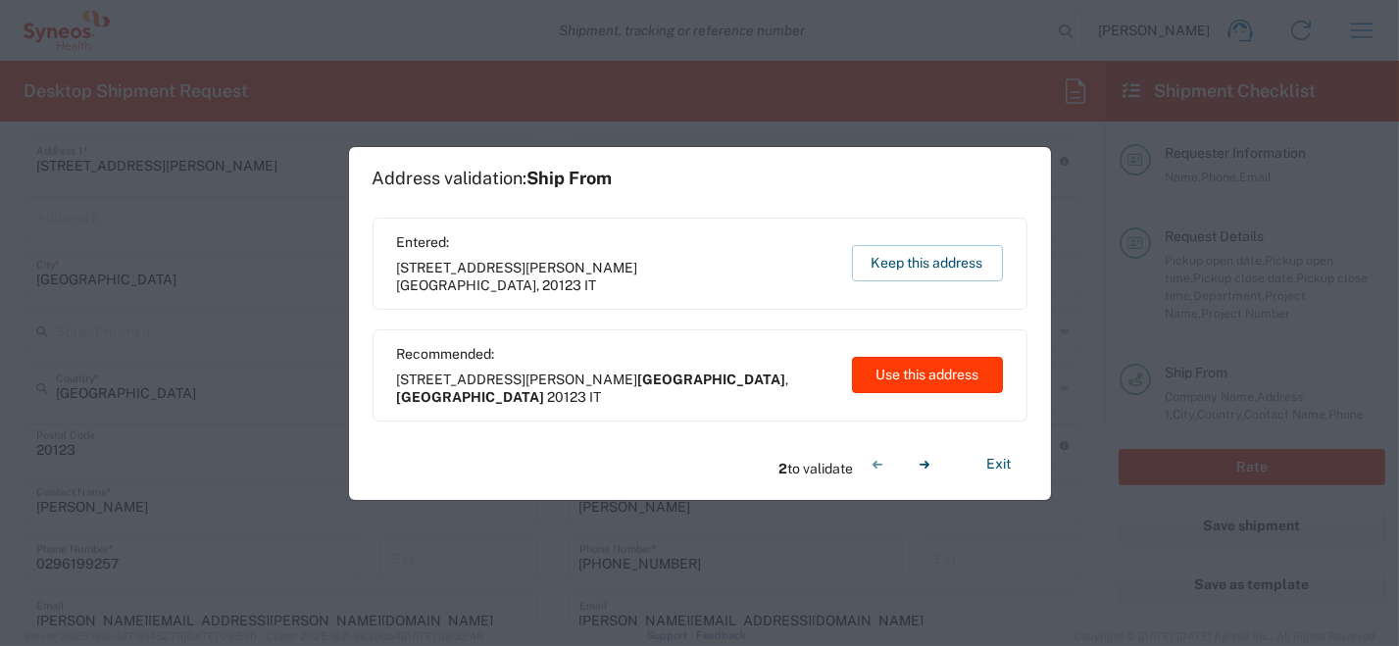
click at [917, 380] on button "Use this address" at bounding box center [927, 375] width 151 height 36
click at [919, 381] on button "Use this address" at bounding box center [927, 375] width 151 height 36
type input "[GEOGRAPHIC_DATA]"
type input "Lazio"
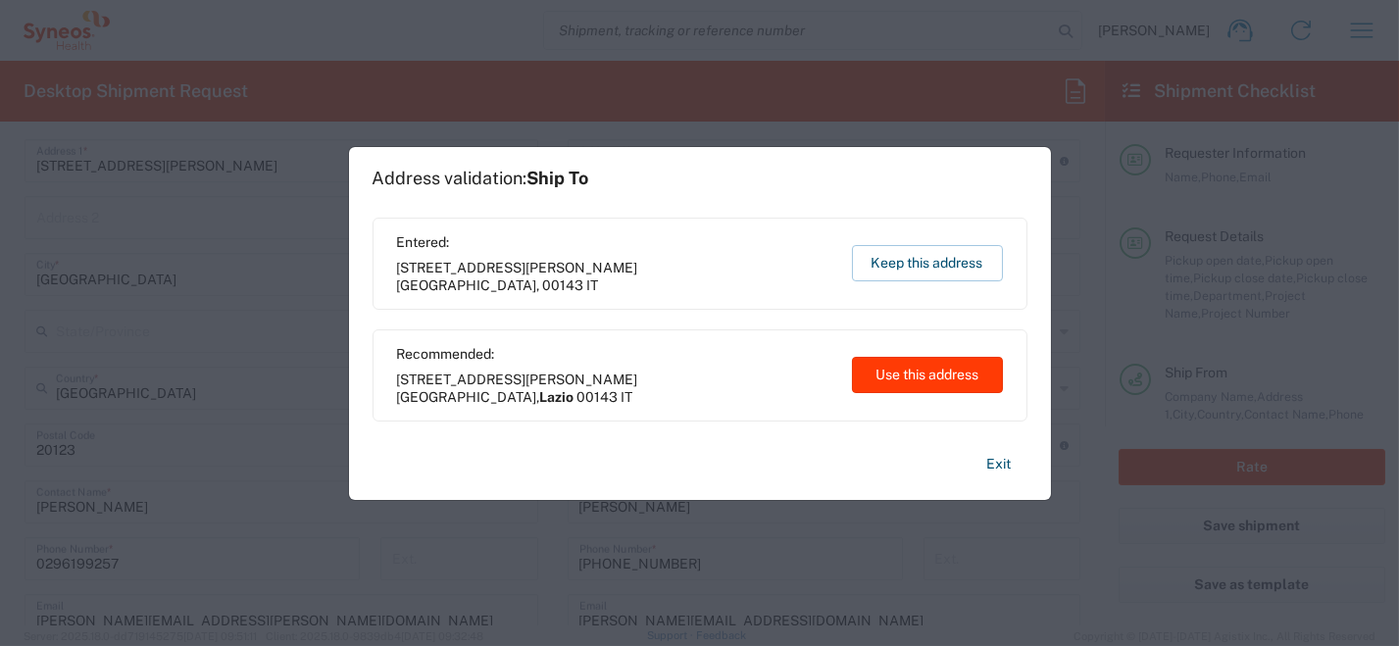
type input "[GEOGRAPHIC_DATA]"
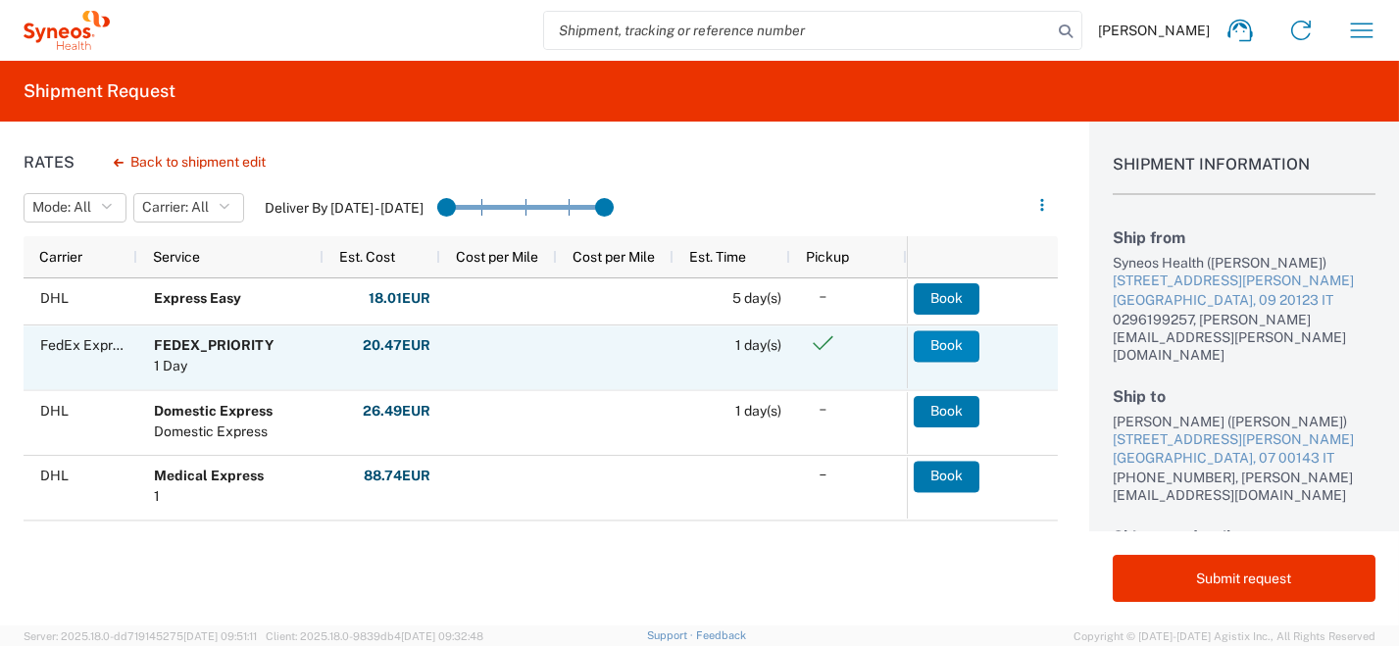
click at [953, 344] on button "Book" at bounding box center [947, 345] width 66 height 31
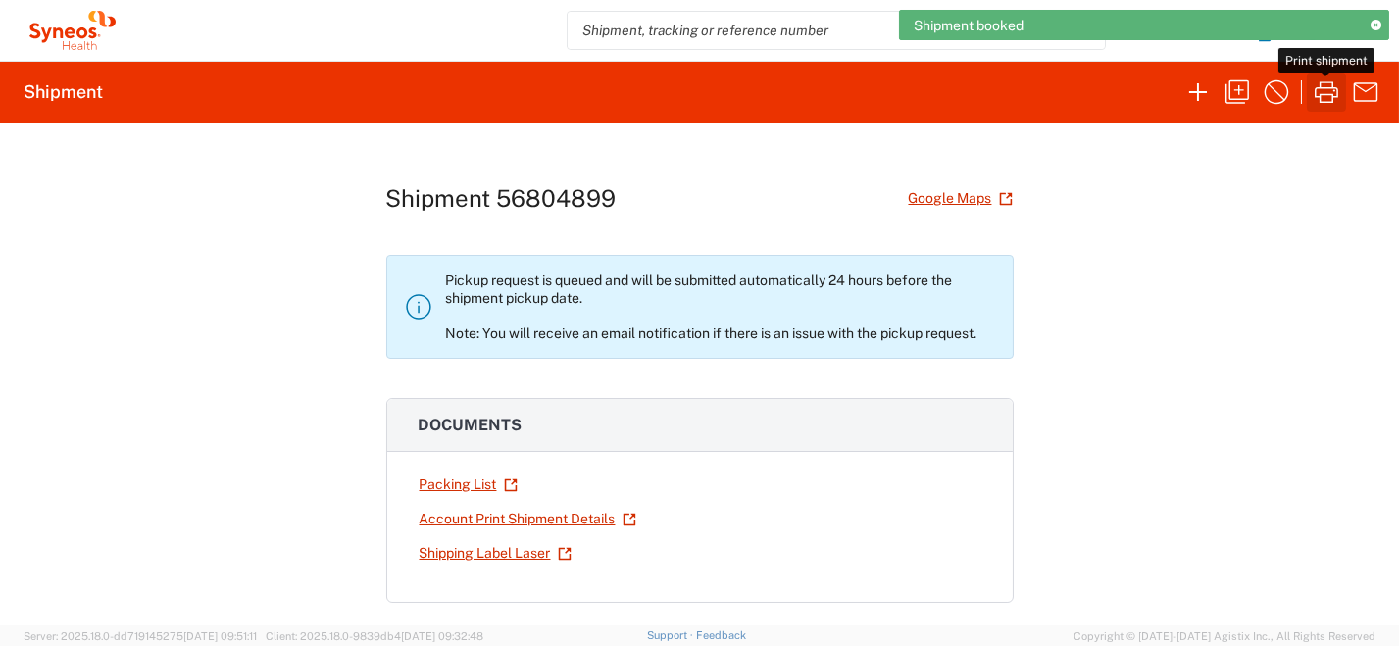
click at [1333, 90] on icon "button" at bounding box center [1326, 91] width 31 height 31
